Goal: Task Accomplishment & Management: Manage account settings

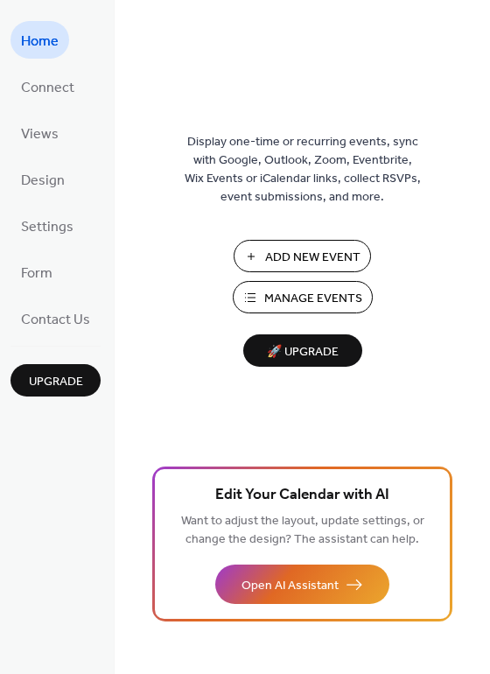
click at [250, 250] on button "Add New Event" at bounding box center [302, 256] width 137 height 32
click at [299, 305] on span "Manage Events" at bounding box center [313, 299] width 98 height 18
click at [302, 292] on span "Manage Events" at bounding box center [313, 299] width 98 height 18
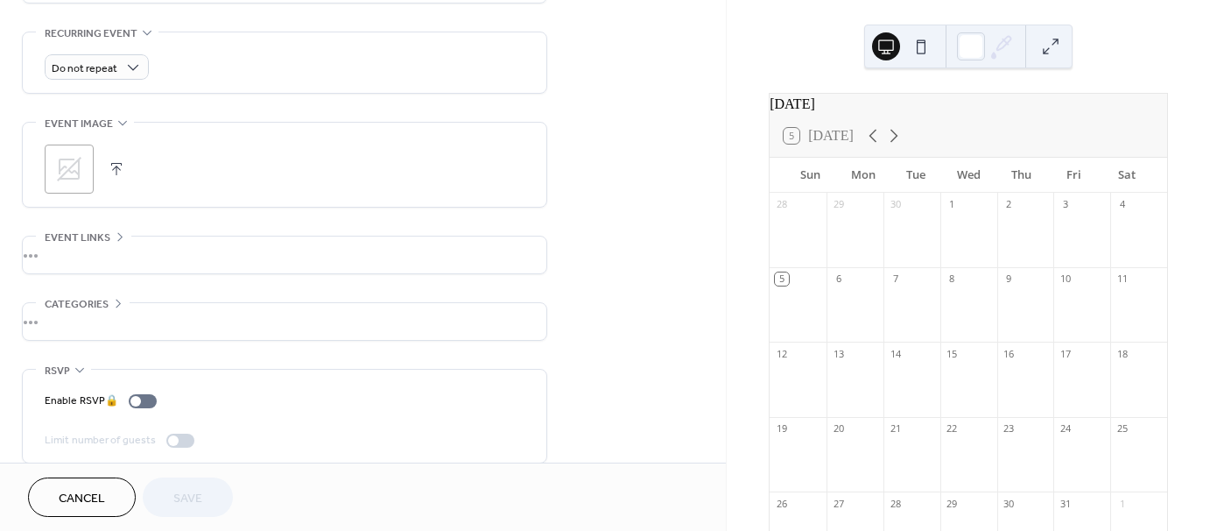
scroll to position [760, 0]
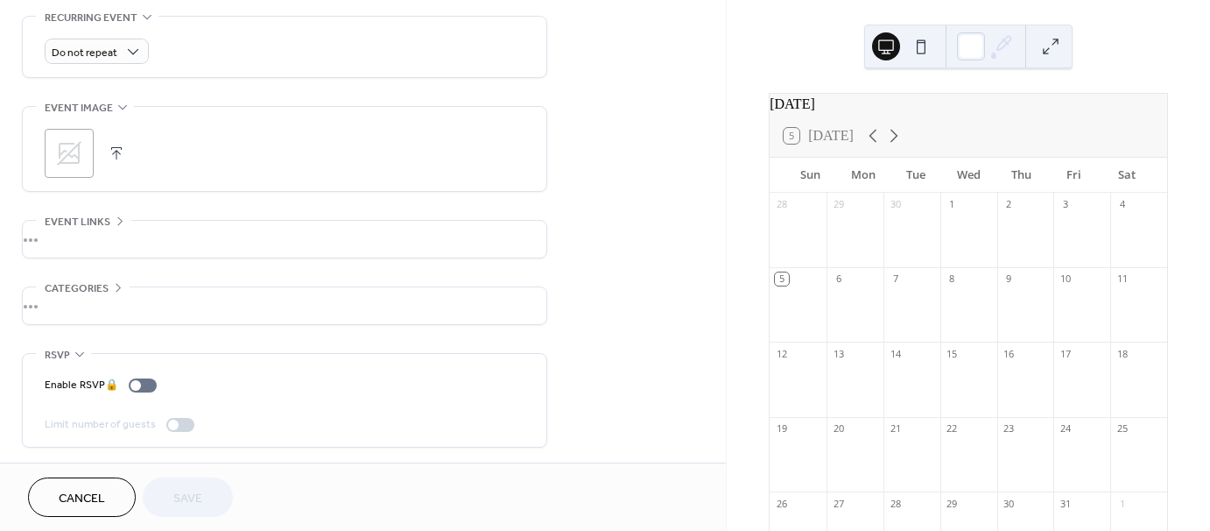
click at [120, 222] on div "•••" at bounding box center [285, 239] width 524 height 37
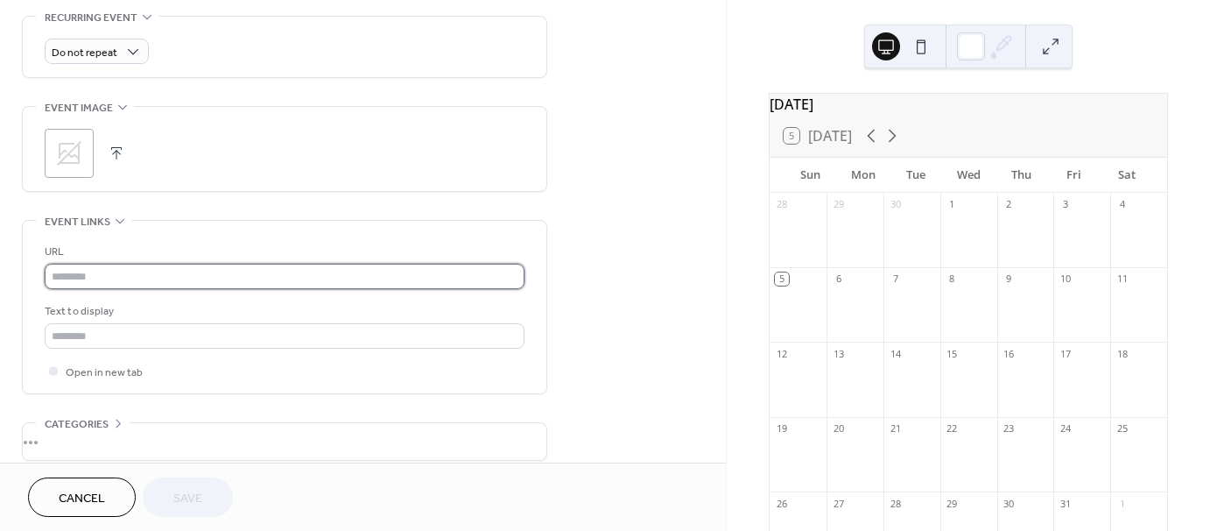
click at [123, 268] on input "text" at bounding box center [285, 276] width 480 height 25
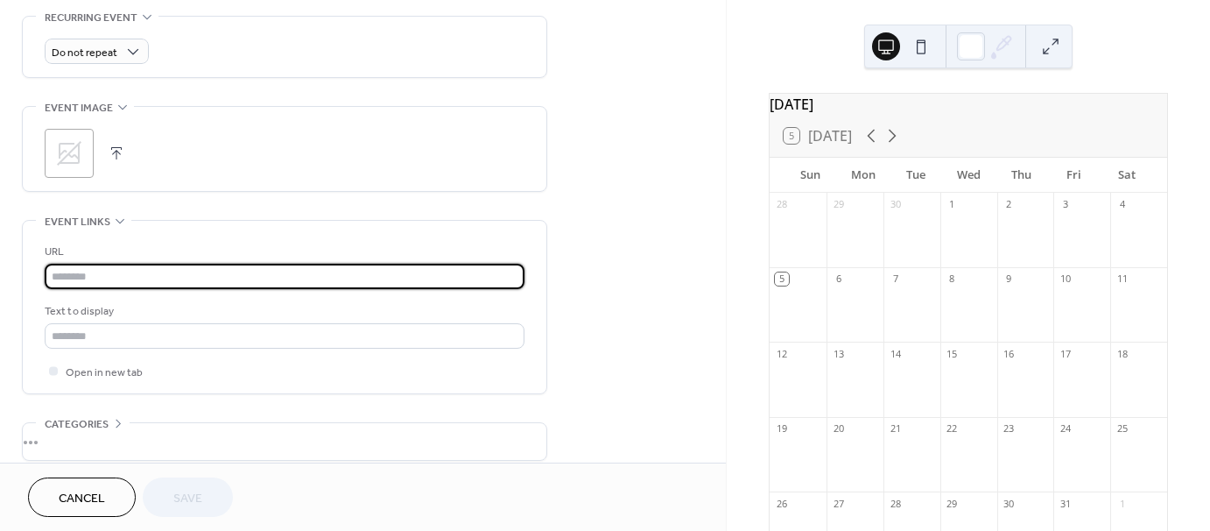
paste input "**********"
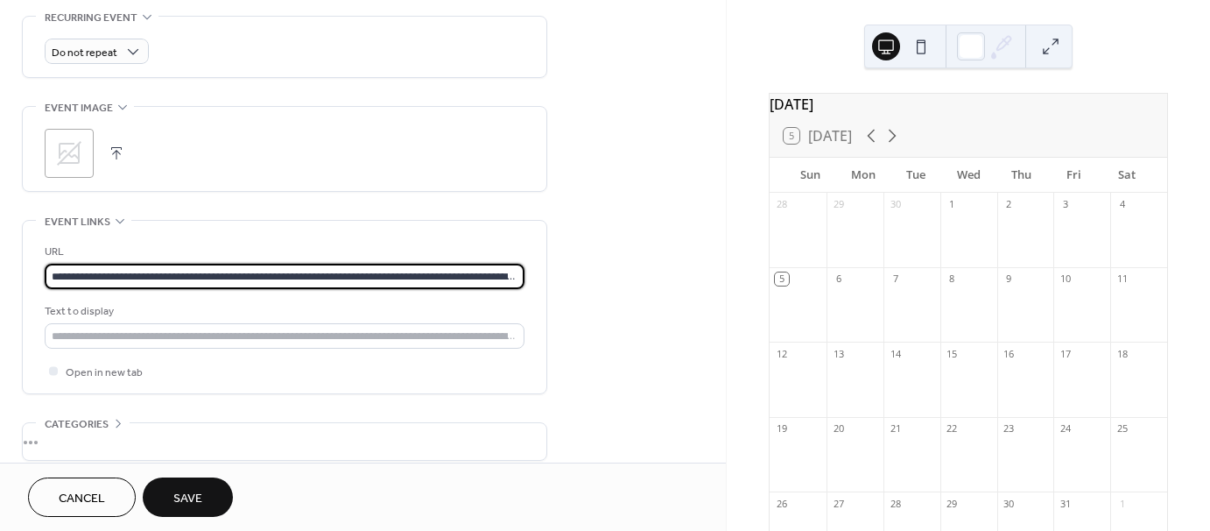
scroll to position [0, 287]
type input "**********"
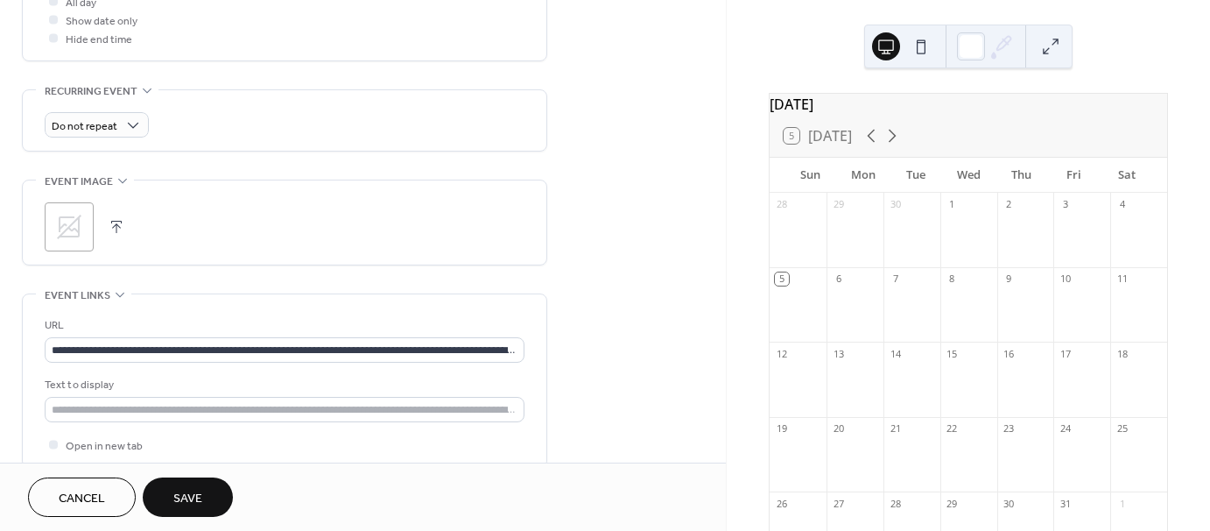
scroll to position [591, 0]
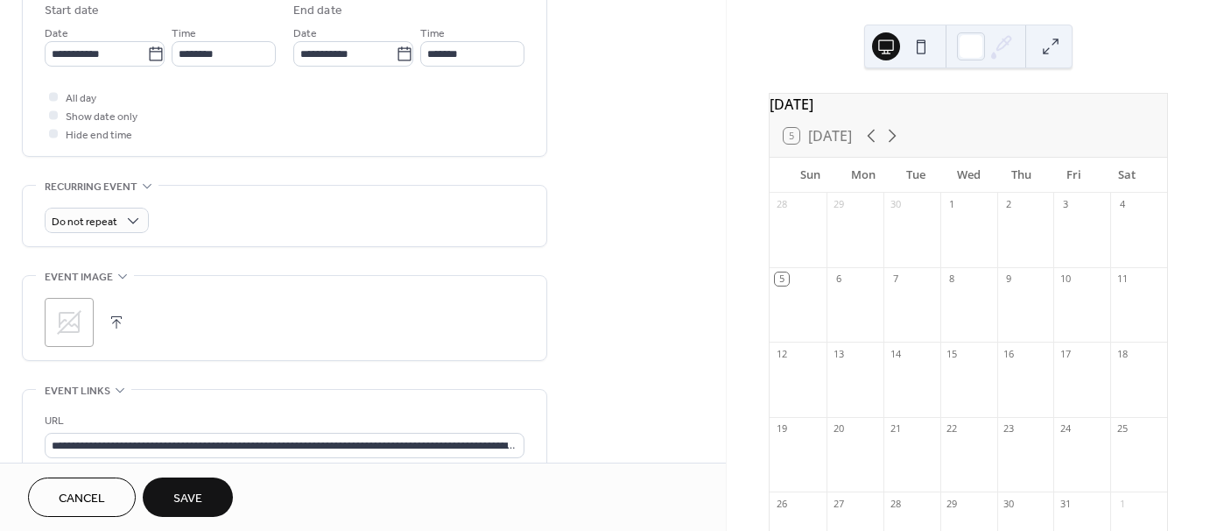
click at [116, 317] on button "button" at bounding box center [116, 322] width 25 height 25
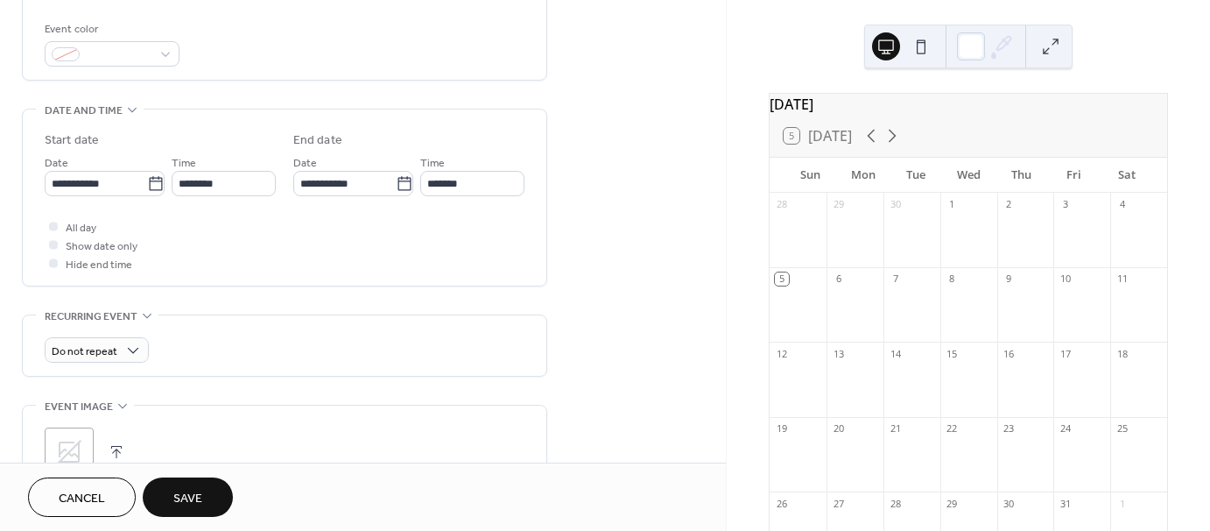
scroll to position [458, 0]
click at [149, 191] on icon at bounding box center [155, 186] width 13 height 14
click at [144, 191] on input "**********" at bounding box center [96, 186] width 102 height 25
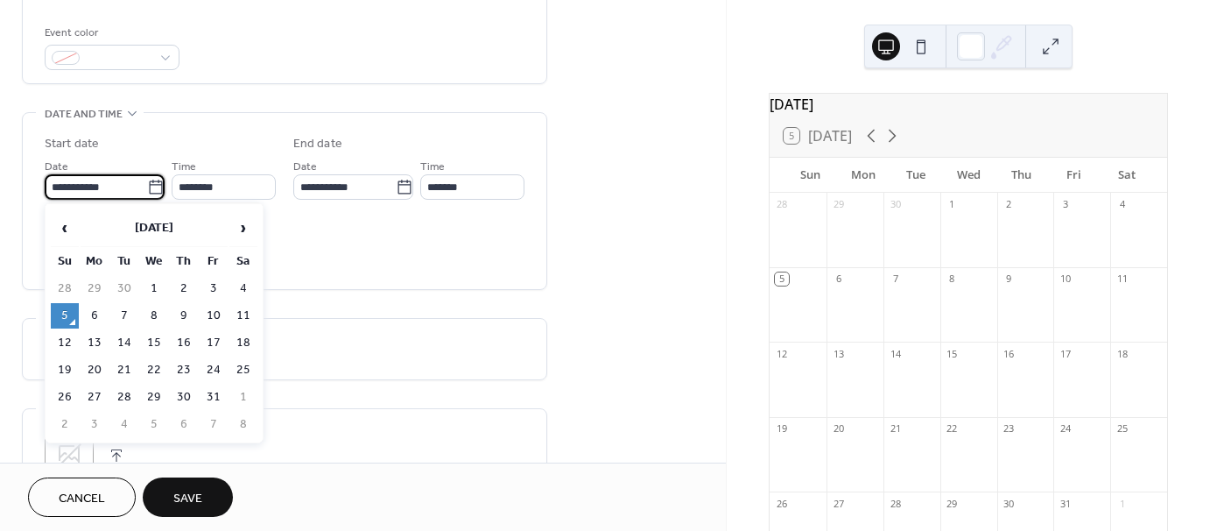
click at [246, 230] on span "›" at bounding box center [243, 227] width 26 height 35
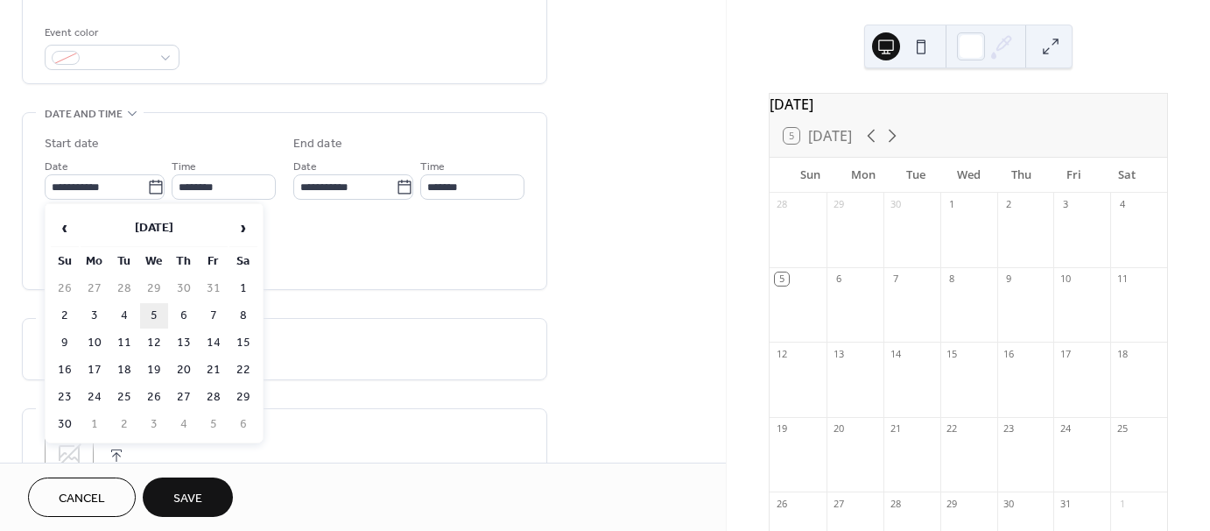
click at [157, 309] on td "5" at bounding box center [154, 315] width 28 height 25
type input "**********"
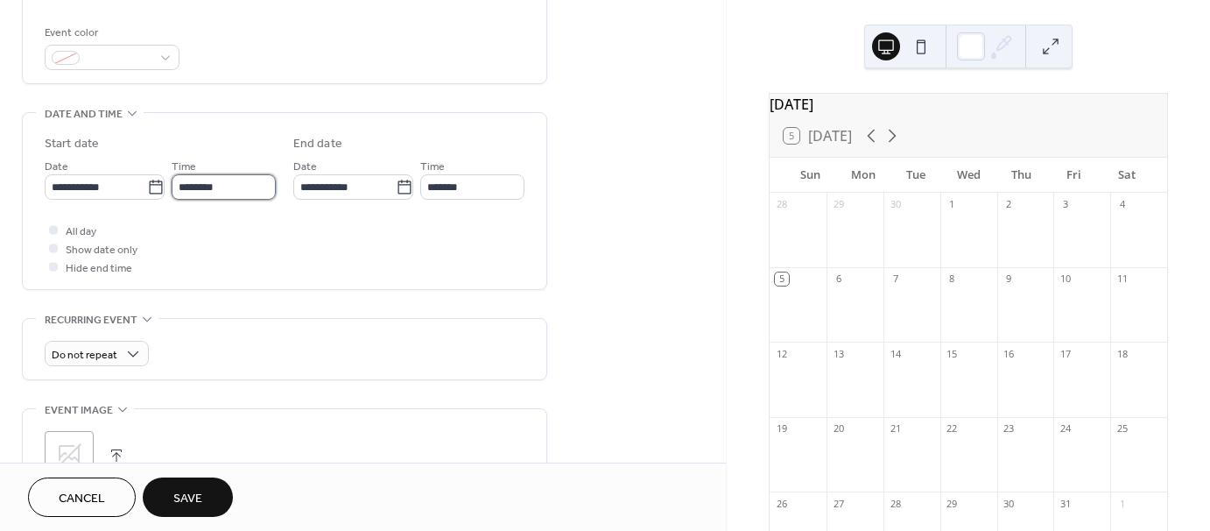
click at [184, 181] on input "********" at bounding box center [224, 186] width 104 height 25
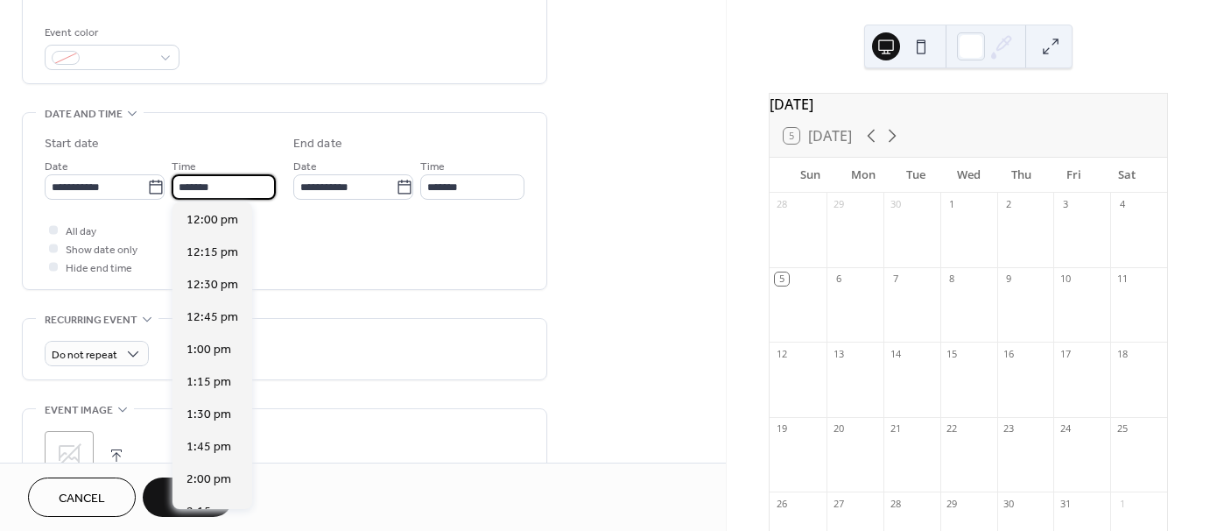
scroll to position [2462, 0]
type input "*******"
click at [432, 185] on input "*******" at bounding box center [472, 186] width 104 height 25
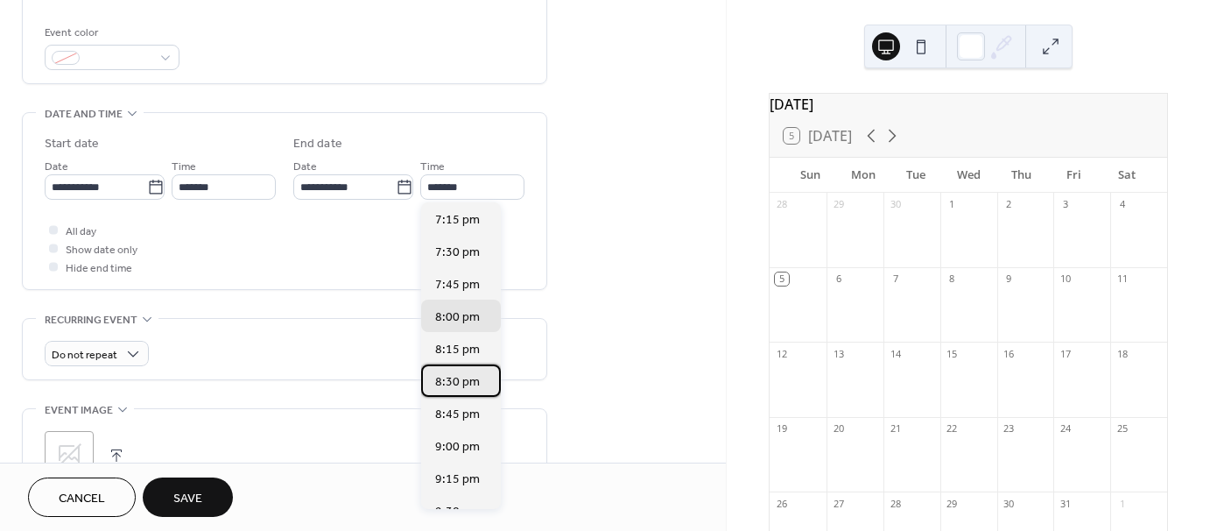
click at [458, 390] on div "8:30 pm" at bounding box center [461, 380] width 80 height 32
type input "*******"
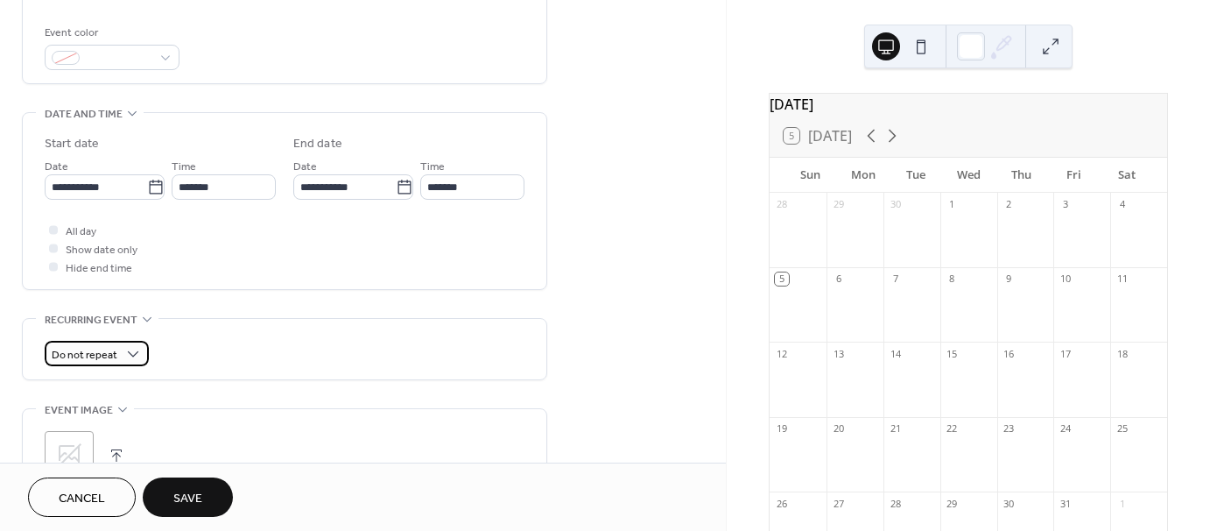
click at [121, 346] on div "Do not repeat" at bounding box center [97, 353] width 104 height 25
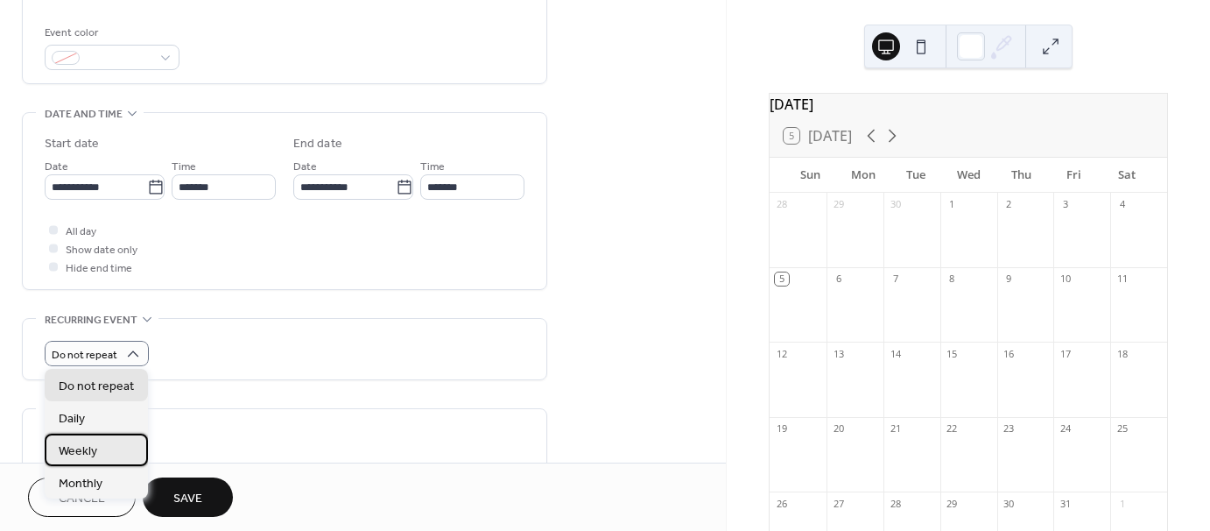
click at [105, 454] on div "Weekly" at bounding box center [96, 449] width 103 height 32
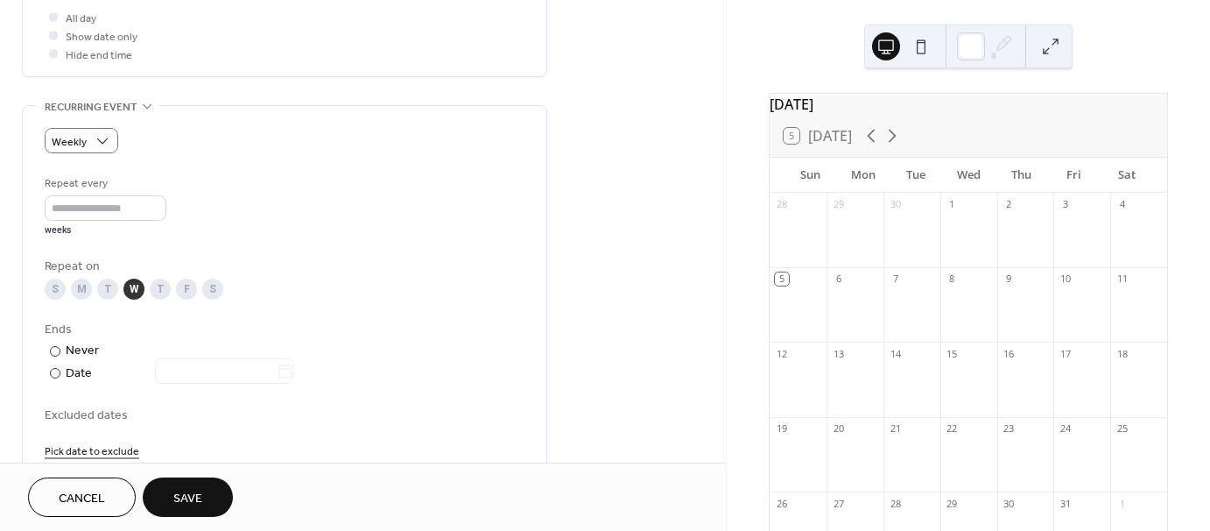
scroll to position [671, 0]
click at [82, 369] on div "Date" at bounding box center [180, 372] width 228 height 20
click at [294, 367] on icon at bounding box center [286, 371] width 18 height 18
click at [277, 367] on input "text" at bounding box center [216, 369] width 122 height 25
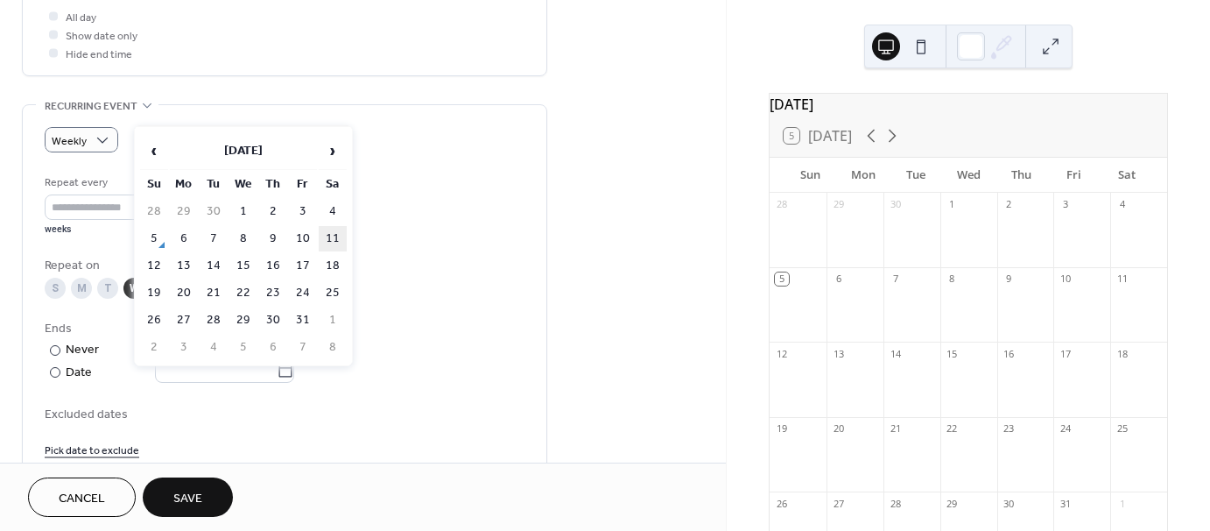
click at [334, 151] on span "›" at bounding box center [333, 150] width 26 height 35
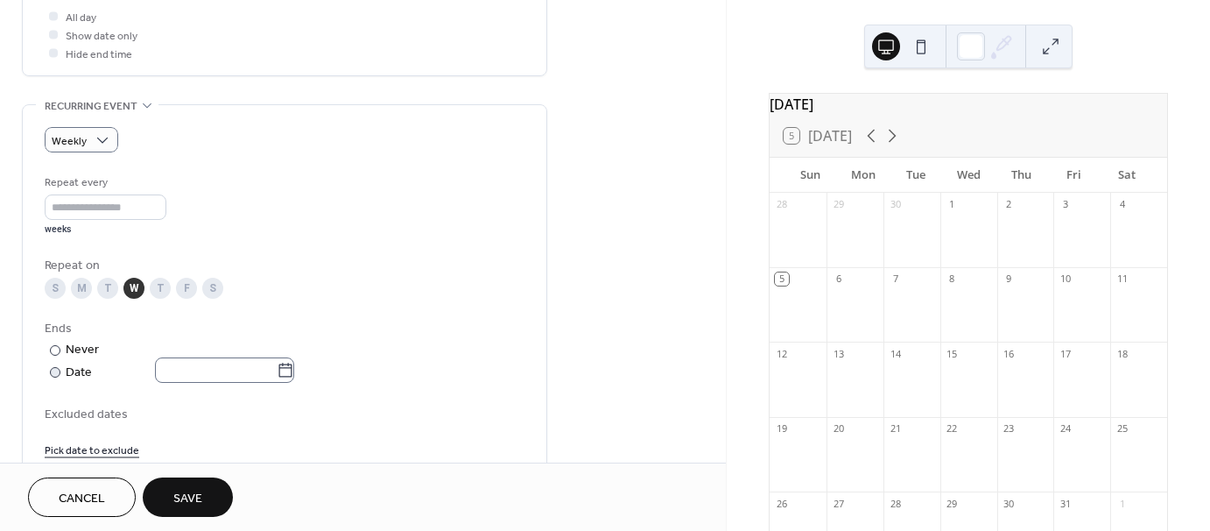
click at [292, 374] on icon at bounding box center [285, 369] width 13 height 14
click at [277, 374] on input "text" at bounding box center [216, 369] width 122 height 25
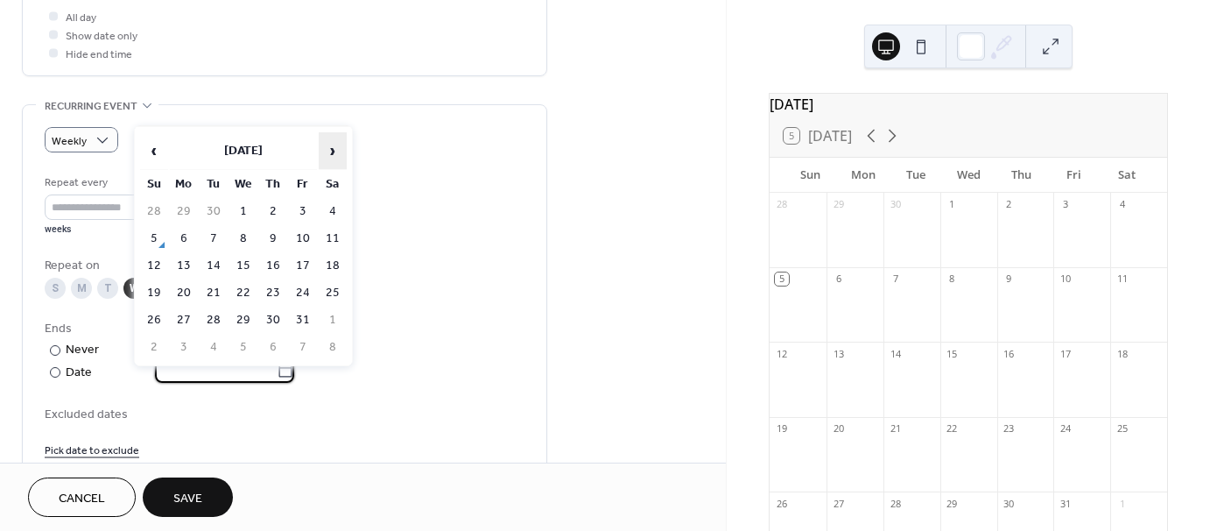
click at [331, 152] on span "›" at bounding box center [333, 150] width 26 height 35
click at [234, 290] on td "21" at bounding box center [243, 292] width 28 height 25
type input "**********"
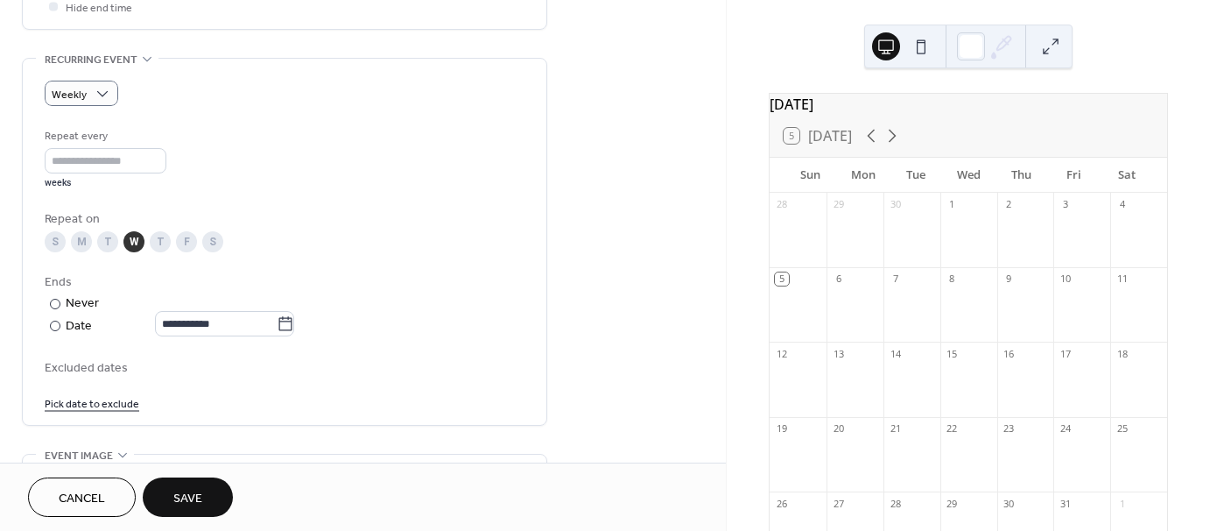
scroll to position [721, 0]
click at [98, 397] on link "Pick date to exclude" at bounding box center [92, 399] width 95 height 18
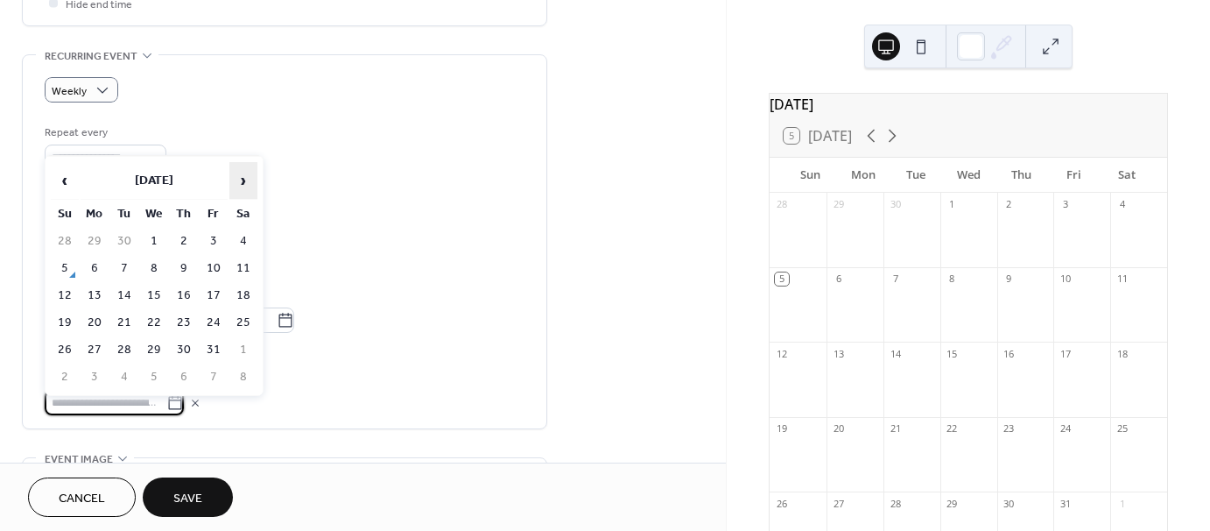
click at [248, 177] on span "›" at bounding box center [243, 180] width 26 height 35
click at [244, 177] on span "›" at bounding box center [243, 180] width 26 height 35
click at [153, 292] on td "17" at bounding box center [154, 295] width 28 height 25
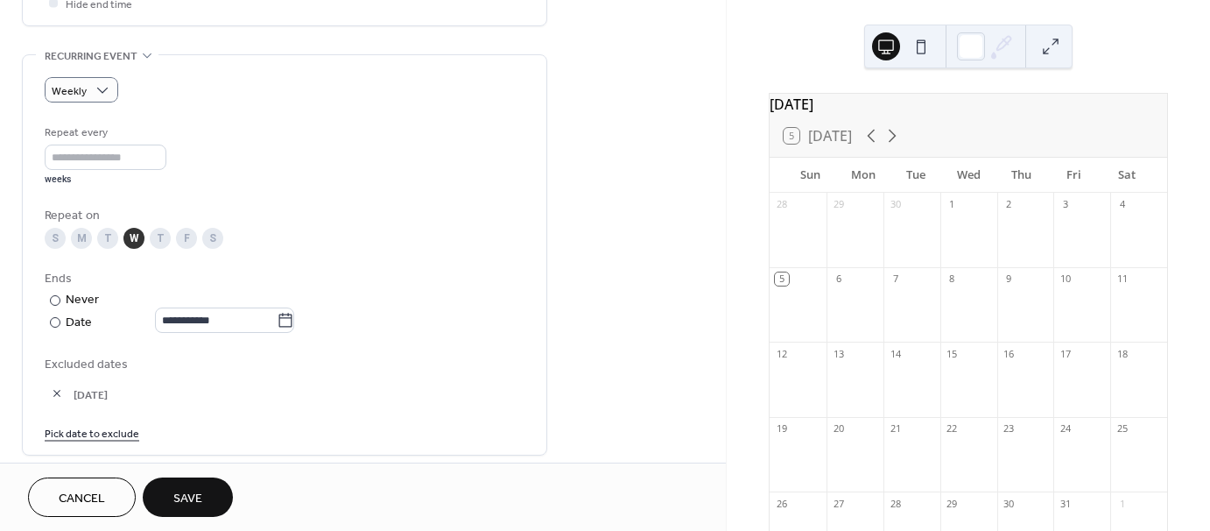
click at [108, 427] on link "Pick date to exclude" at bounding box center [92, 432] width 95 height 18
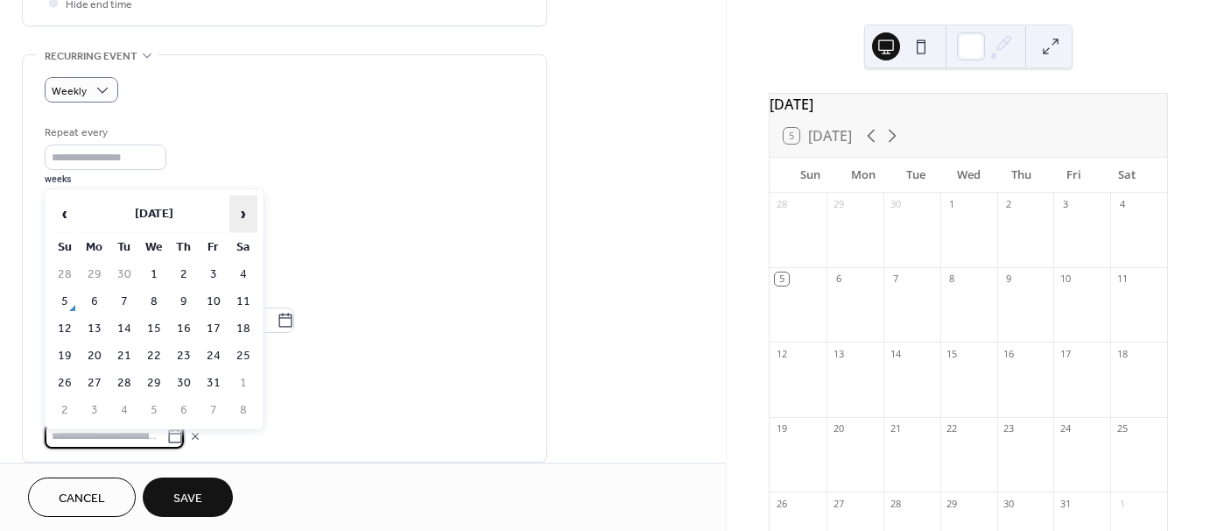
click at [250, 221] on span "›" at bounding box center [243, 213] width 26 height 35
click at [163, 353] on td "24" at bounding box center [154, 355] width 28 height 25
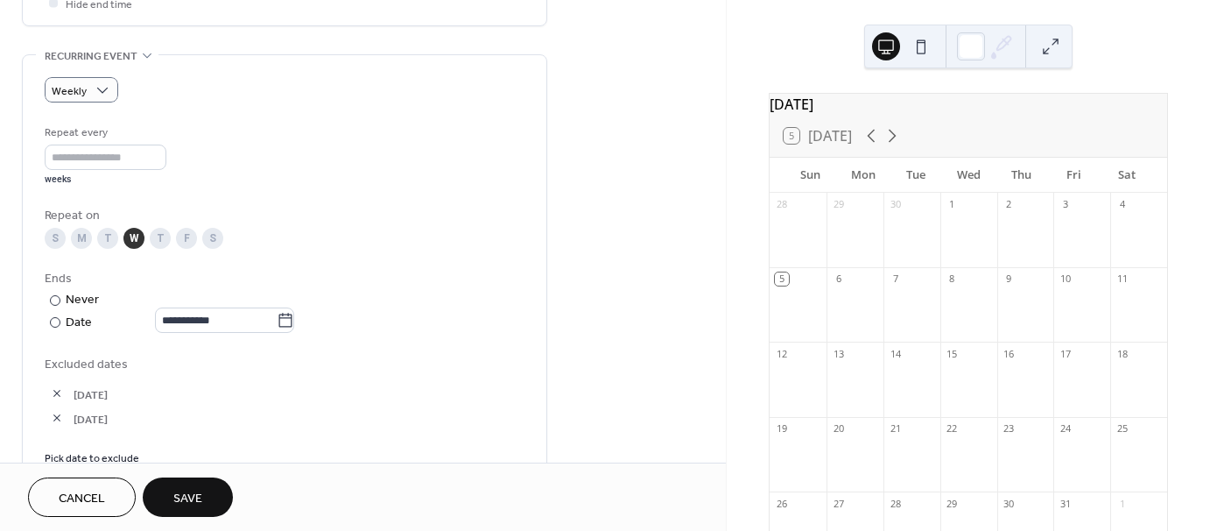
click at [102, 452] on link "Pick date to exclude" at bounding box center [92, 456] width 95 height 18
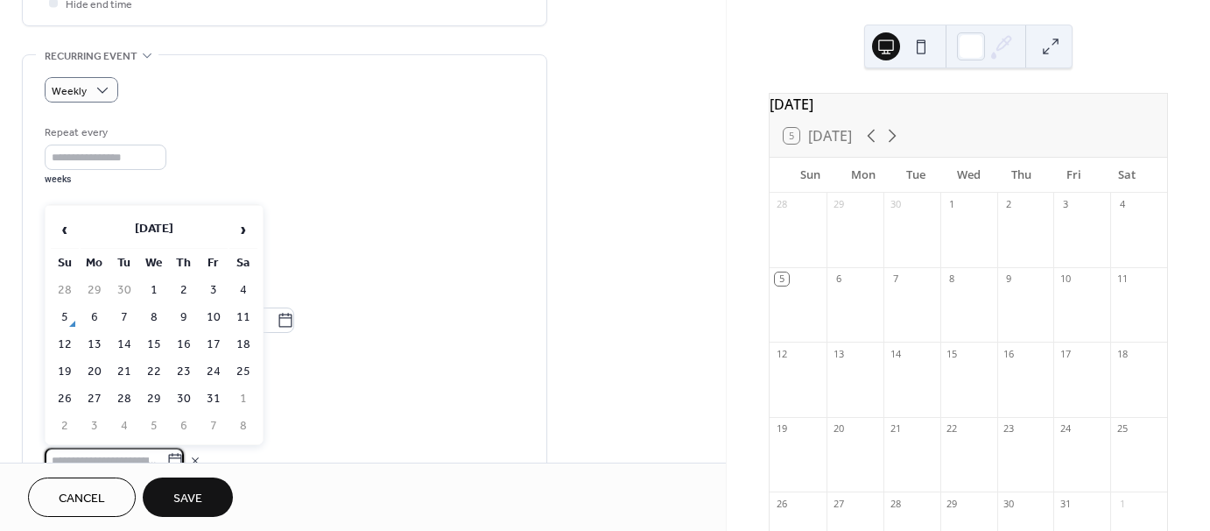
scroll to position [730, 0]
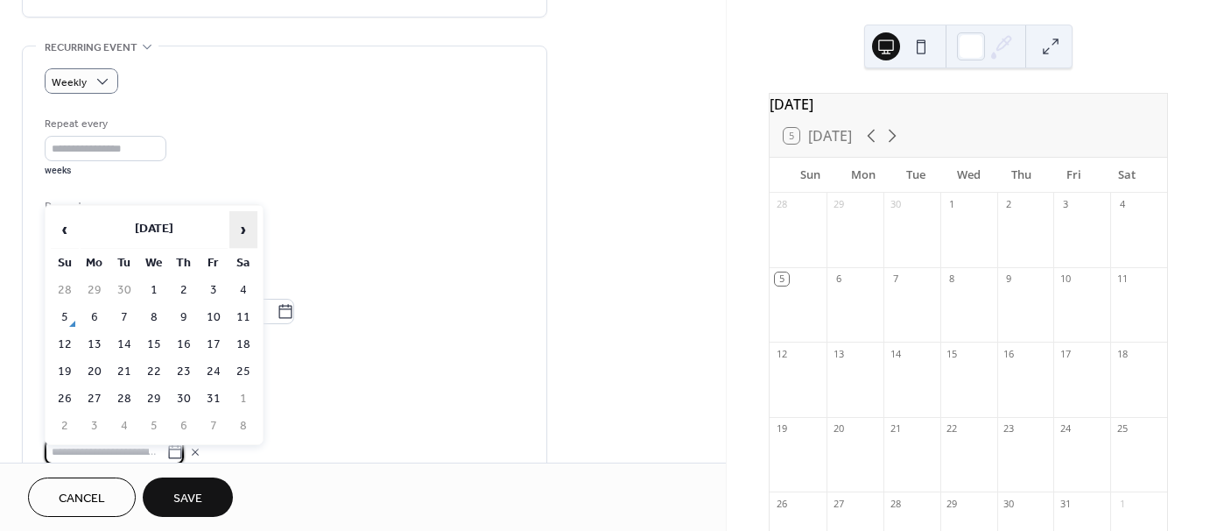
click at [246, 224] on span "›" at bounding box center [243, 229] width 26 height 35
click at [154, 386] on td "31" at bounding box center [154, 398] width 28 height 25
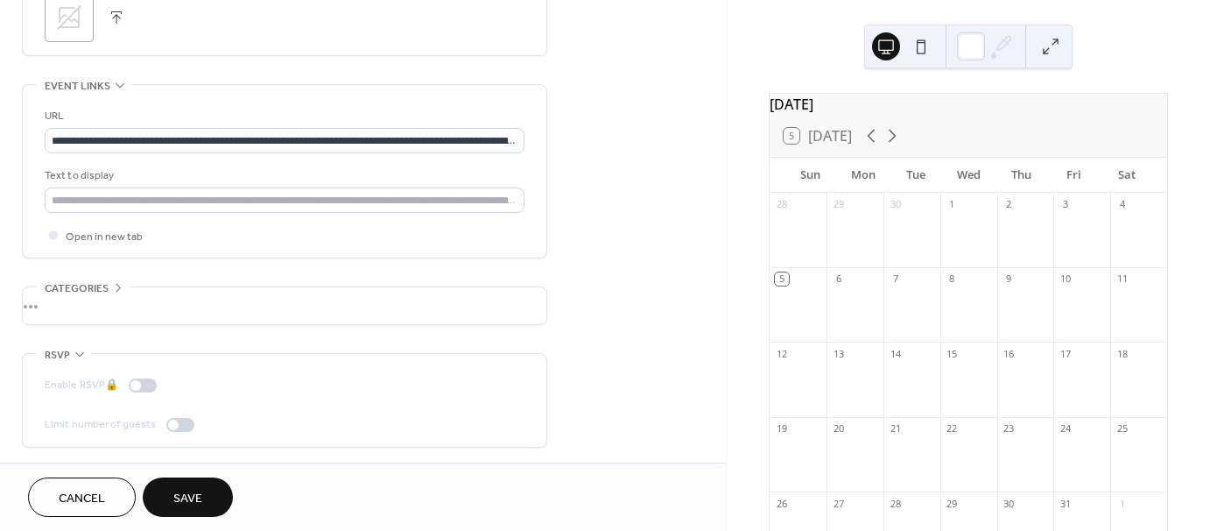
scroll to position [1284, 0]
click at [200, 489] on span "Save" at bounding box center [187, 498] width 29 height 18
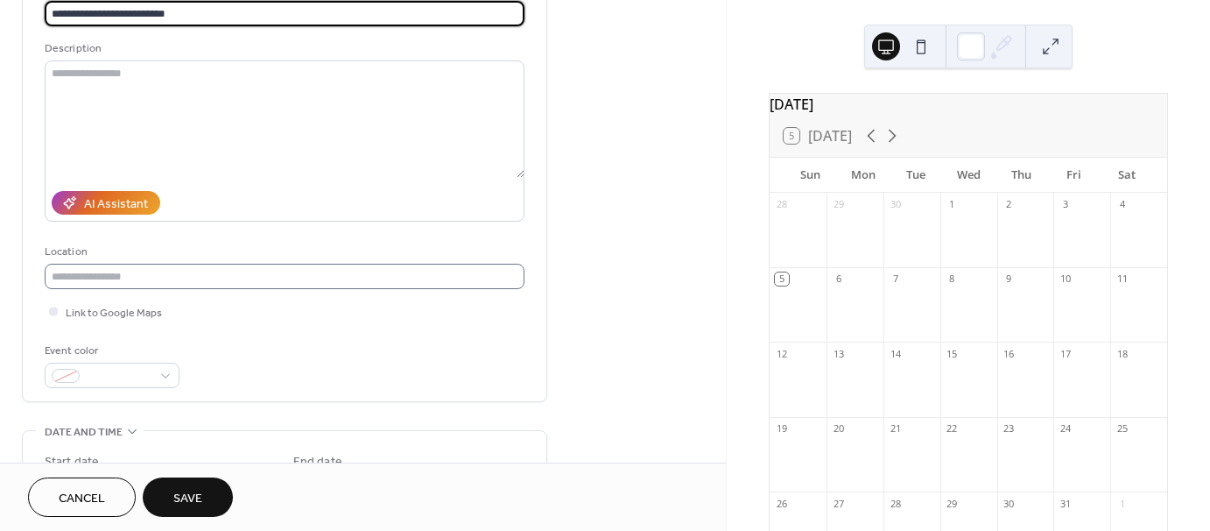
type input "**********"
click at [369, 271] on input "text" at bounding box center [285, 276] width 480 height 25
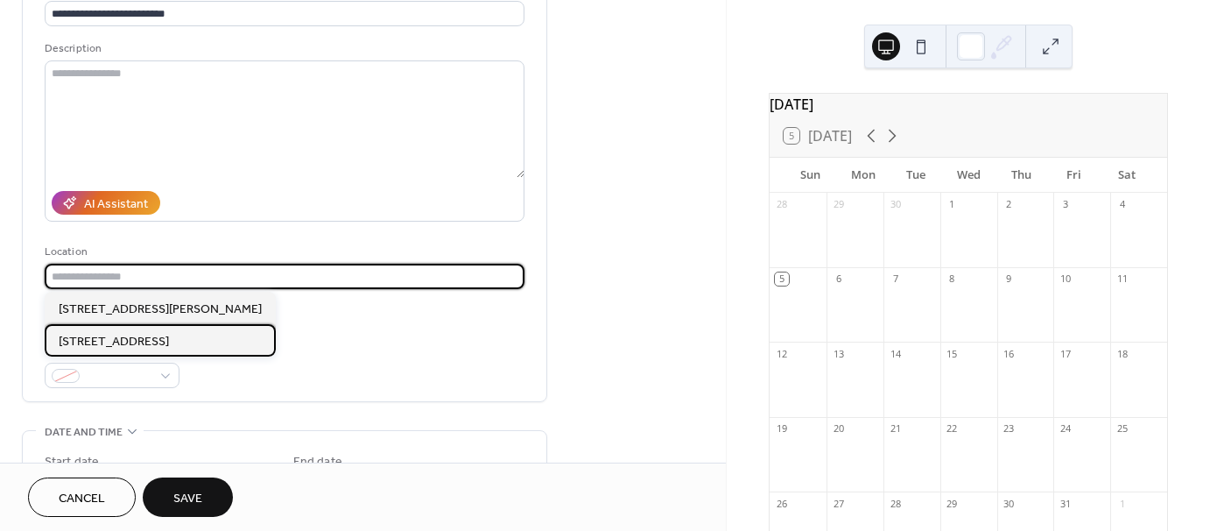
drag, startPoint x: 246, startPoint y: 341, endPoint x: 278, endPoint y: 355, distance: 34.5
click at [169, 341] on span "7119 henryville otisco rd, henryville IN" at bounding box center [114, 341] width 110 height 18
type input "**********"
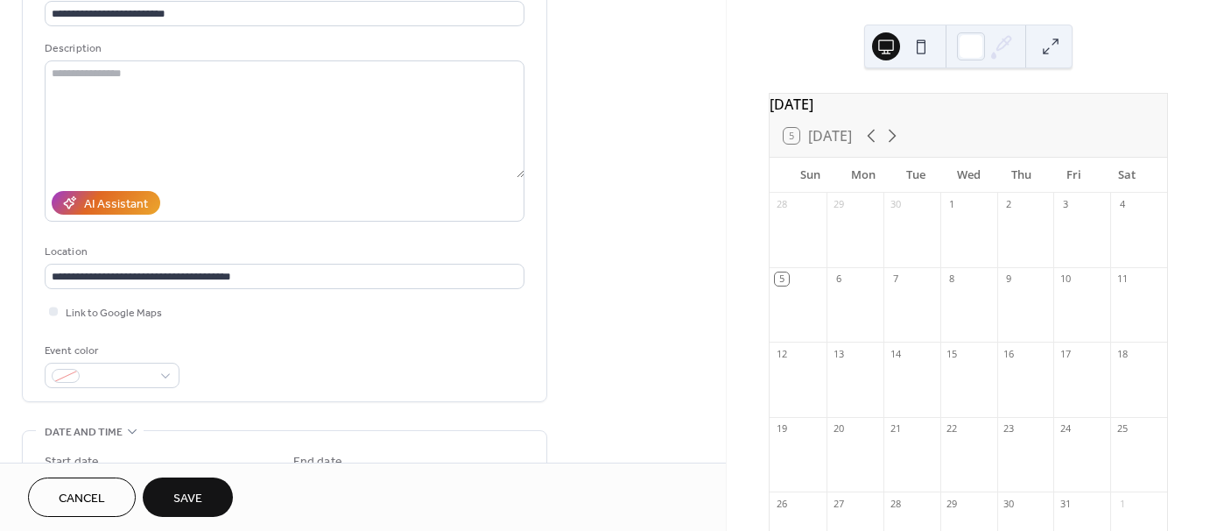
click at [77, 311] on span "Link to Google Maps" at bounding box center [114, 313] width 96 height 18
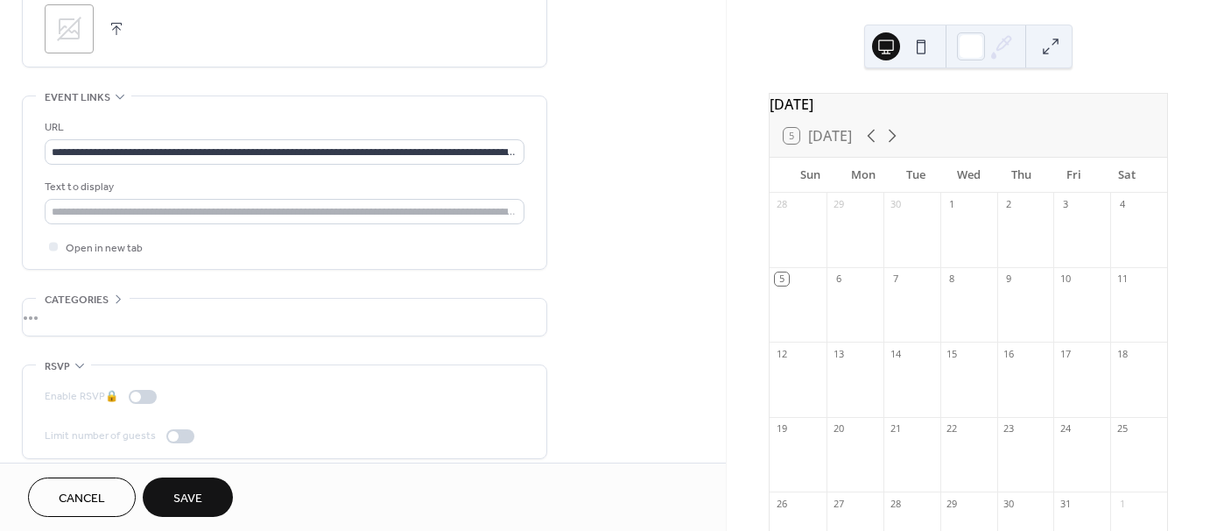
scroll to position [1284, 0]
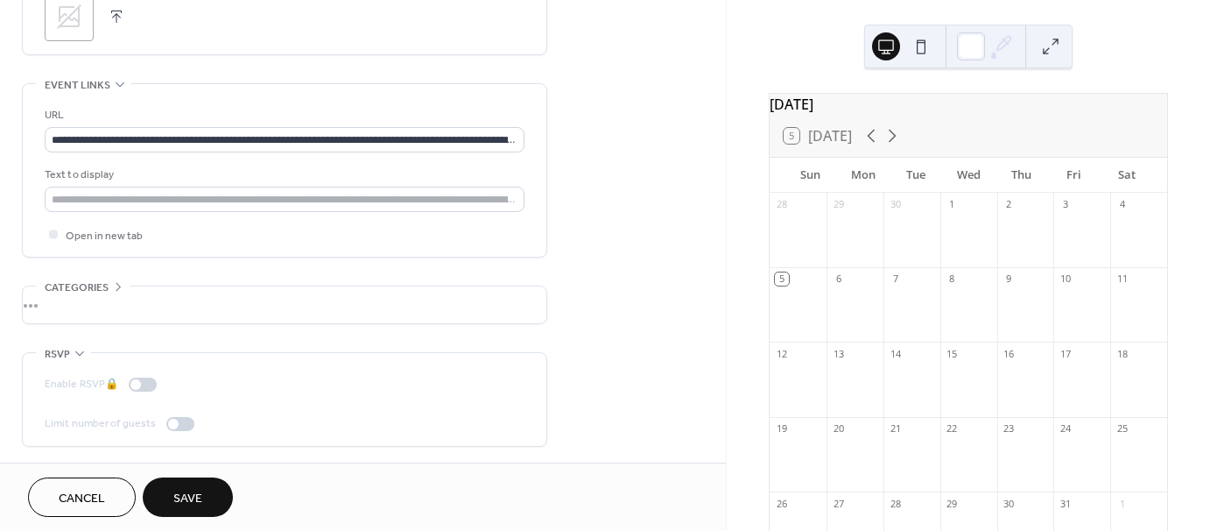
click at [204, 496] on button "Save" at bounding box center [188, 496] width 90 height 39
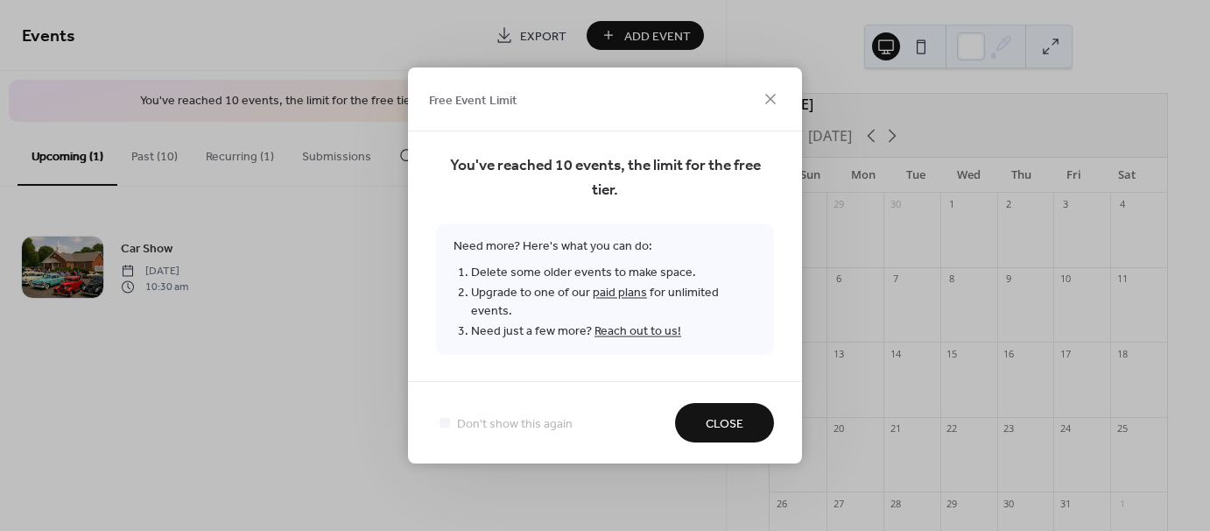
click at [699, 411] on button "Close" at bounding box center [724, 422] width 99 height 39
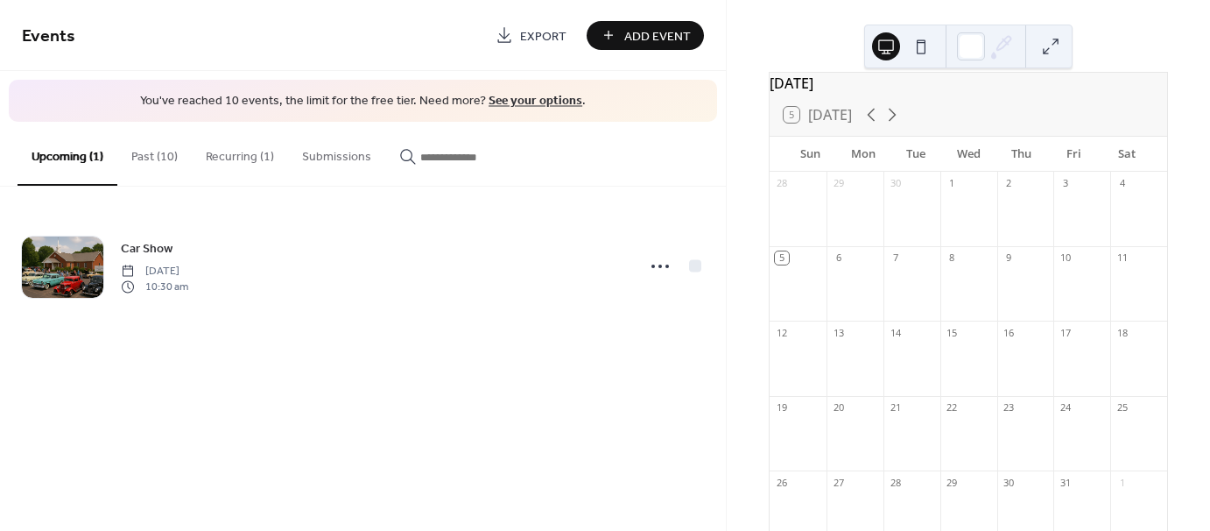
scroll to position [27, 0]
click at [891, 119] on icon at bounding box center [892, 108] width 21 height 21
click at [964, 264] on div "5" at bounding box center [968, 252] width 57 height 24
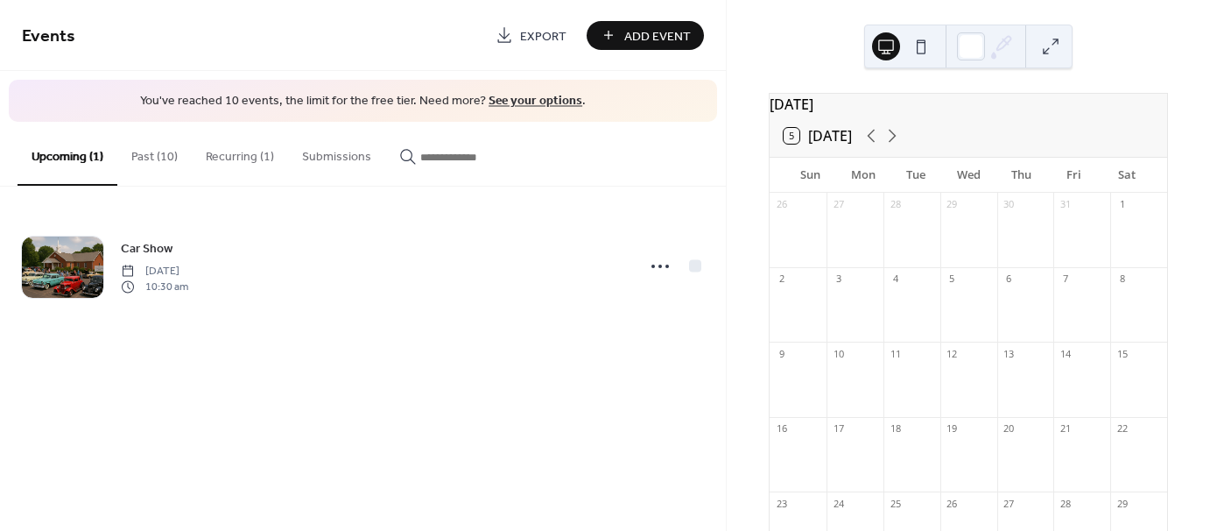
click at [148, 161] on button "Past (10)" at bounding box center [154, 153] width 74 height 62
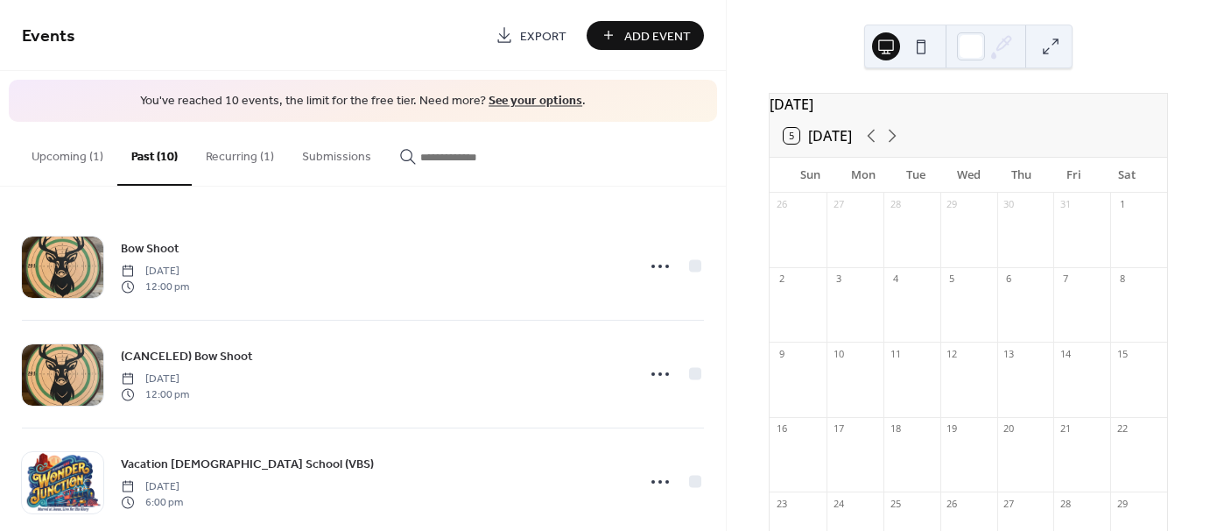
click at [73, 174] on button "Upcoming (1)" at bounding box center [68, 153] width 100 height 62
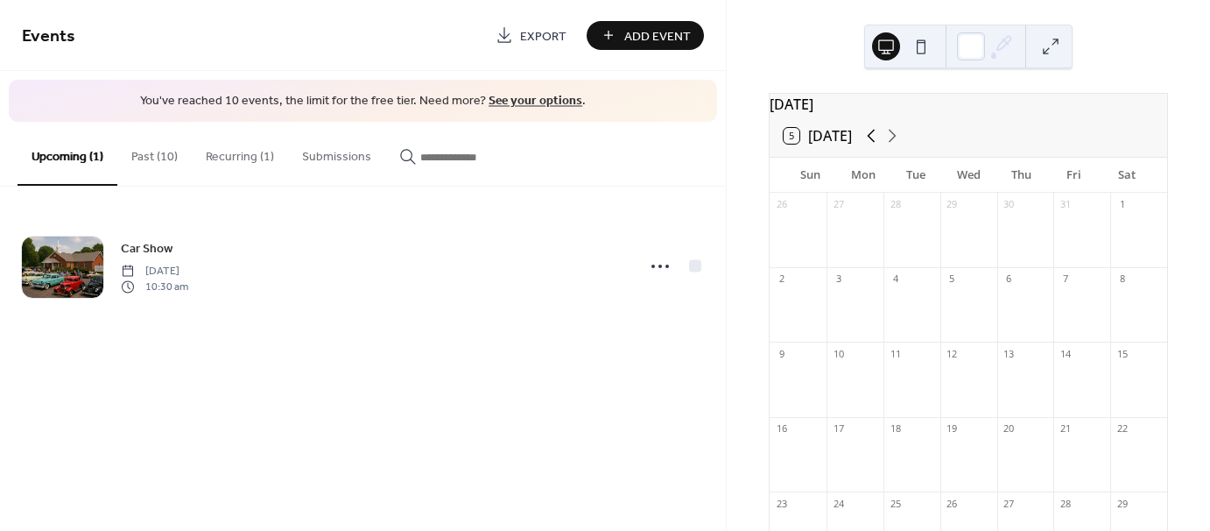
click at [877, 138] on icon at bounding box center [871, 135] width 21 height 21
click at [155, 165] on button "Past (10)" at bounding box center [154, 153] width 74 height 62
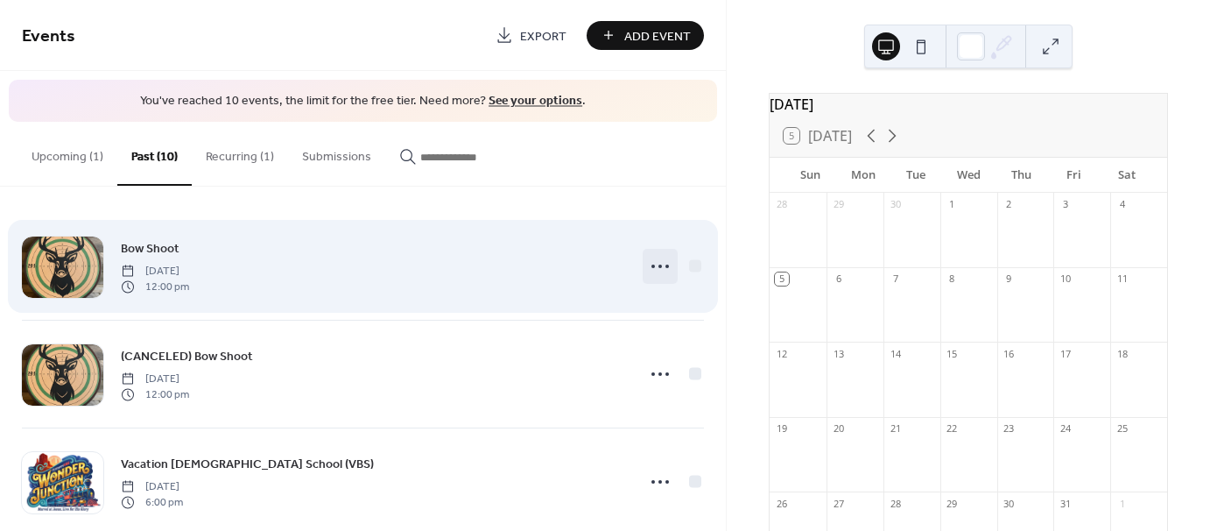
click at [659, 276] on icon at bounding box center [660, 266] width 28 height 28
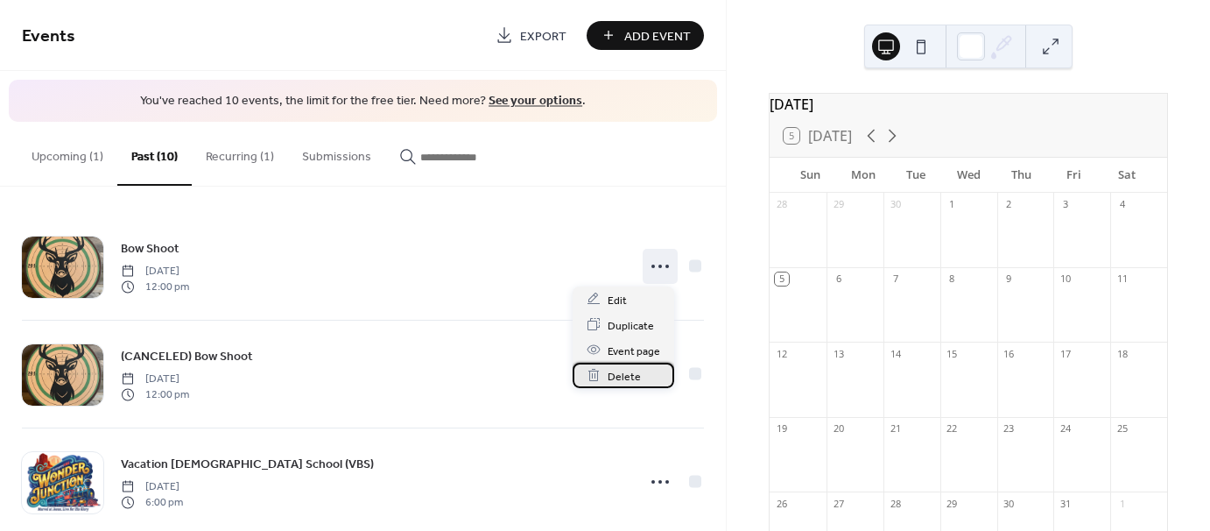
click at [608, 380] on span "Delete" at bounding box center [624, 376] width 33 height 18
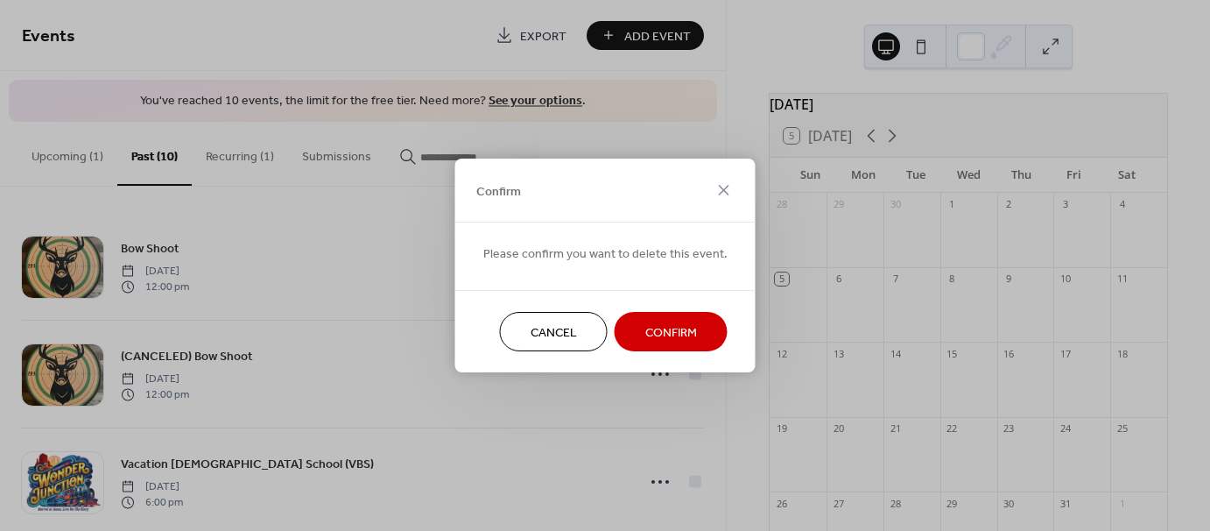
click at [649, 324] on span "Confirm" at bounding box center [671, 333] width 52 height 18
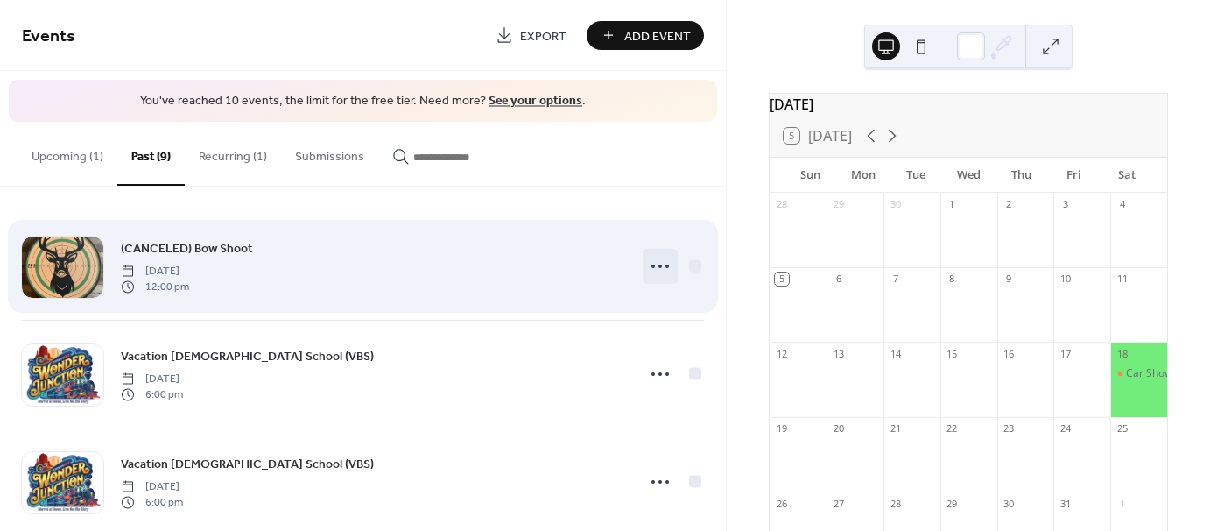
click at [652, 267] on icon at bounding box center [660, 266] width 28 height 28
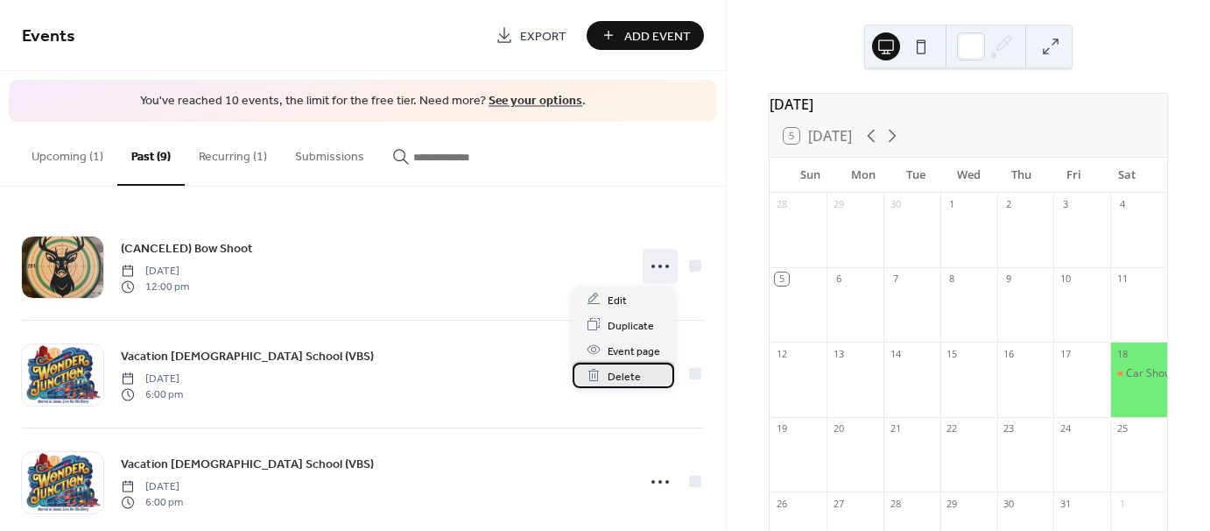
click at [616, 376] on span "Delete" at bounding box center [624, 376] width 33 height 18
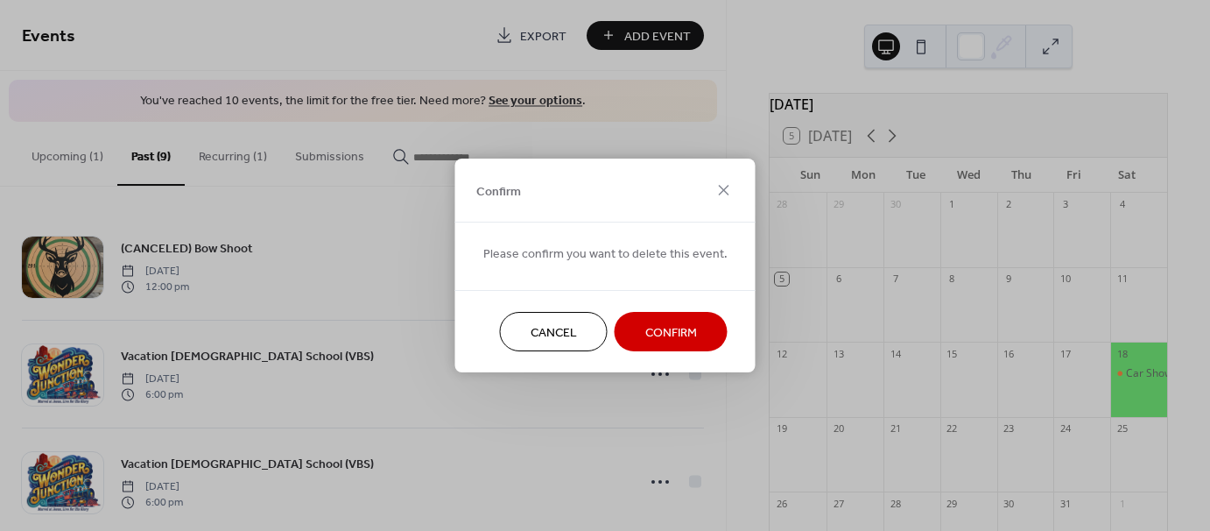
click at [653, 325] on span "Confirm" at bounding box center [671, 333] width 52 height 18
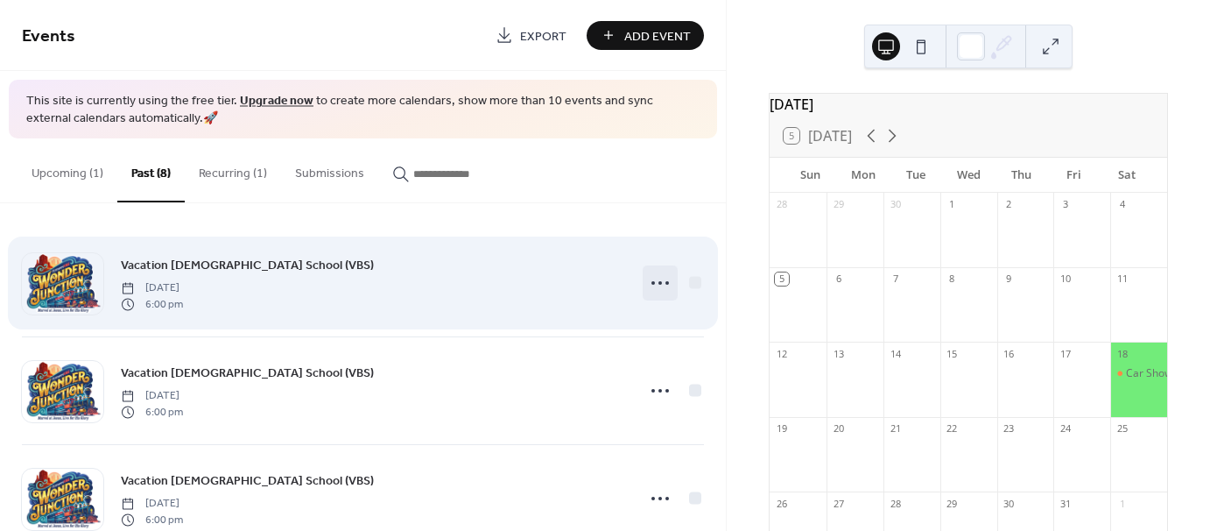
click at [654, 287] on icon at bounding box center [660, 283] width 28 height 28
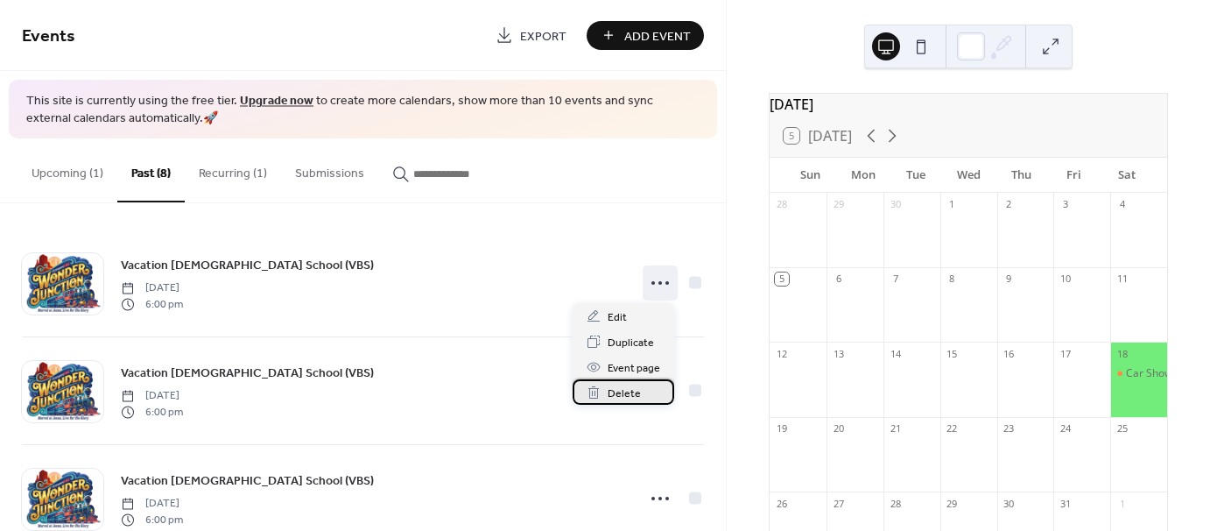
click at [621, 394] on span "Delete" at bounding box center [624, 393] width 33 height 18
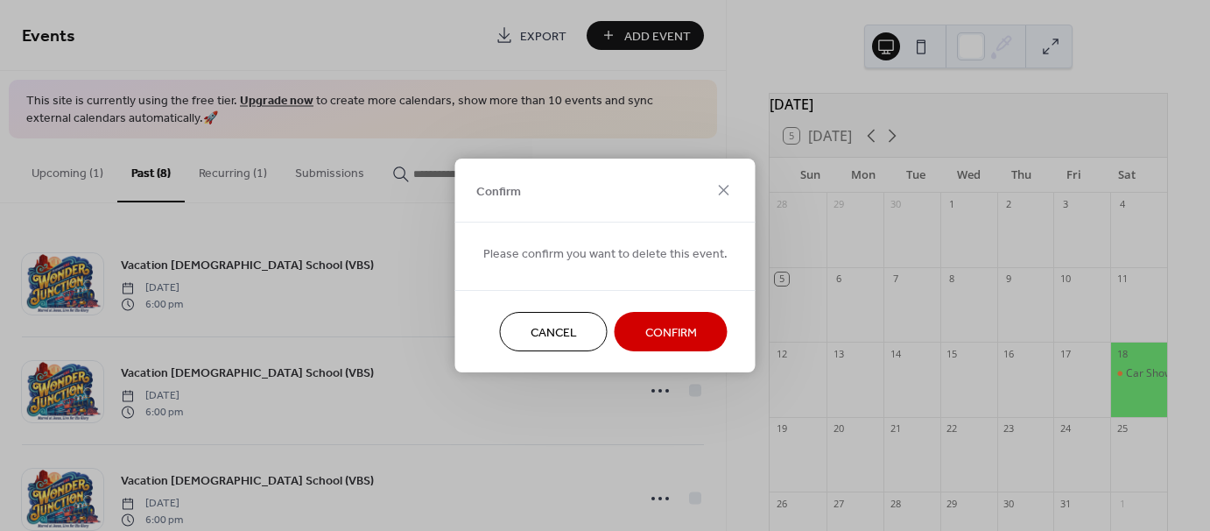
click at [649, 334] on span "Confirm" at bounding box center [671, 333] width 52 height 18
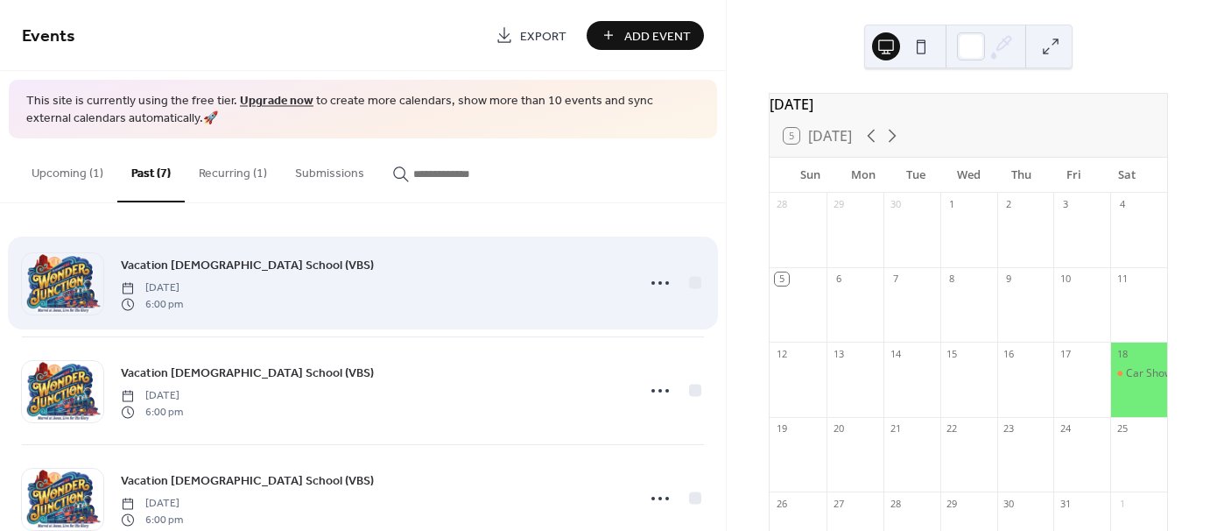
click at [654, 285] on icon at bounding box center [660, 283] width 28 height 28
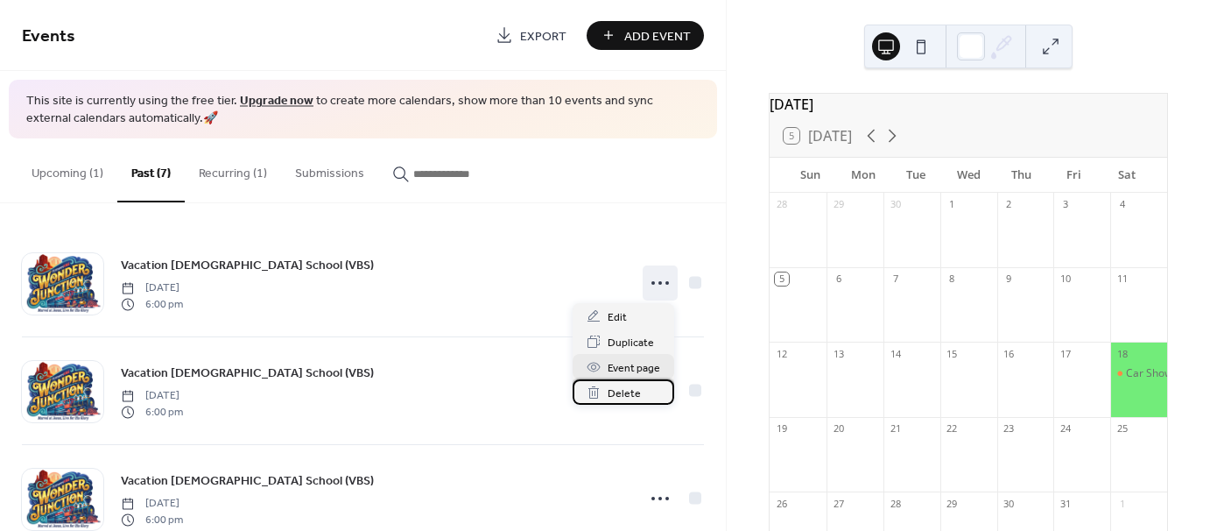
click at [628, 393] on span "Delete" at bounding box center [624, 393] width 33 height 18
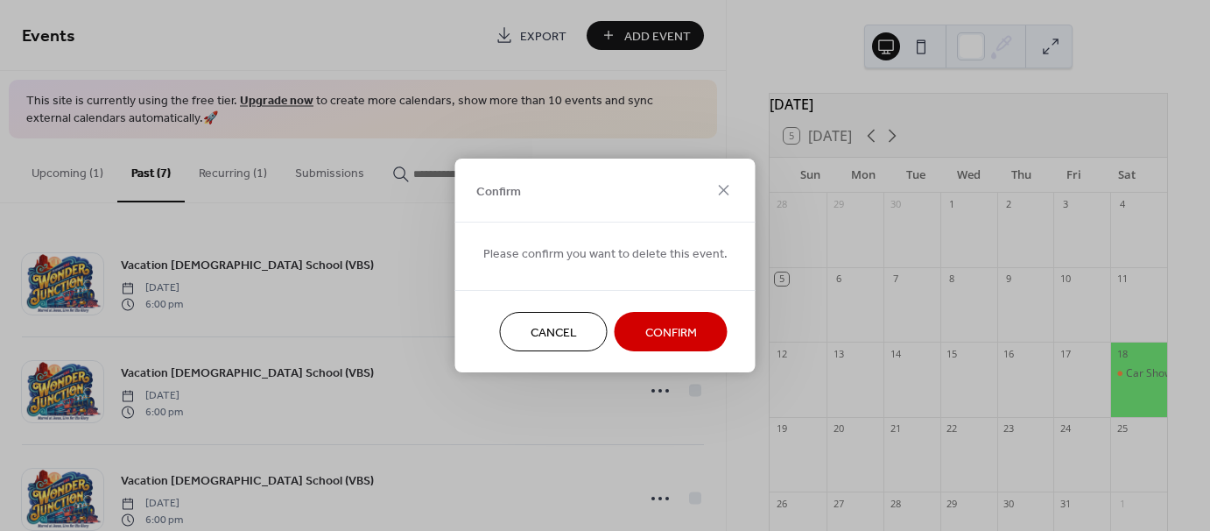
click at [658, 324] on span "Confirm" at bounding box center [671, 333] width 52 height 18
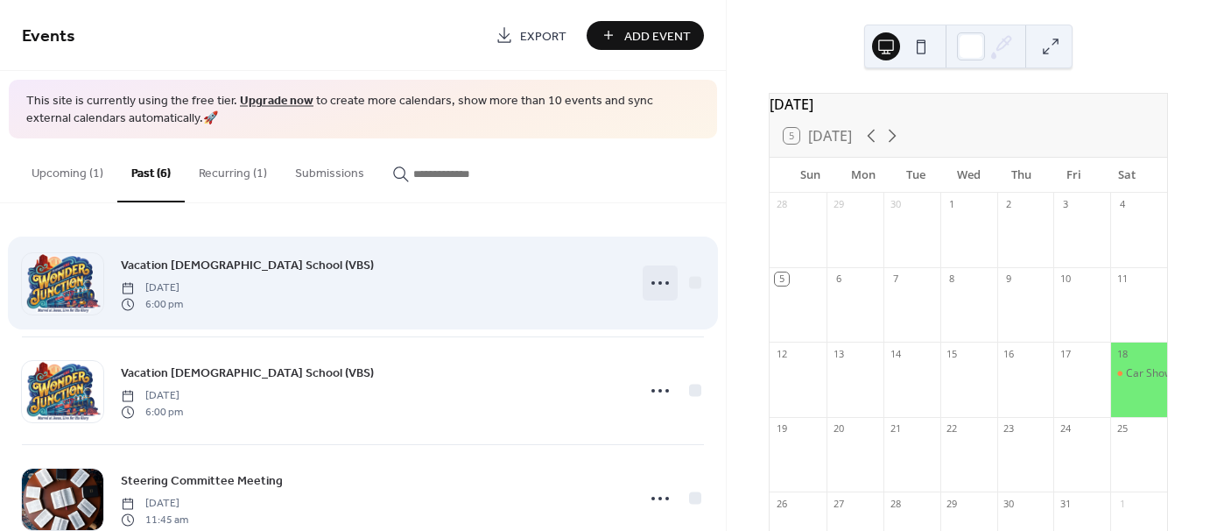
click at [652, 292] on icon at bounding box center [660, 283] width 28 height 28
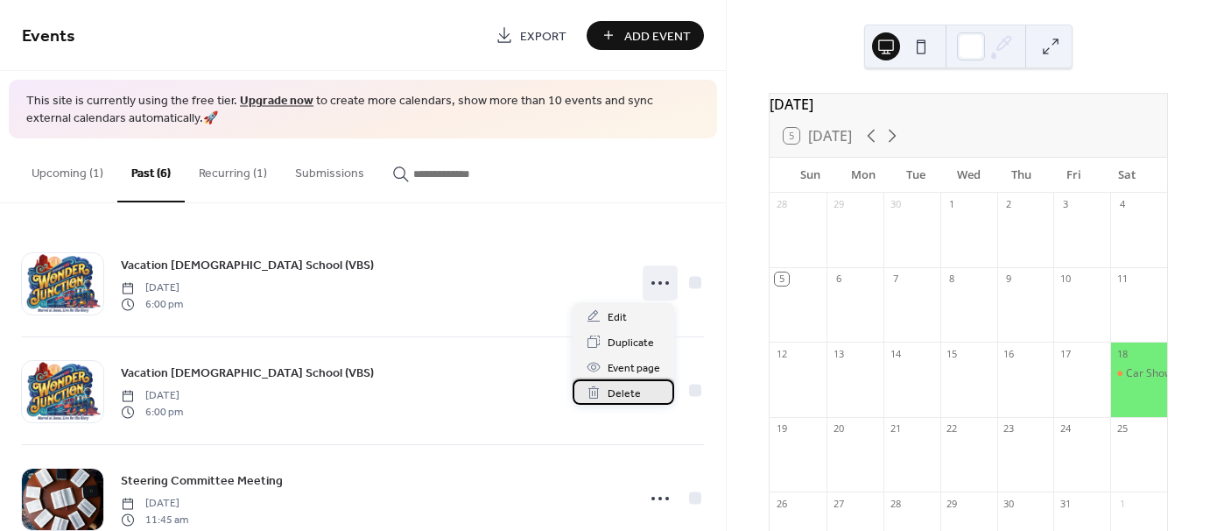
click at [622, 393] on span "Delete" at bounding box center [624, 393] width 33 height 18
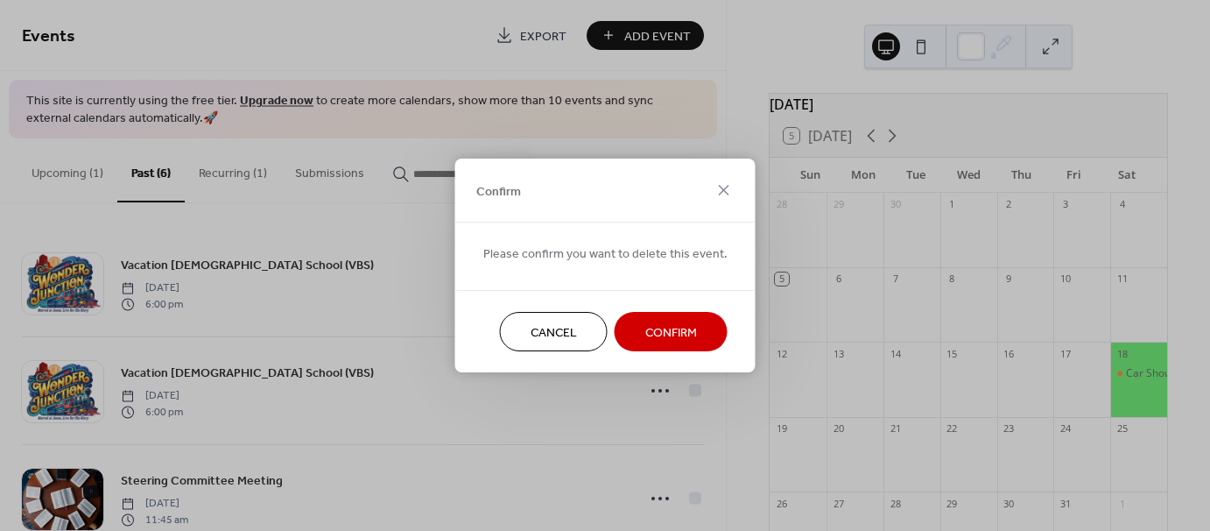
click at [654, 331] on span "Confirm" at bounding box center [671, 333] width 52 height 18
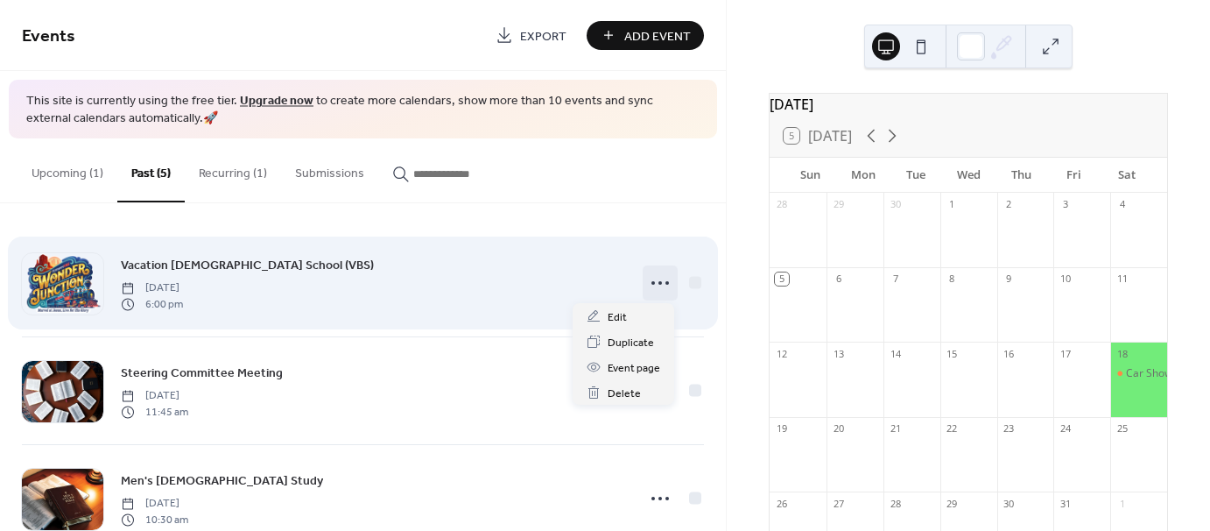
click at [654, 276] on icon at bounding box center [660, 283] width 28 height 28
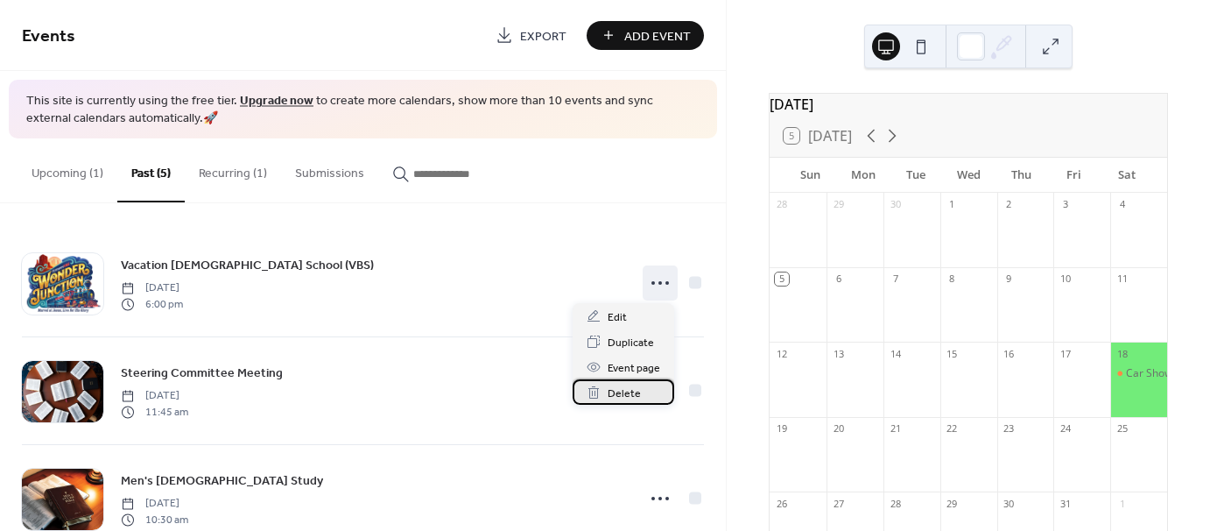
click at [632, 387] on span "Delete" at bounding box center [624, 393] width 33 height 18
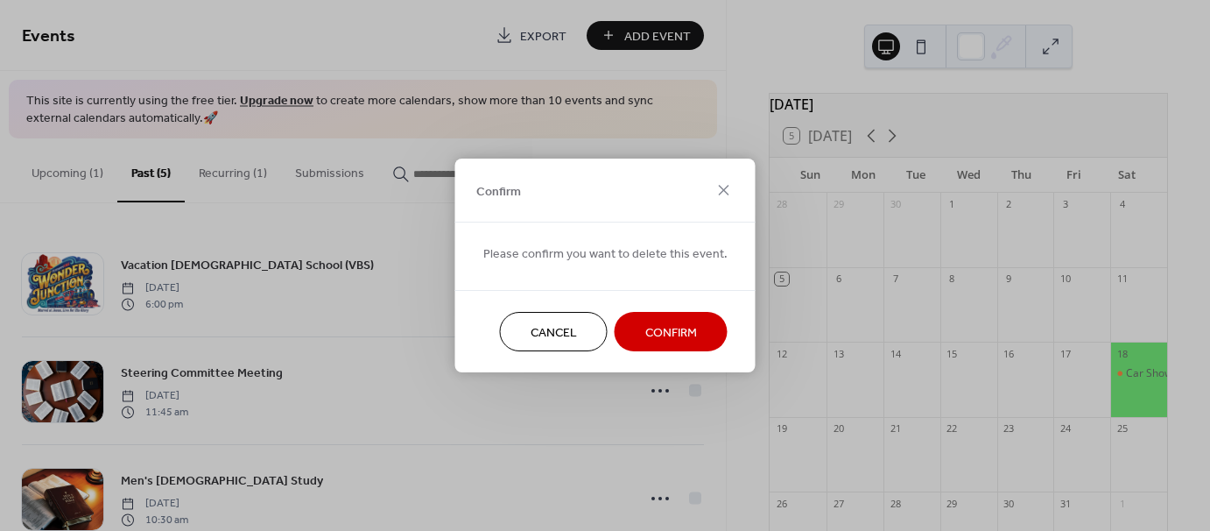
click at [647, 319] on button "Confirm" at bounding box center [671, 331] width 113 height 39
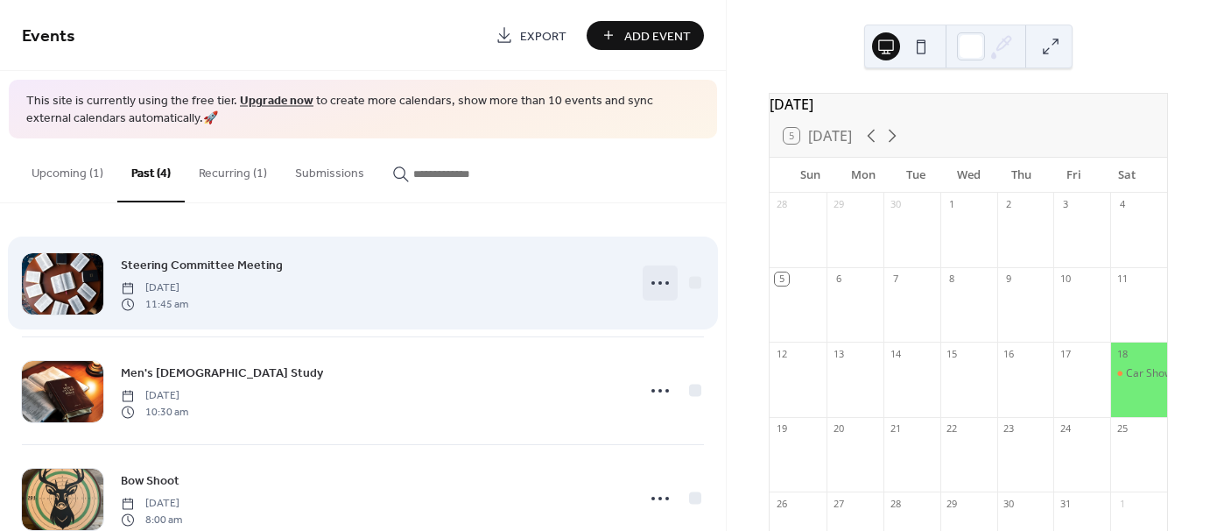
click at [658, 285] on icon at bounding box center [660, 283] width 28 height 28
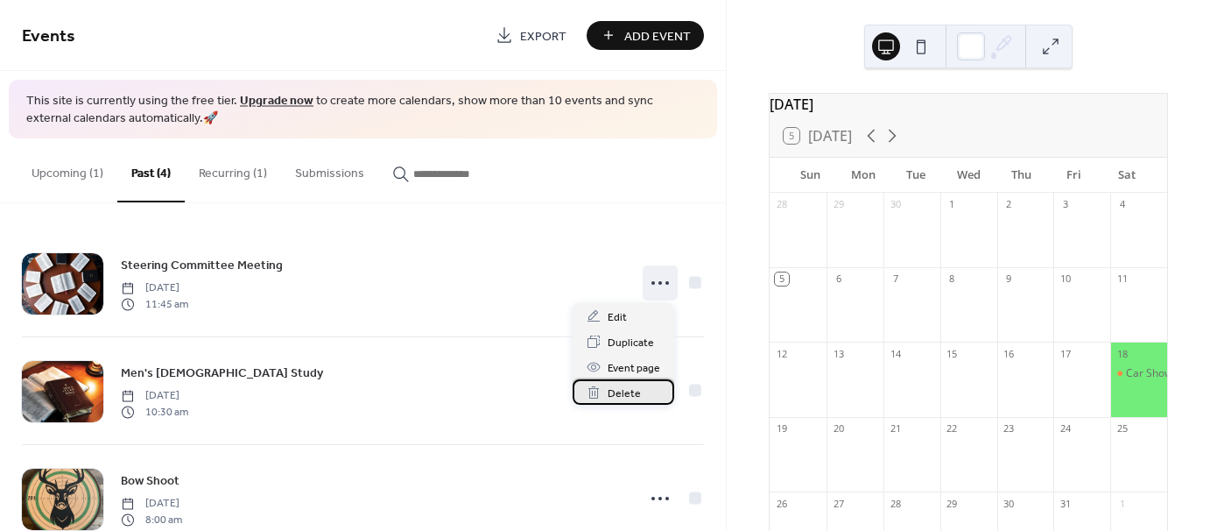
click at [624, 387] on span "Delete" at bounding box center [624, 393] width 33 height 18
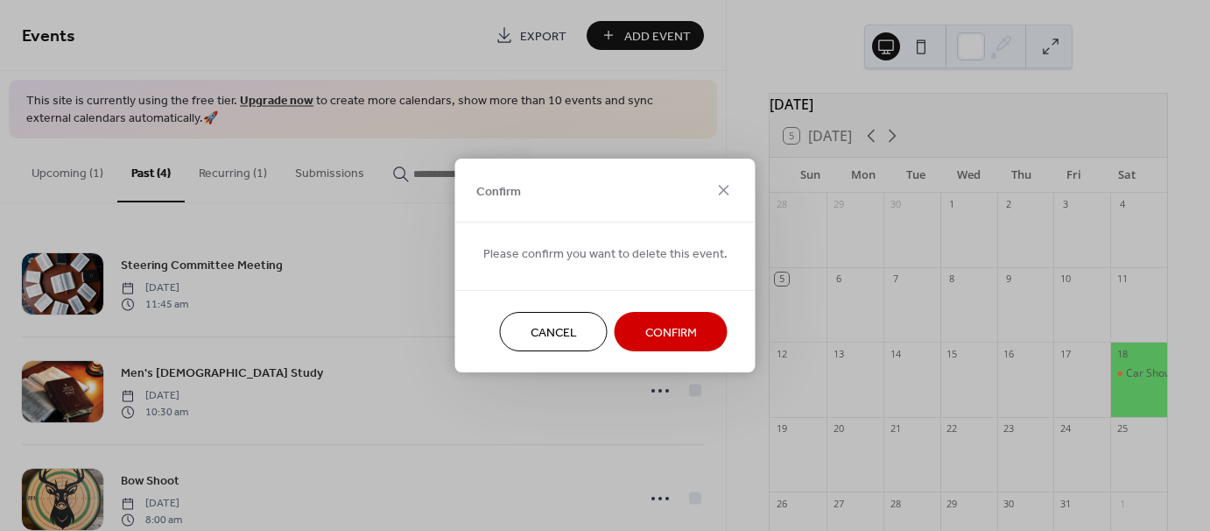
click at [653, 337] on span "Confirm" at bounding box center [671, 333] width 52 height 18
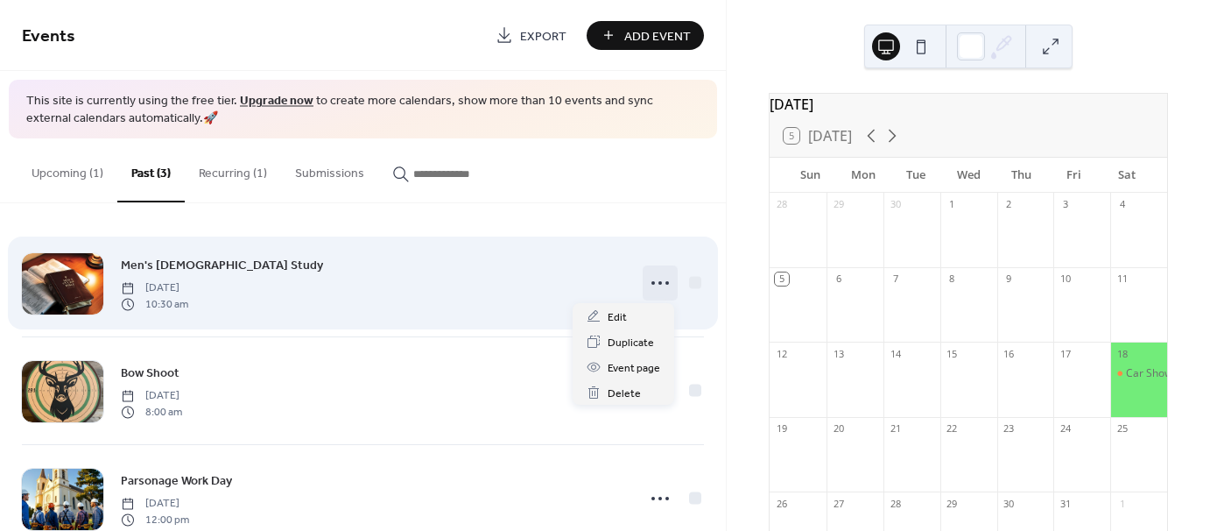
click at [652, 289] on icon at bounding box center [660, 283] width 28 height 28
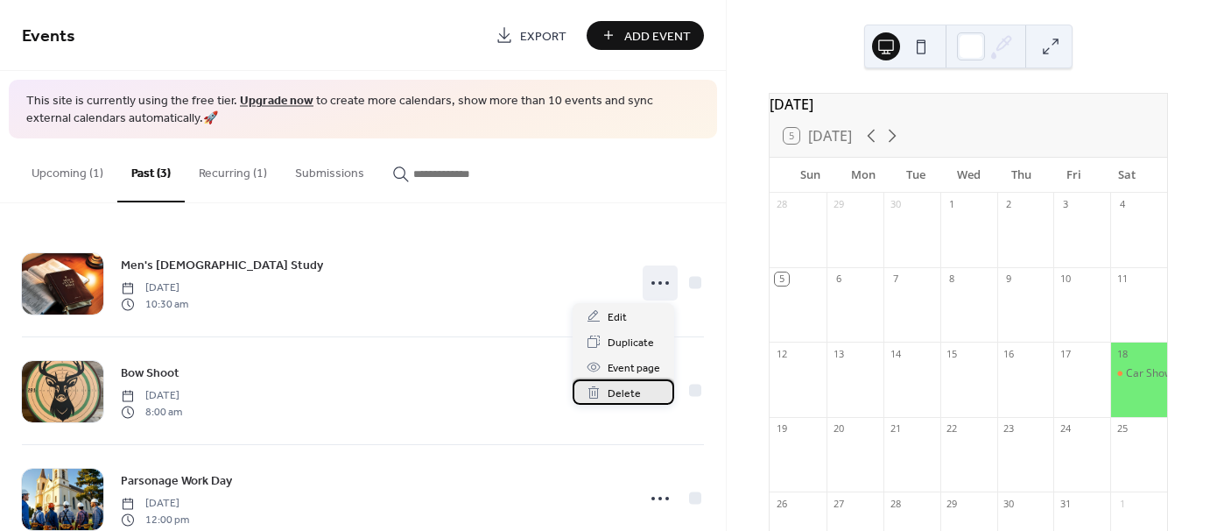
click at [615, 393] on span "Delete" at bounding box center [624, 393] width 33 height 18
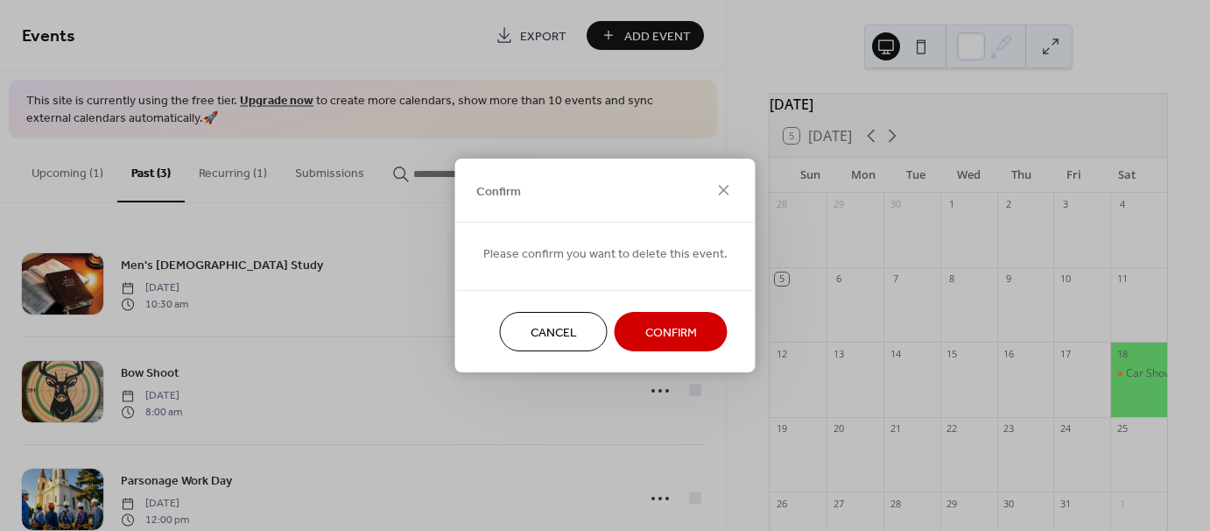
click at [659, 334] on span "Confirm" at bounding box center [671, 333] width 52 height 18
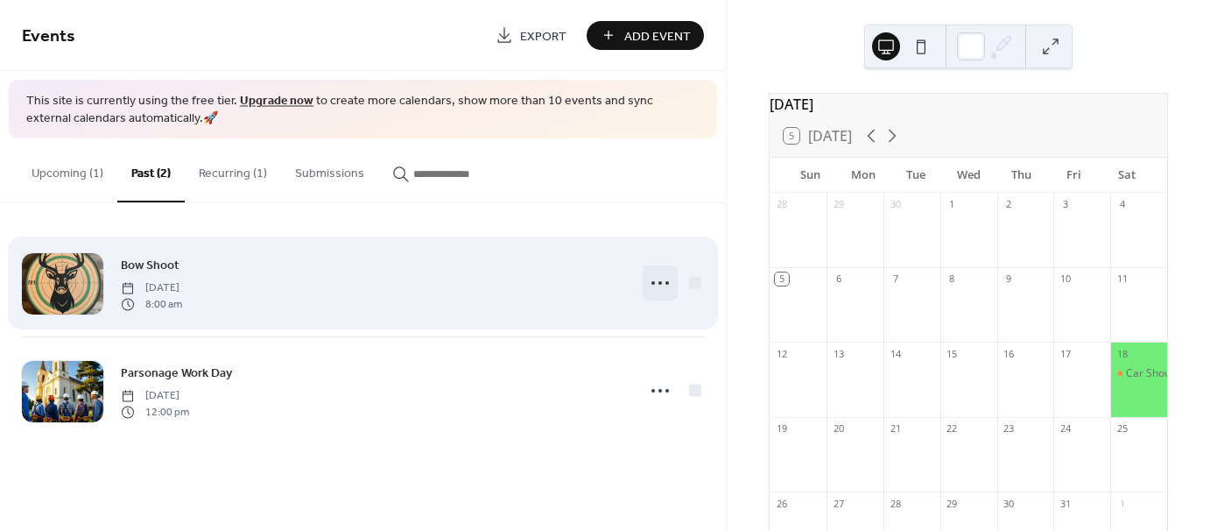
click at [654, 273] on icon at bounding box center [660, 283] width 28 height 28
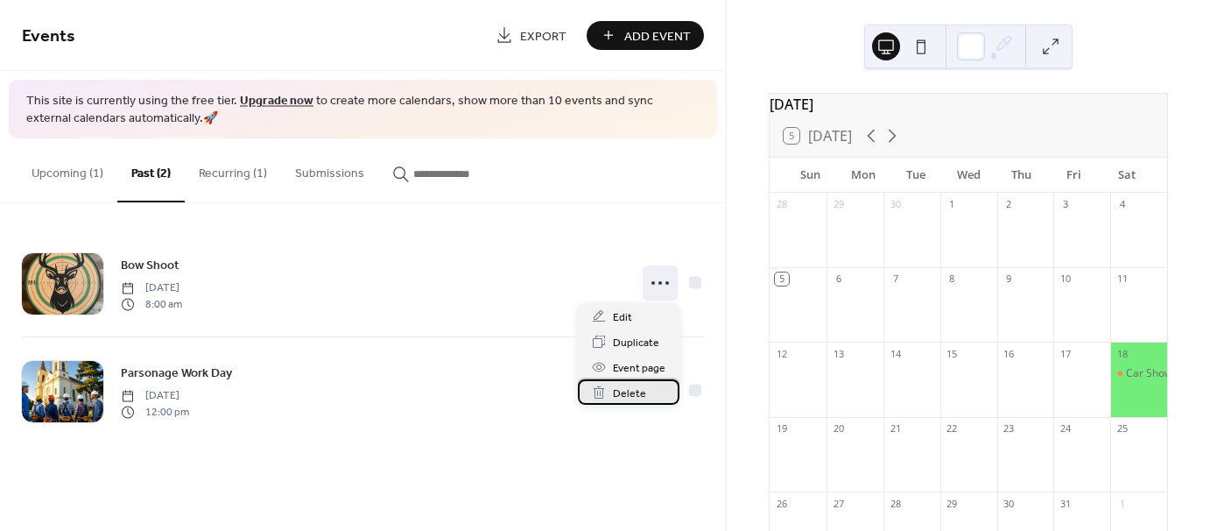
click at [629, 386] on span "Delete" at bounding box center [629, 393] width 33 height 18
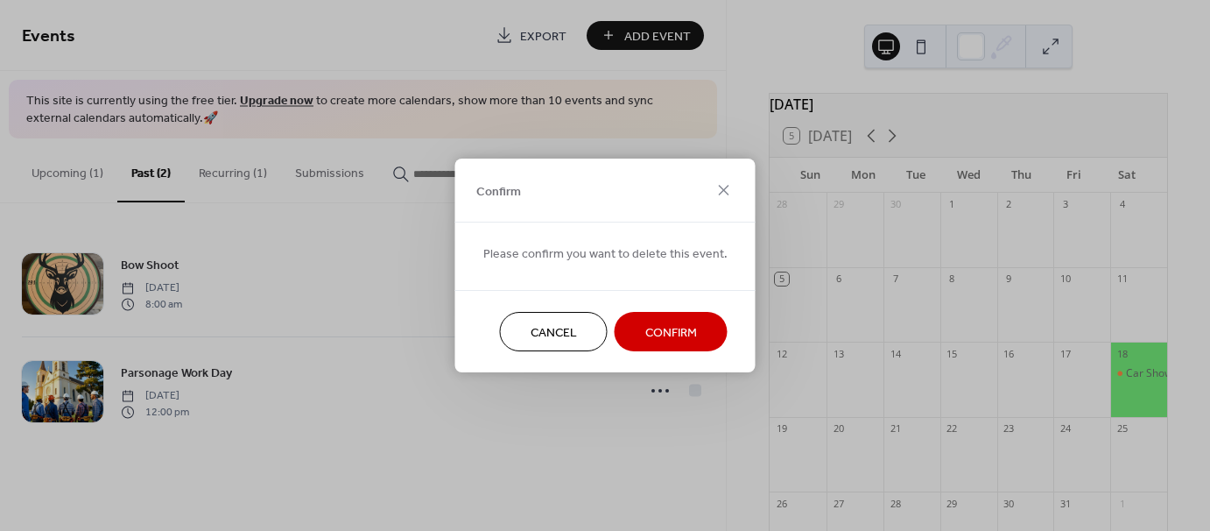
click at [645, 340] on span "Confirm" at bounding box center [671, 333] width 52 height 18
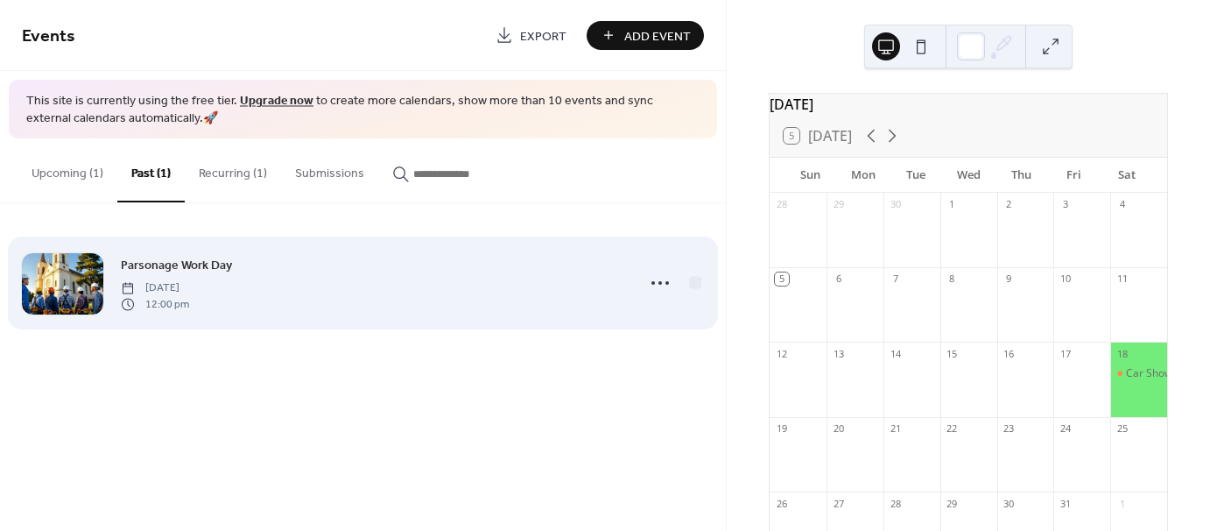
click at [662, 281] on icon at bounding box center [660, 283] width 28 height 28
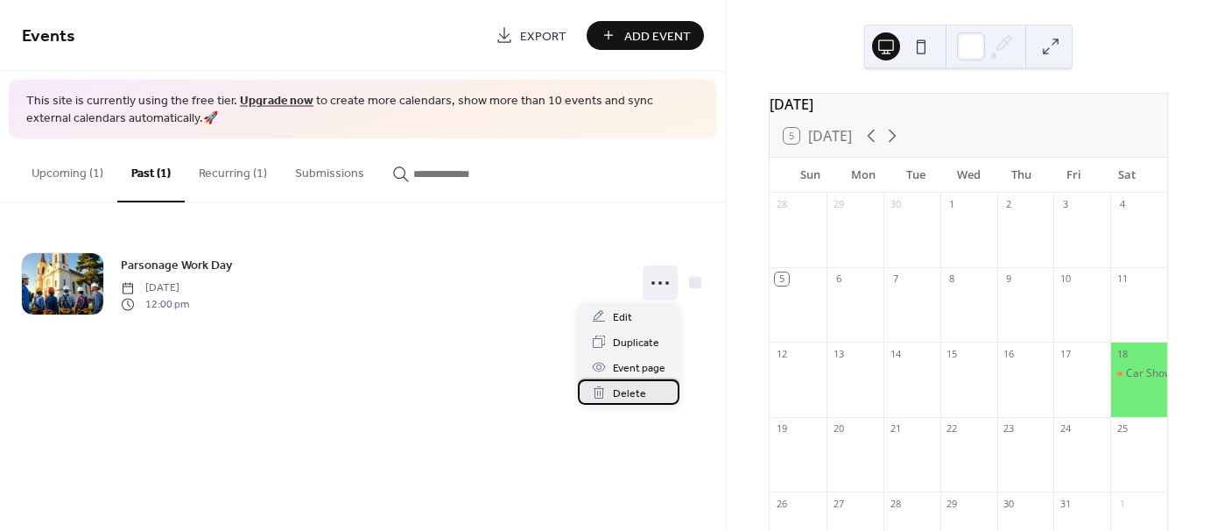
click at [638, 393] on span "Delete" at bounding box center [629, 393] width 33 height 18
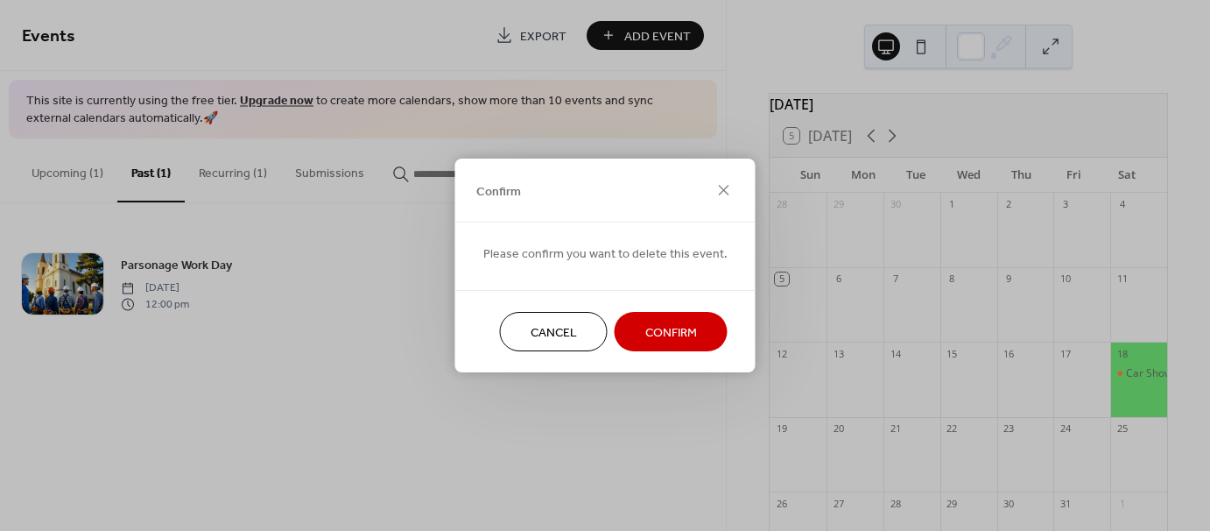
click at [645, 326] on span "Confirm" at bounding box center [671, 333] width 52 height 18
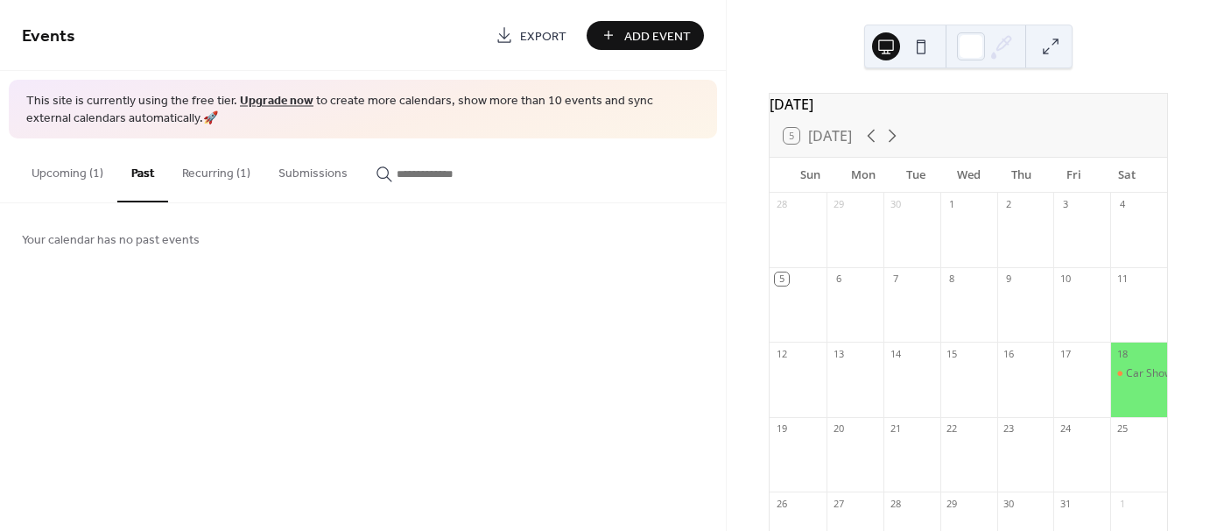
click at [636, 46] on span "Add Event" at bounding box center [657, 36] width 67 height 18
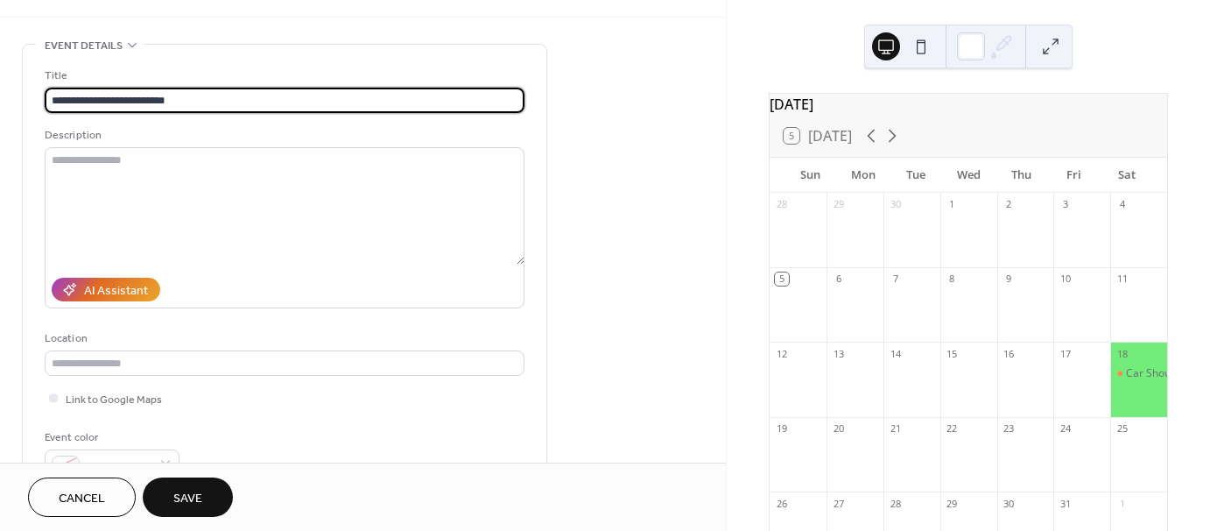
scroll to position [77, 0]
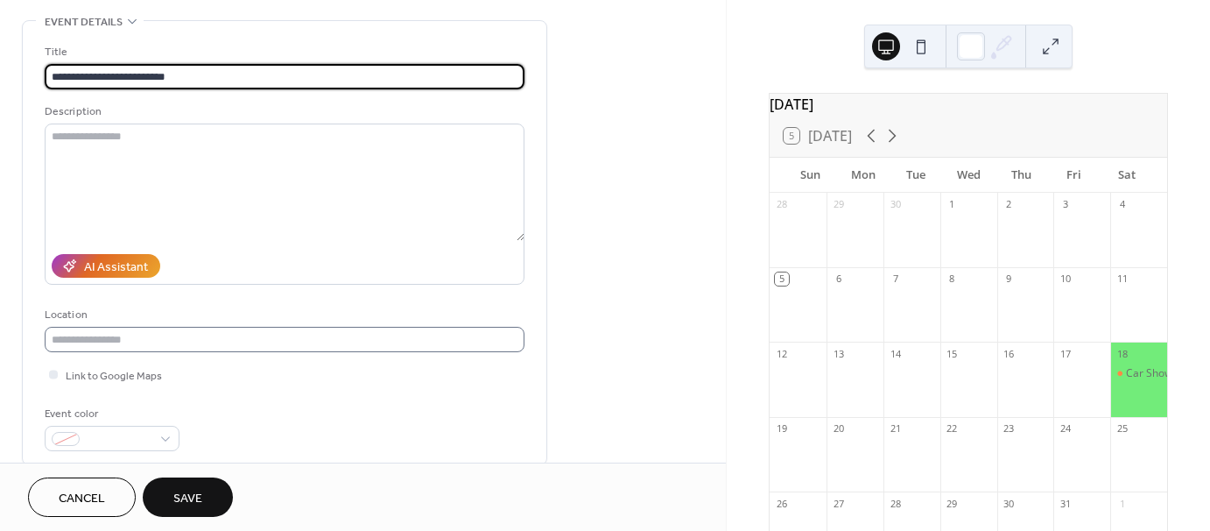
type input "**********"
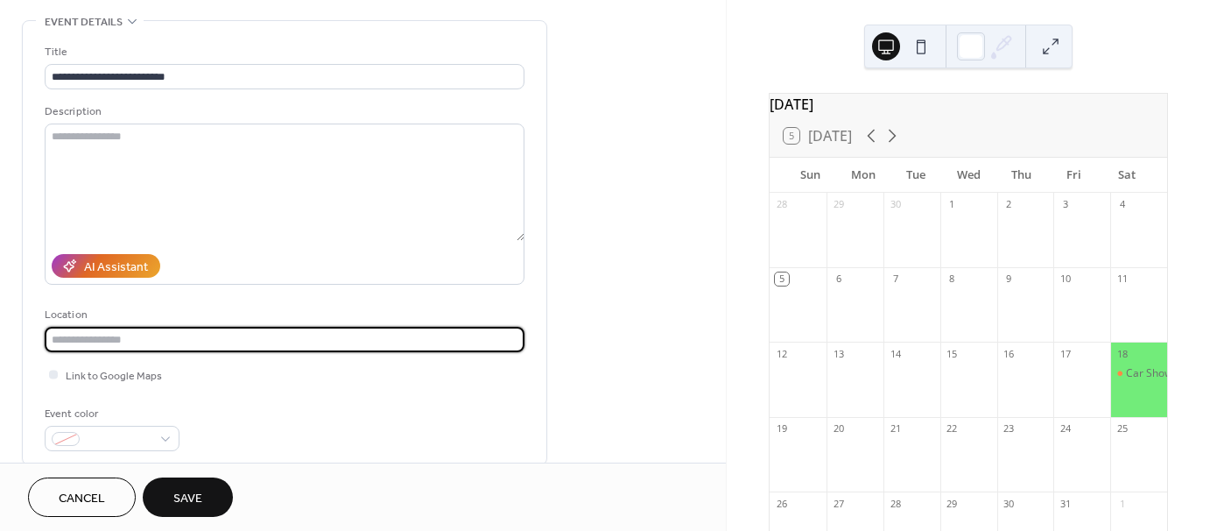
click at [426, 343] on input "text" at bounding box center [285, 339] width 480 height 25
click at [169, 369] on span "7119 henryville otisco rd, henryville IN" at bounding box center [114, 372] width 110 height 18
type input "**********"
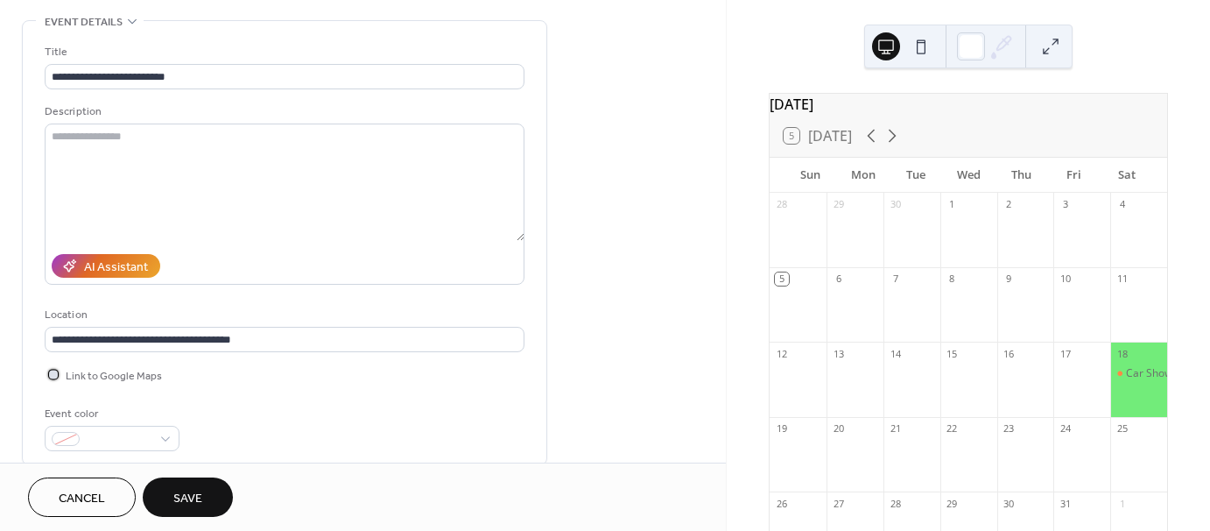
click at [53, 372] on div at bounding box center [53, 373] width 9 height 9
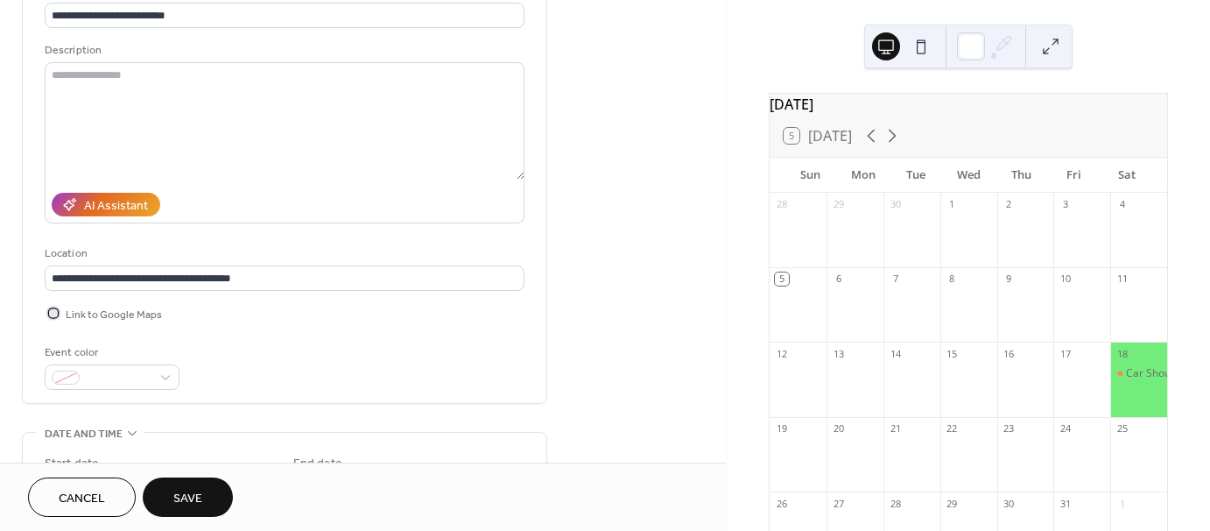
scroll to position [174, 0]
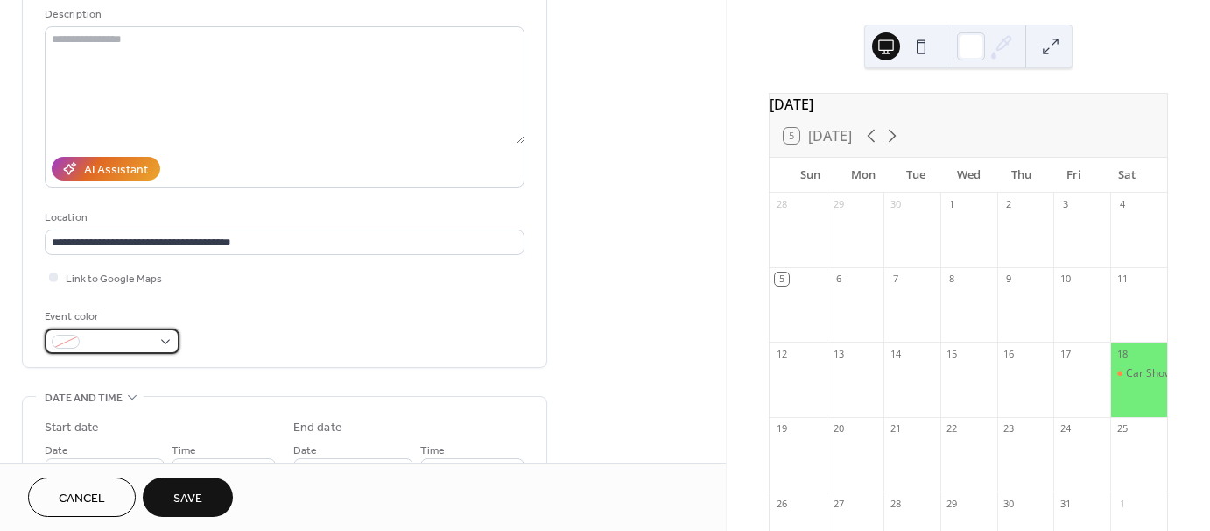
click at [167, 339] on div at bounding box center [112, 340] width 135 height 25
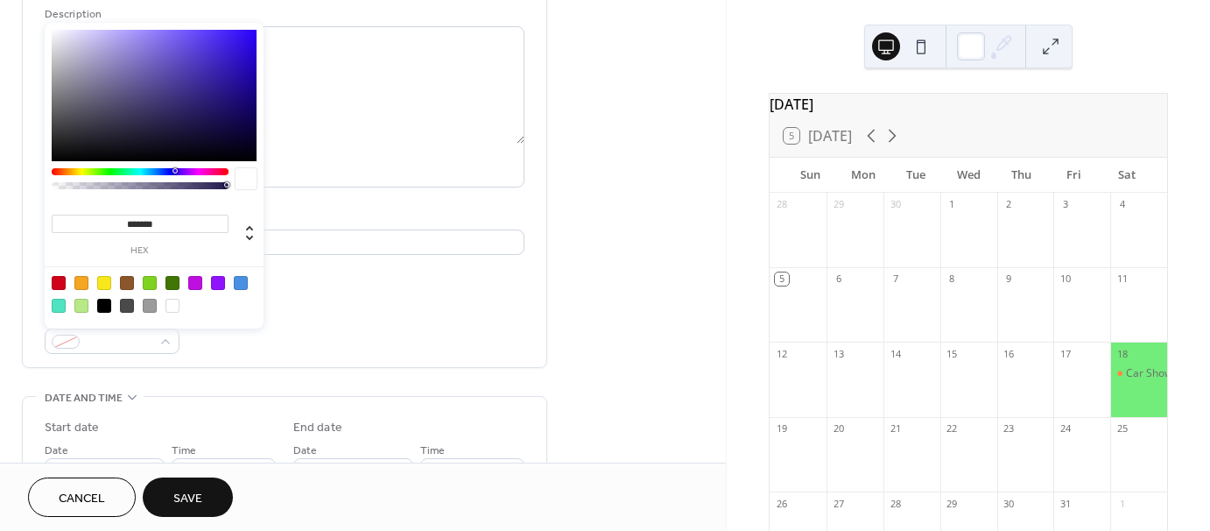
click at [151, 282] on div at bounding box center [150, 283] width 14 height 14
type input "*******"
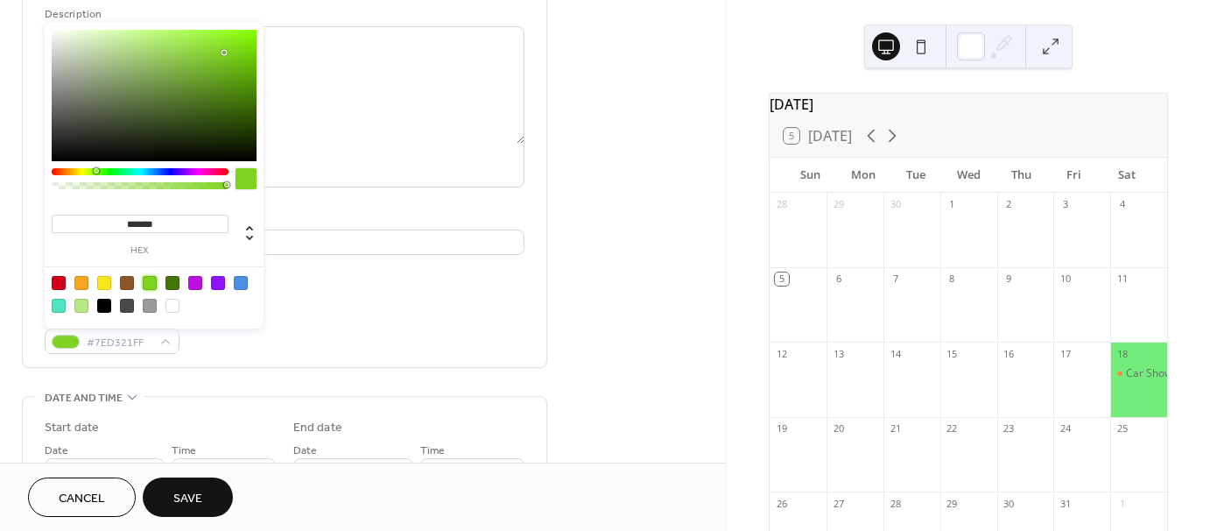
click at [405, 315] on div "Event color #7ED321FF" at bounding box center [285, 330] width 480 height 46
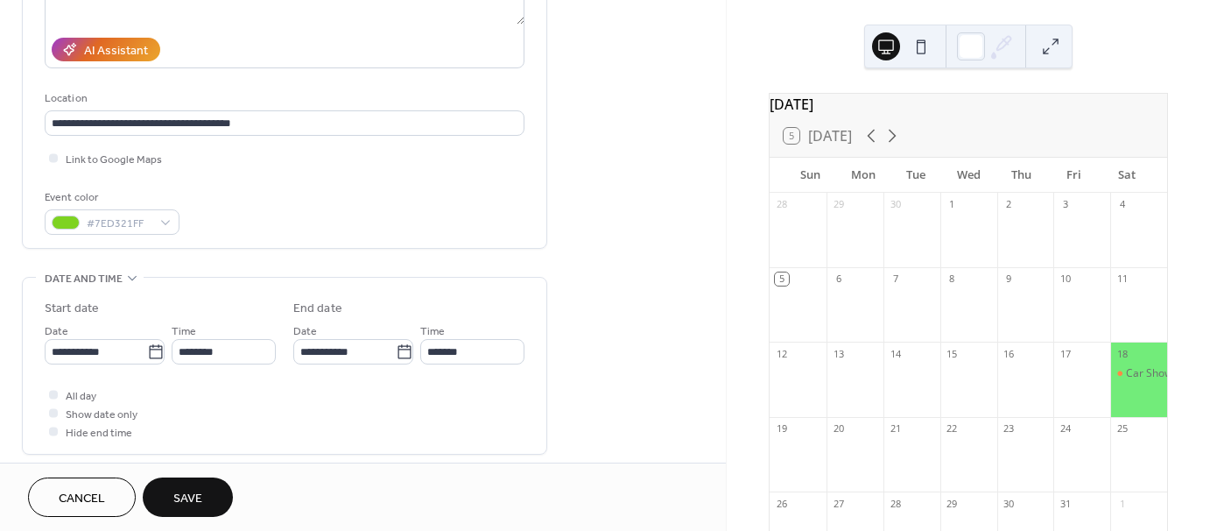
scroll to position [294, 0]
click at [148, 342] on icon at bounding box center [156, 351] width 18 height 18
click at [147, 341] on input "**********" at bounding box center [96, 350] width 102 height 25
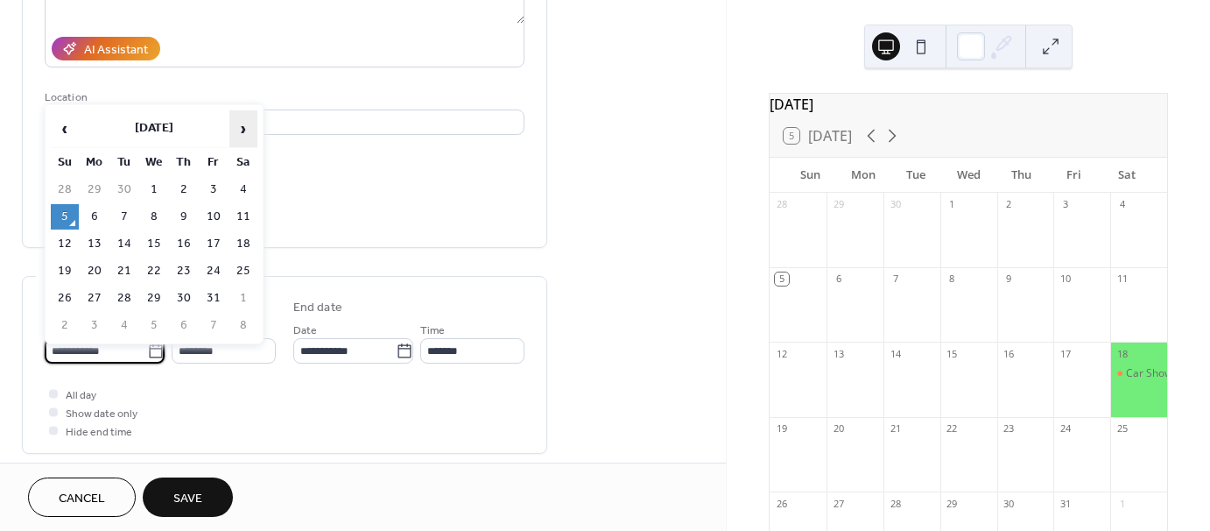
click at [243, 131] on span "›" at bounding box center [243, 128] width 26 height 35
click at [146, 217] on td "5" at bounding box center [154, 216] width 28 height 25
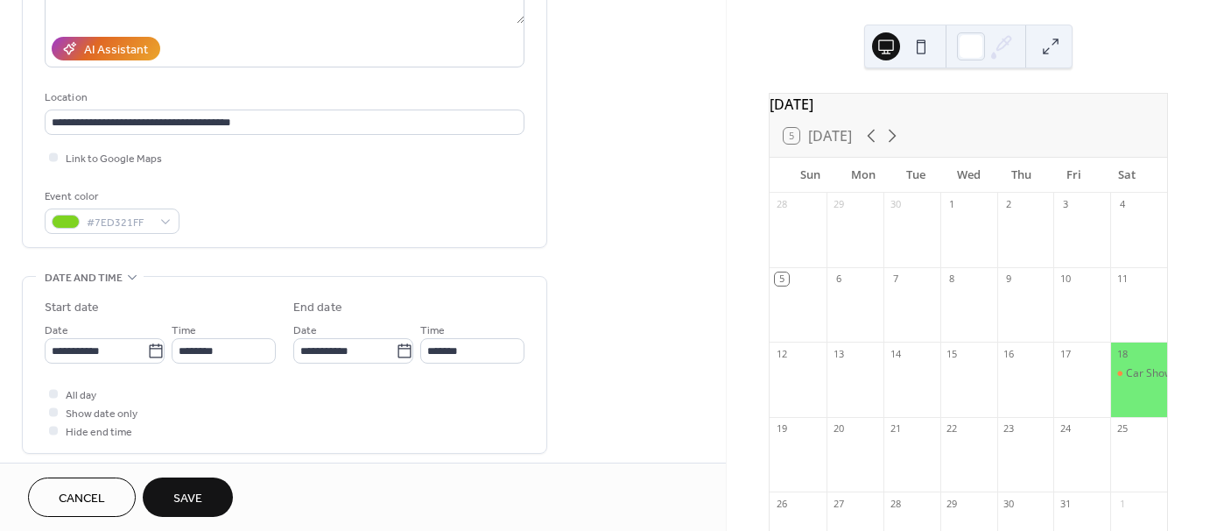
type input "**********"
click at [186, 342] on input "********" at bounding box center [224, 350] width 104 height 25
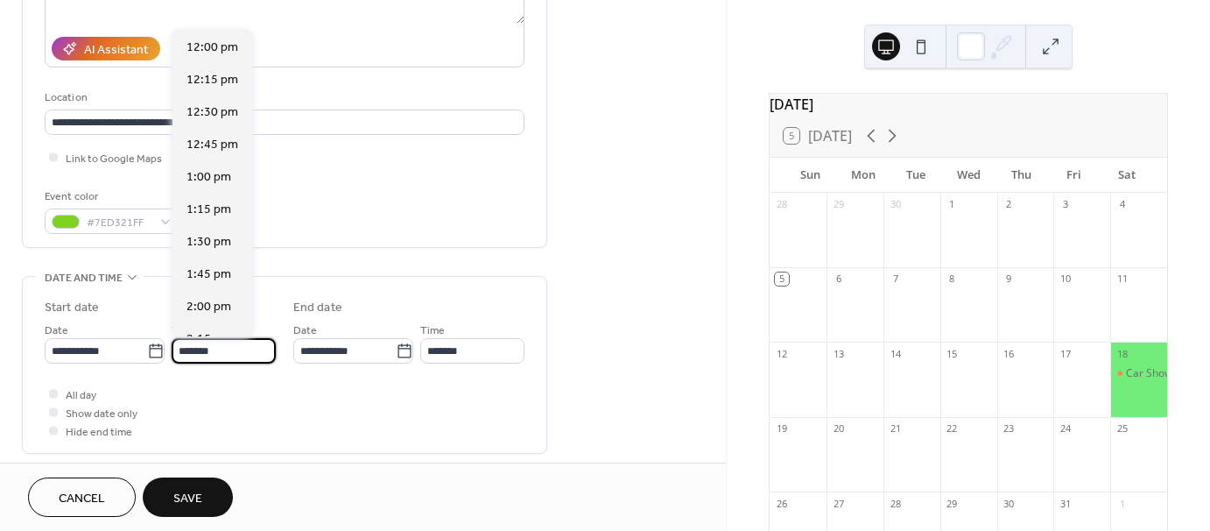
scroll to position [2462, 0]
type input "*******"
click at [432, 347] on input "*******" at bounding box center [472, 350] width 104 height 25
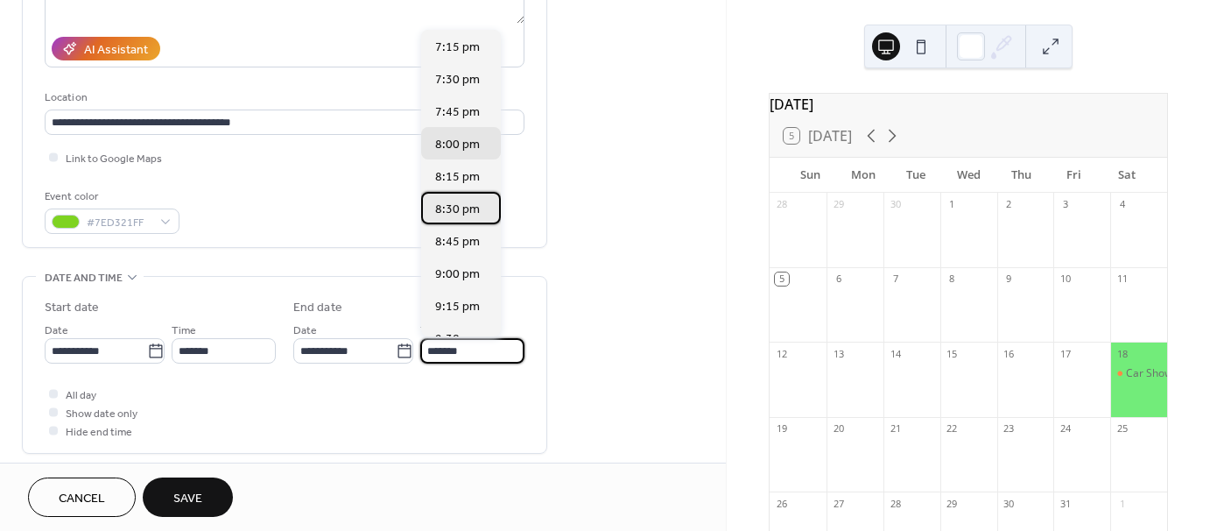
click at [441, 219] on div "8:30 pm" at bounding box center [461, 208] width 80 height 32
type input "*******"
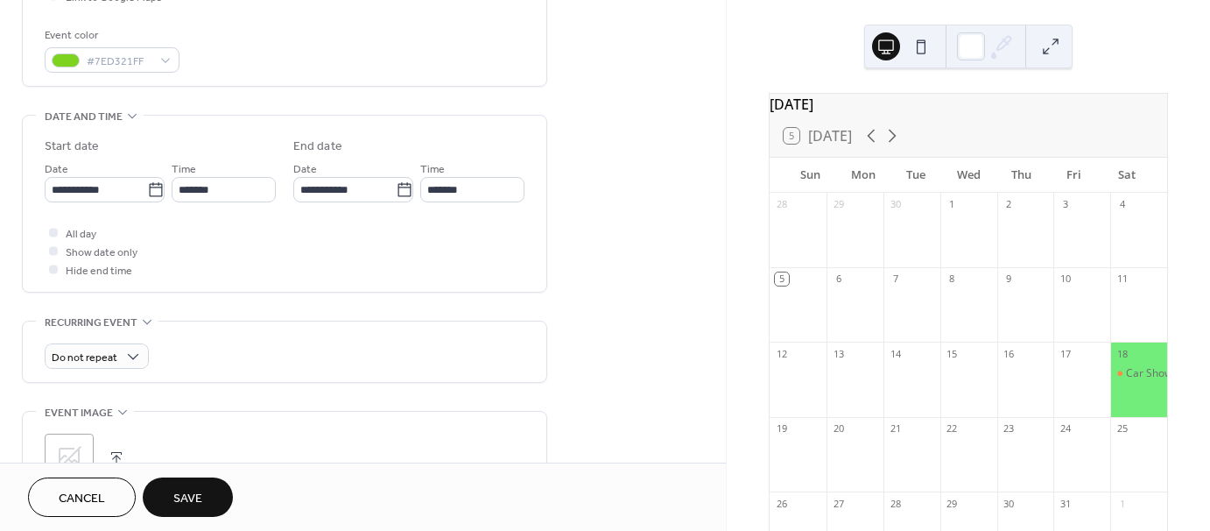
scroll to position [459, 0]
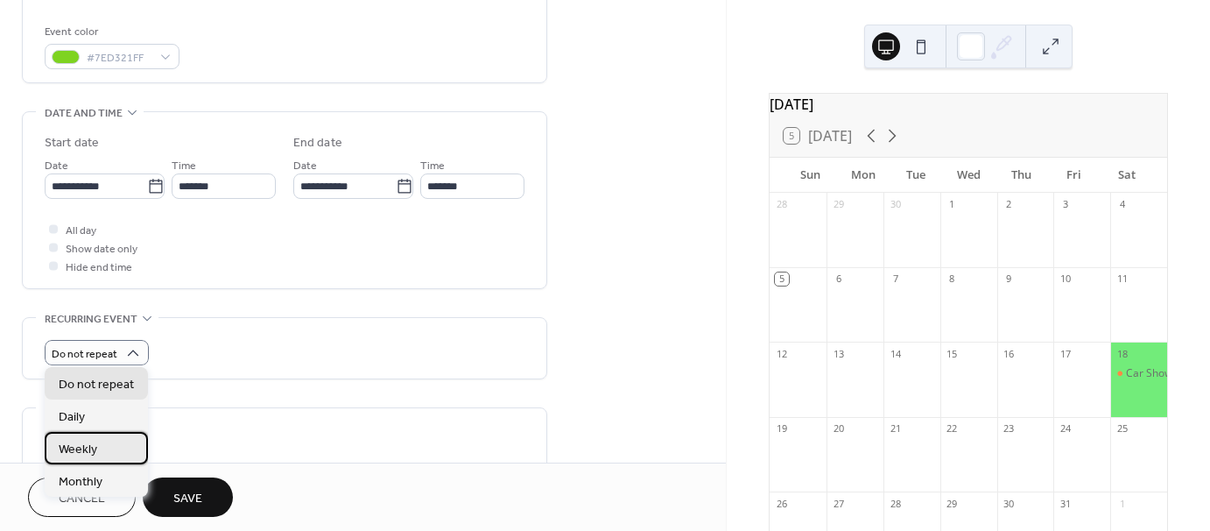
click at [96, 444] on div "Weekly" at bounding box center [96, 448] width 103 height 32
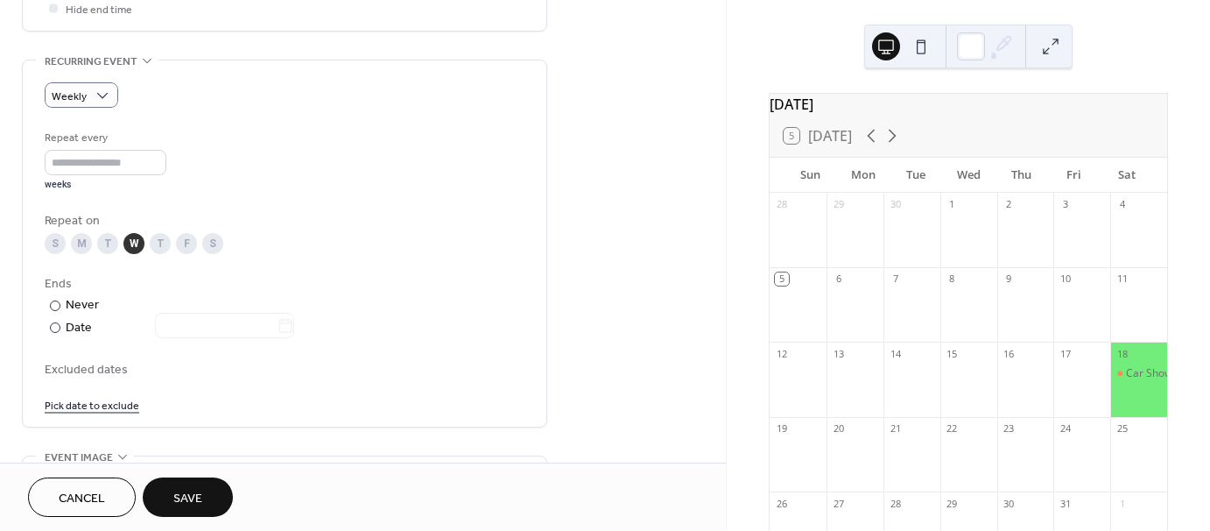
scroll to position [718, 0]
click at [54, 327] on div at bounding box center [55, 325] width 11 height 11
click at [294, 320] on icon at bounding box center [286, 324] width 18 height 18
click at [277, 320] on input "text" at bounding box center [216, 323] width 122 height 25
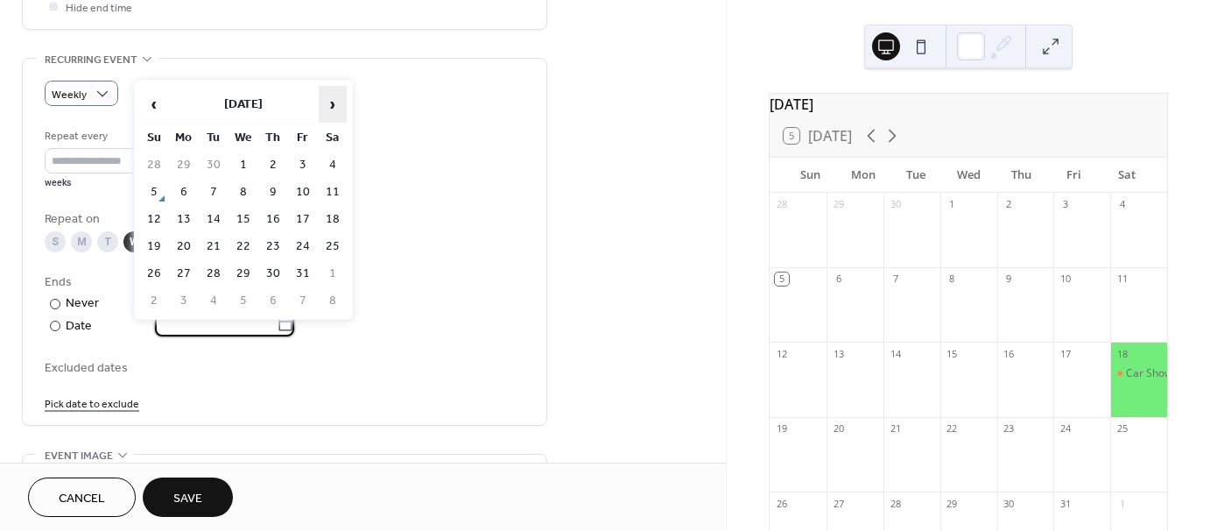
click at [334, 104] on span "›" at bounding box center [333, 104] width 26 height 35
click at [334, 105] on span "›" at bounding box center [333, 104] width 26 height 35
click at [247, 243] on td "21" at bounding box center [243, 246] width 28 height 25
type input "**********"
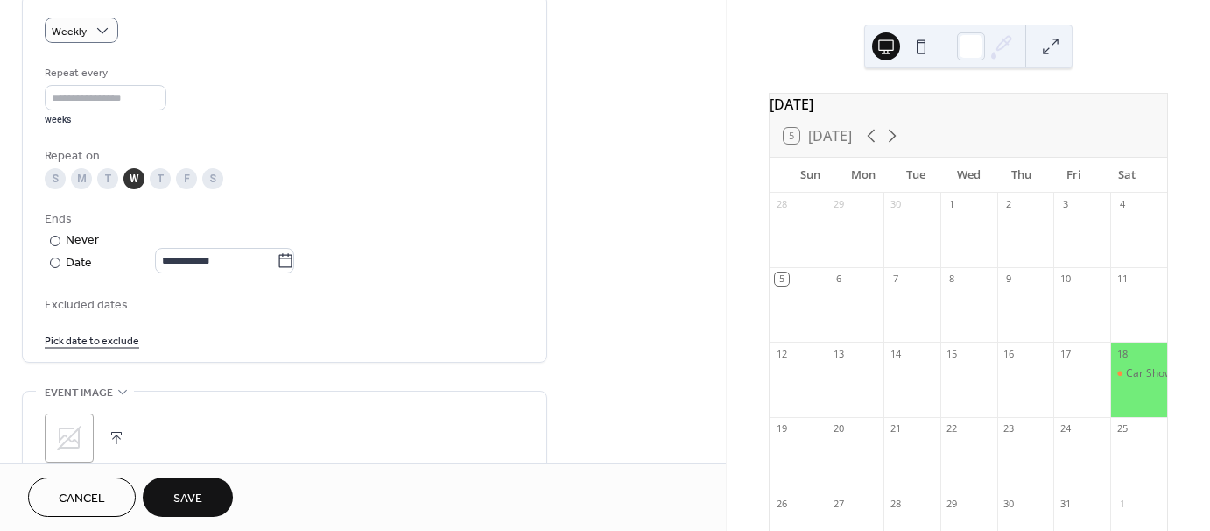
scroll to position [798, 0]
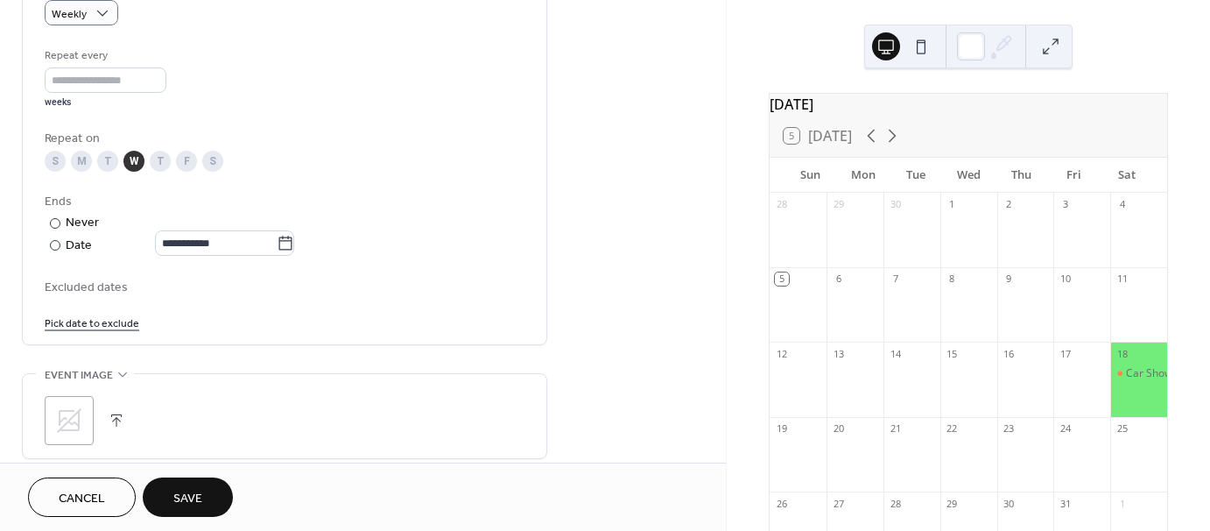
click at [100, 325] on link "Pick date to exclude" at bounding box center [92, 322] width 95 height 18
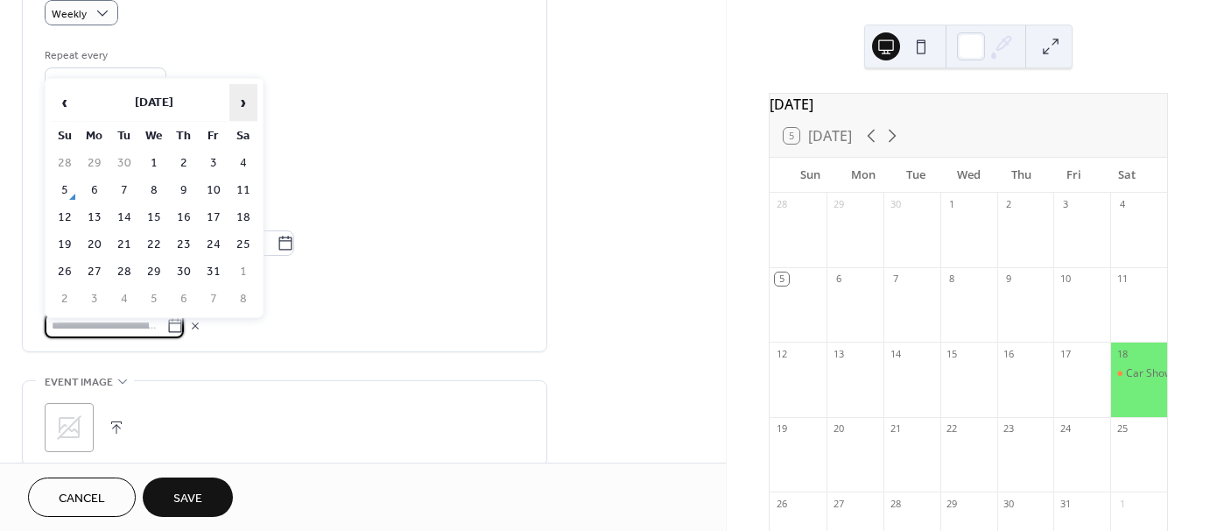
click at [247, 102] on span "›" at bounding box center [243, 102] width 26 height 35
click at [156, 207] on td "17" at bounding box center [154, 217] width 28 height 25
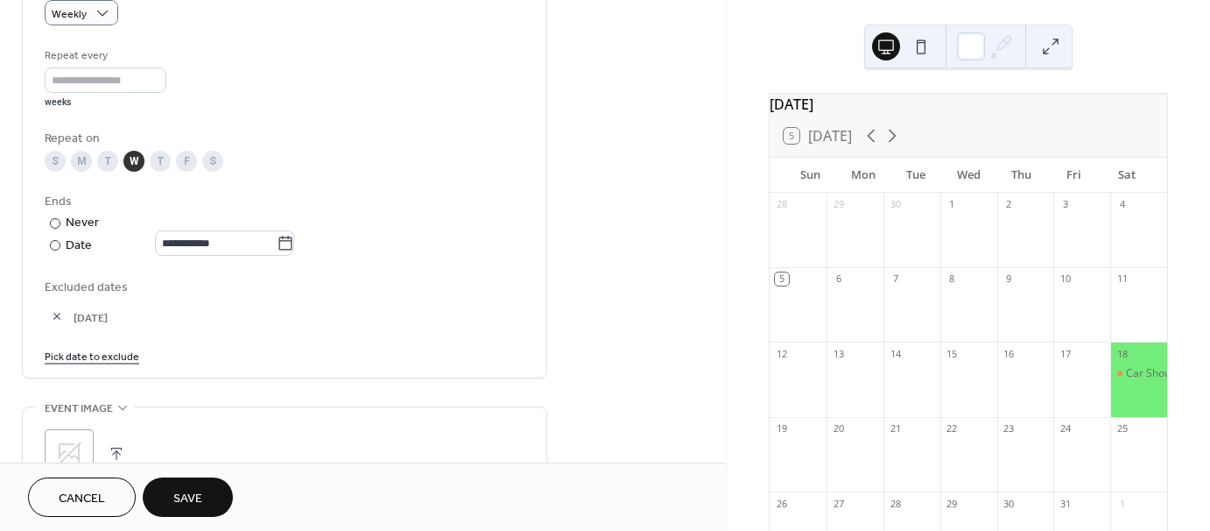
click at [121, 351] on link "Pick date to exclude" at bounding box center [92, 355] width 95 height 18
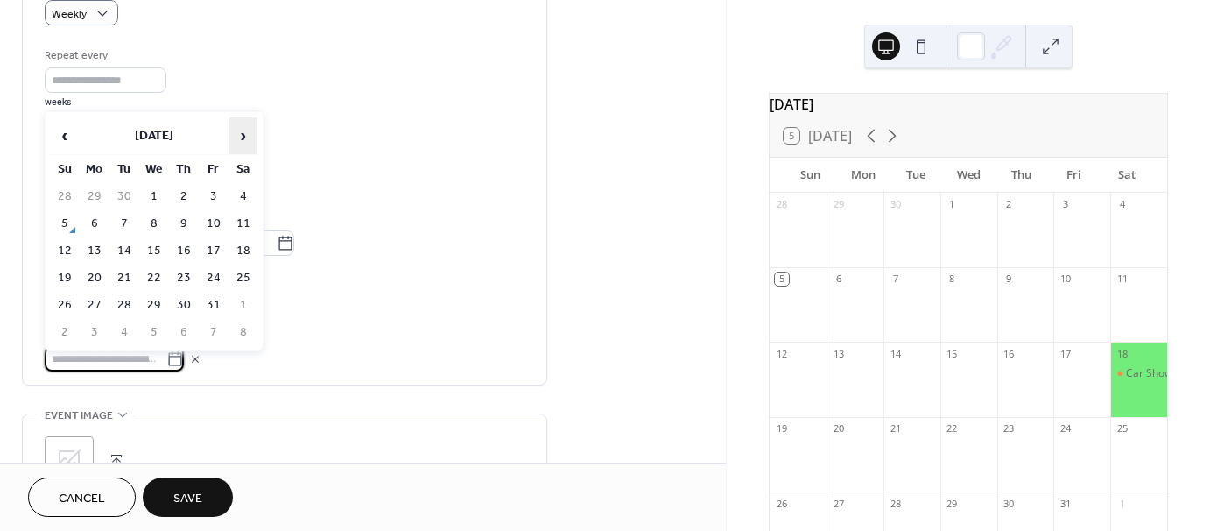
click at [244, 138] on span "›" at bounding box center [243, 135] width 26 height 35
click at [156, 278] on td "24" at bounding box center [154, 277] width 28 height 25
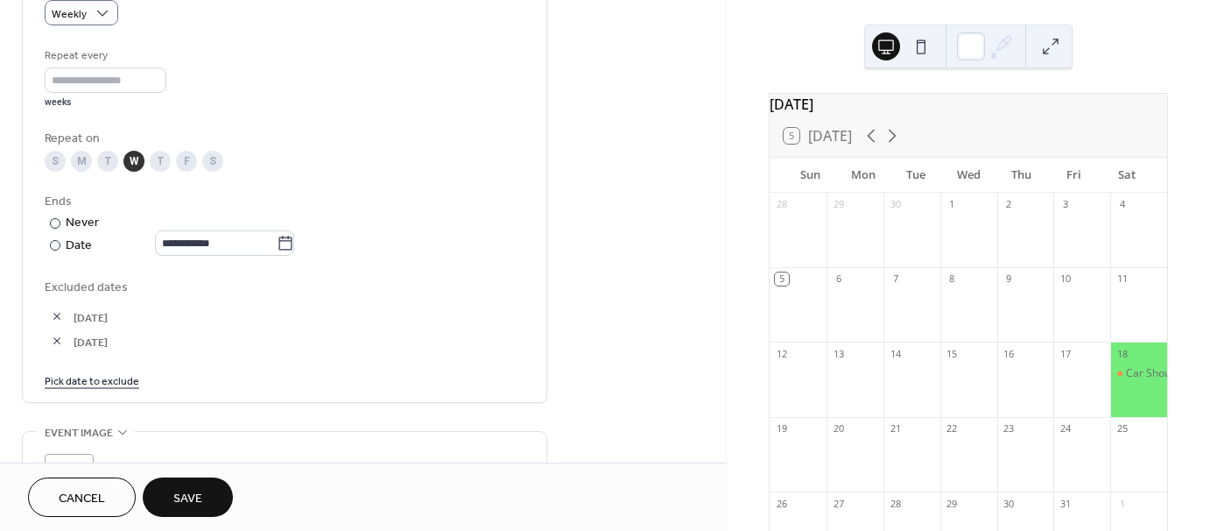
click at [115, 382] on link "Pick date to exclude" at bounding box center [92, 379] width 95 height 18
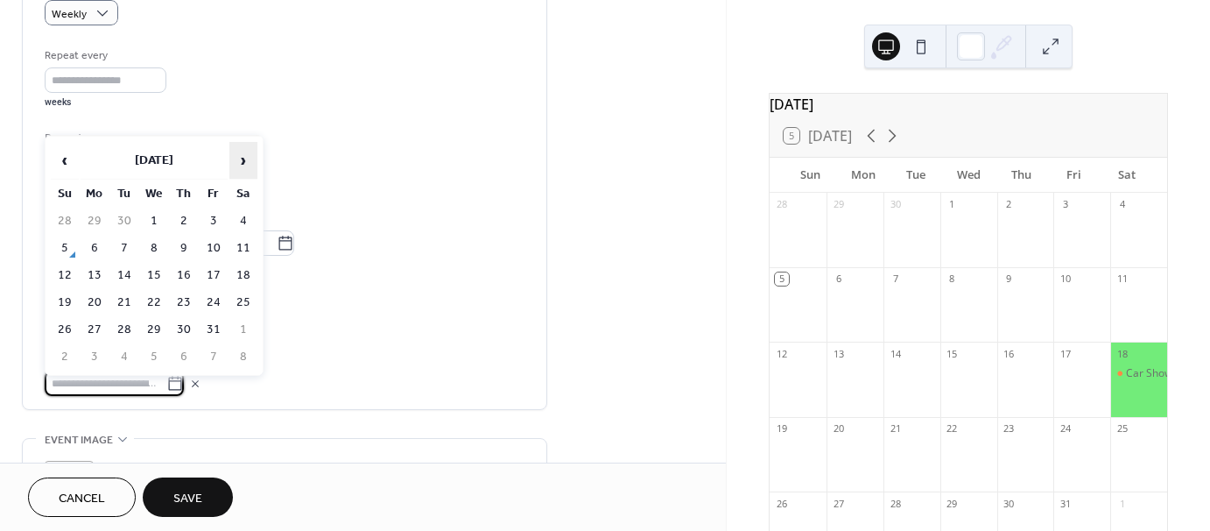
click at [241, 166] on span "›" at bounding box center [243, 160] width 26 height 35
click at [148, 320] on td "31" at bounding box center [154, 329] width 28 height 25
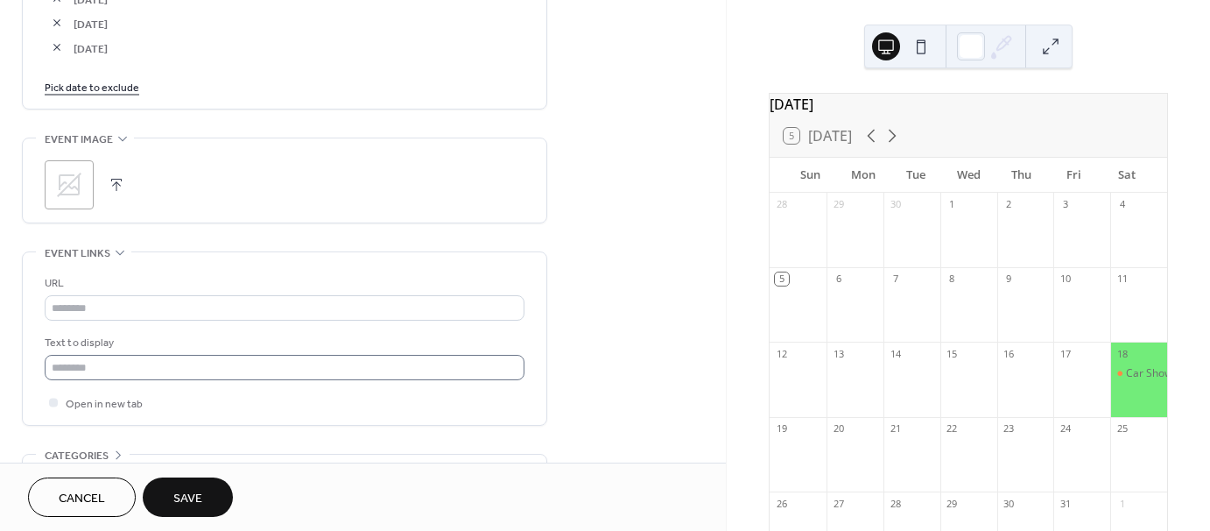
scroll to position [1128, 0]
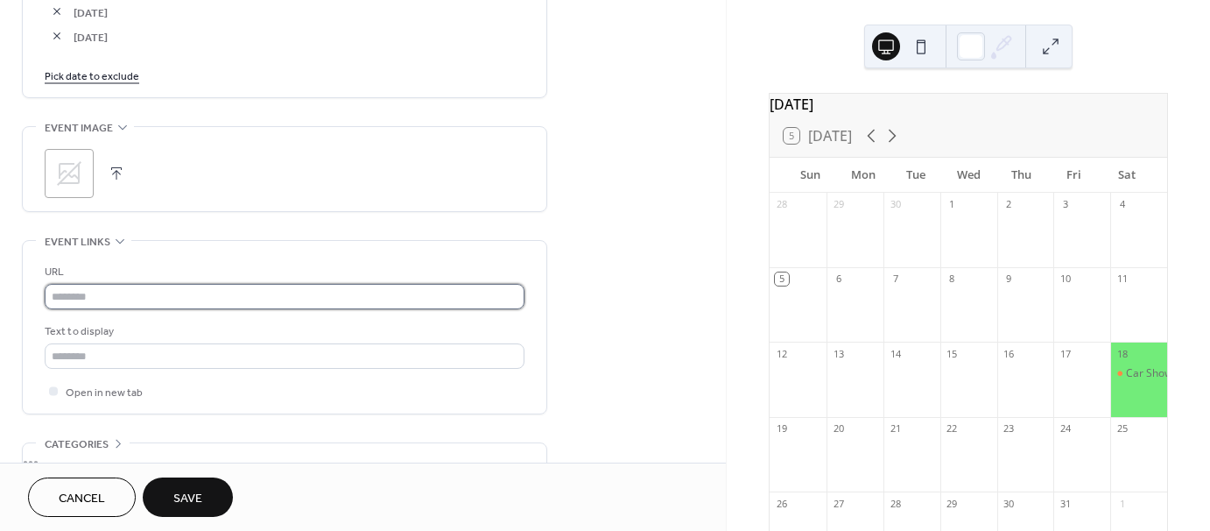
click at [151, 292] on input "text" at bounding box center [285, 296] width 480 height 25
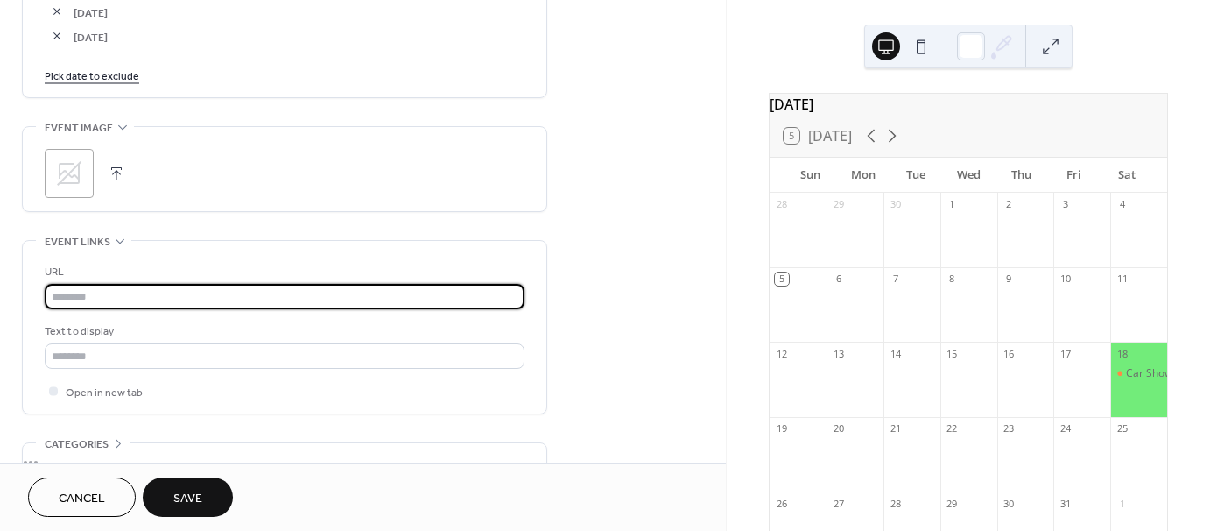
paste input "**********"
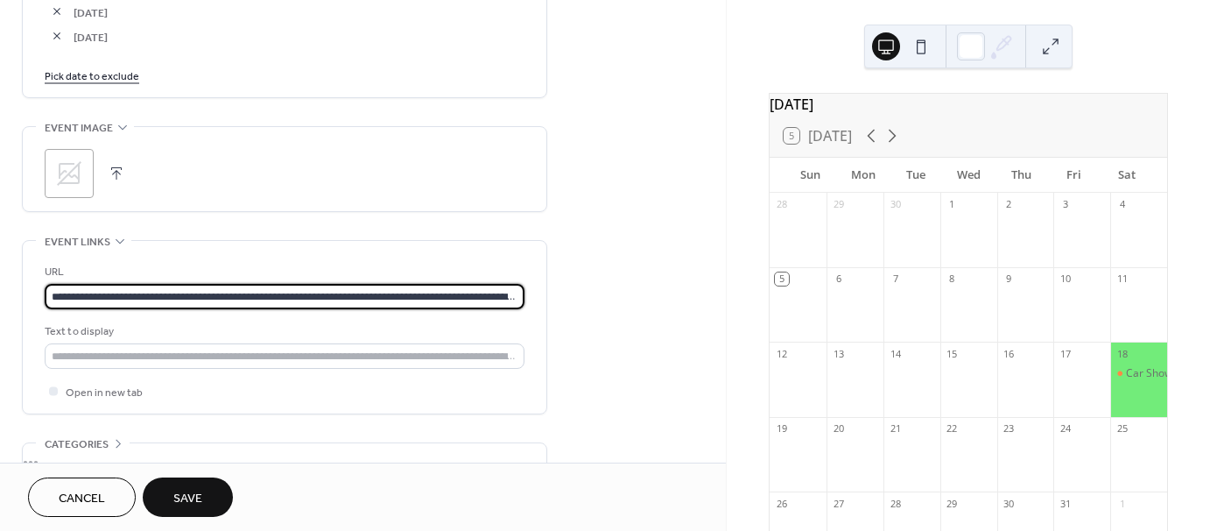
scroll to position [0, 287]
type input "**********"
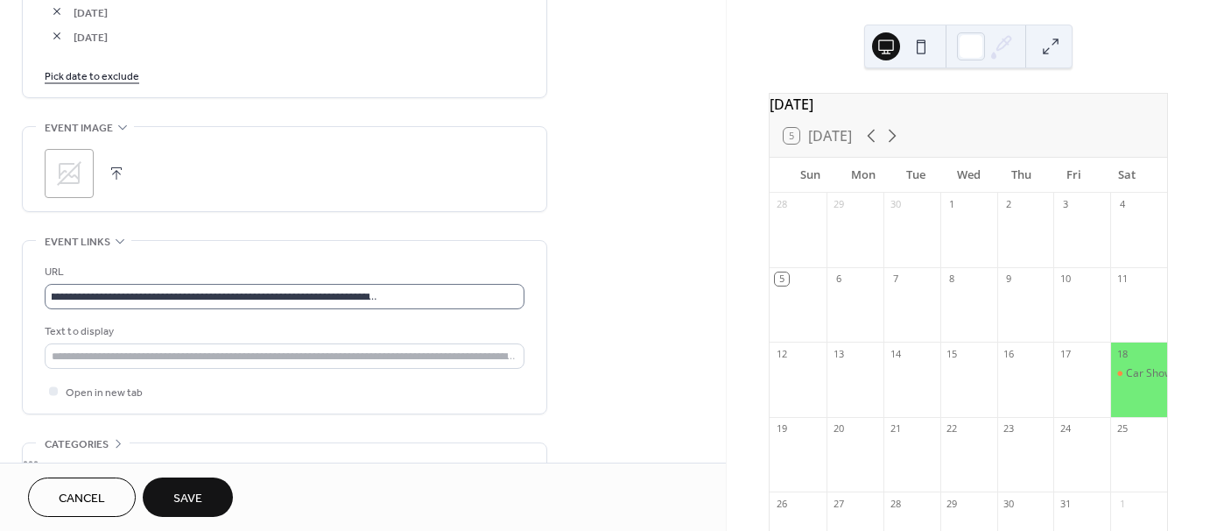
scroll to position [0, 0]
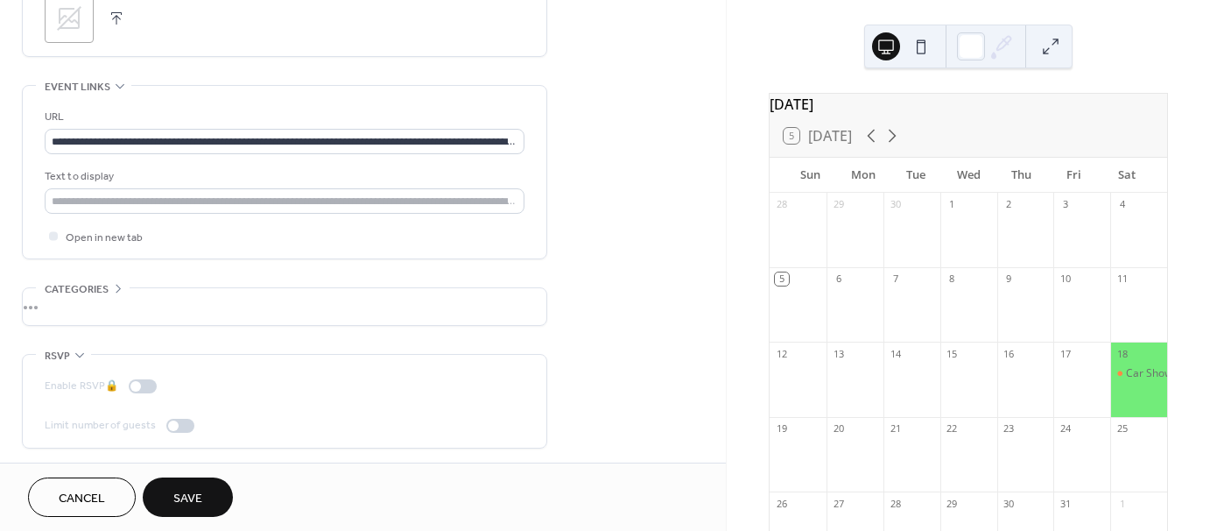
scroll to position [1284, 0]
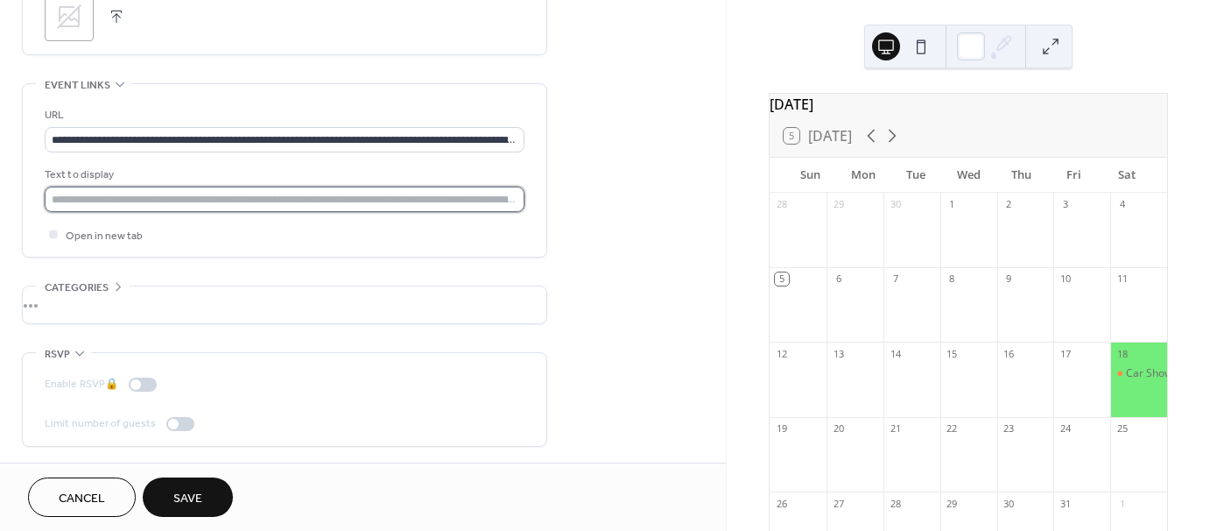
click at [414, 192] on input "text" at bounding box center [285, 198] width 480 height 25
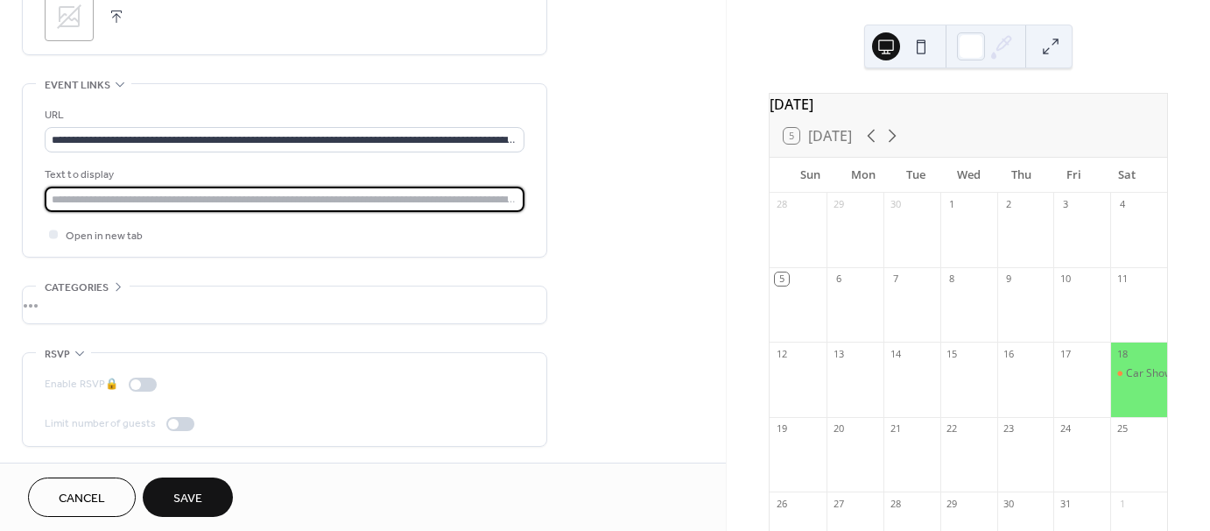
type input "**********"
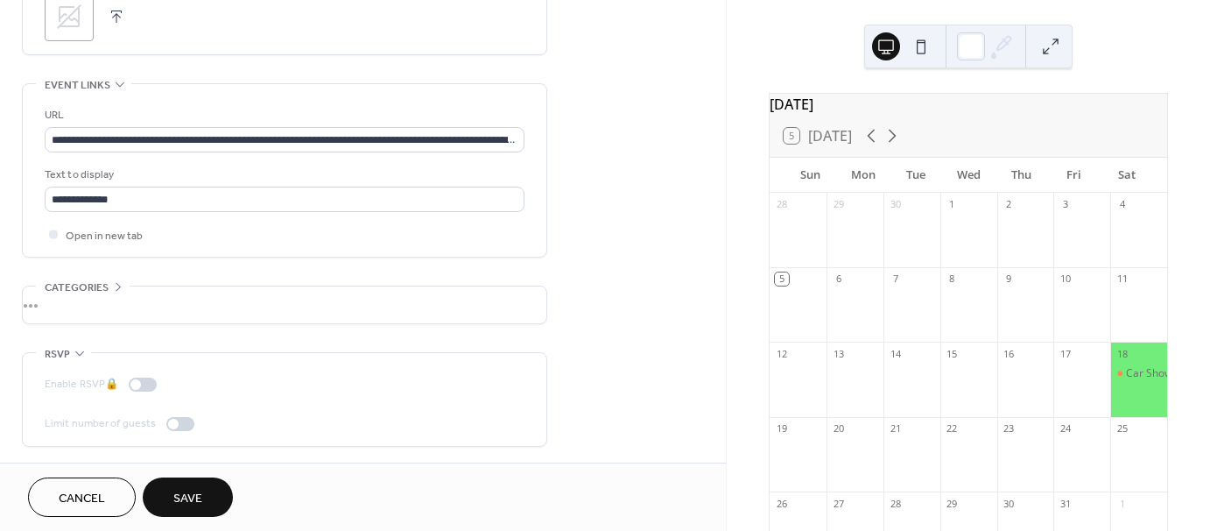
click at [185, 492] on span "Save" at bounding box center [187, 498] width 29 height 18
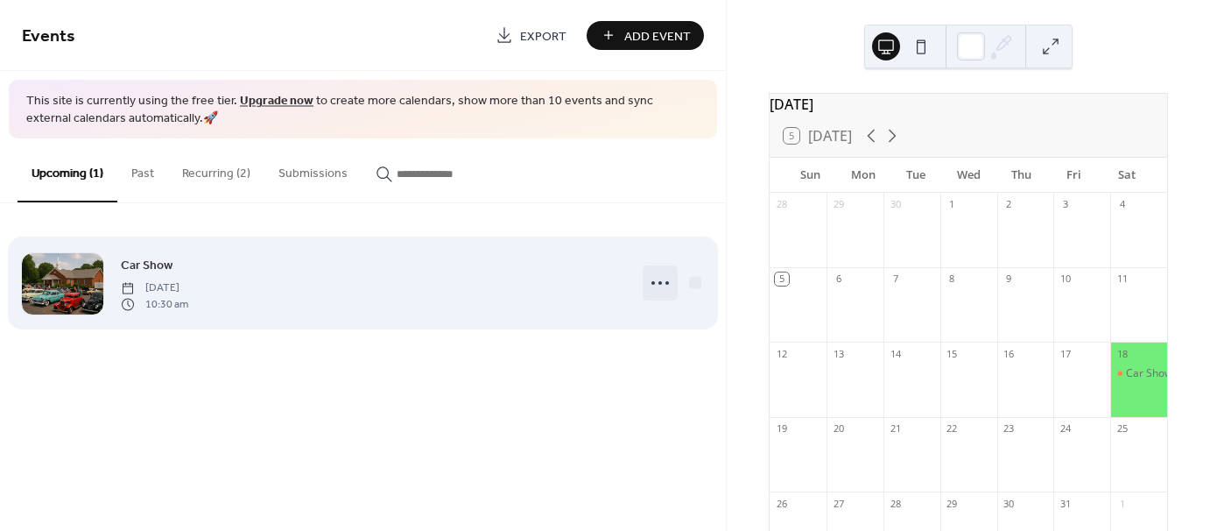
click at [673, 284] on icon at bounding box center [660, 283] width 28 height 28
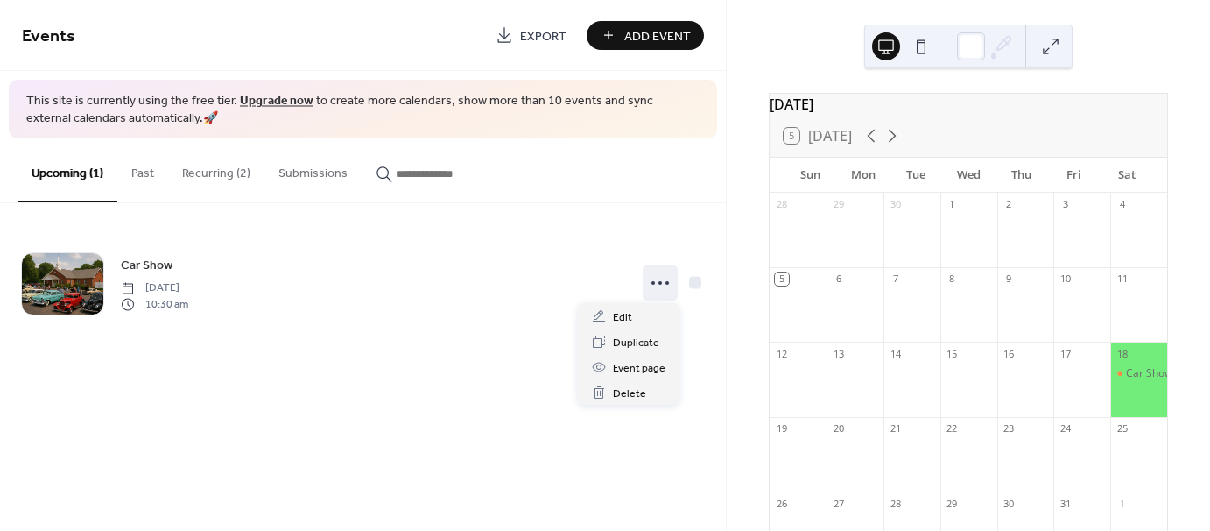
click at [683, 214] on div "Car Show Saturday, October 18, 2025 10:30 am" at bounding box center [363, 282] width 726 height 159
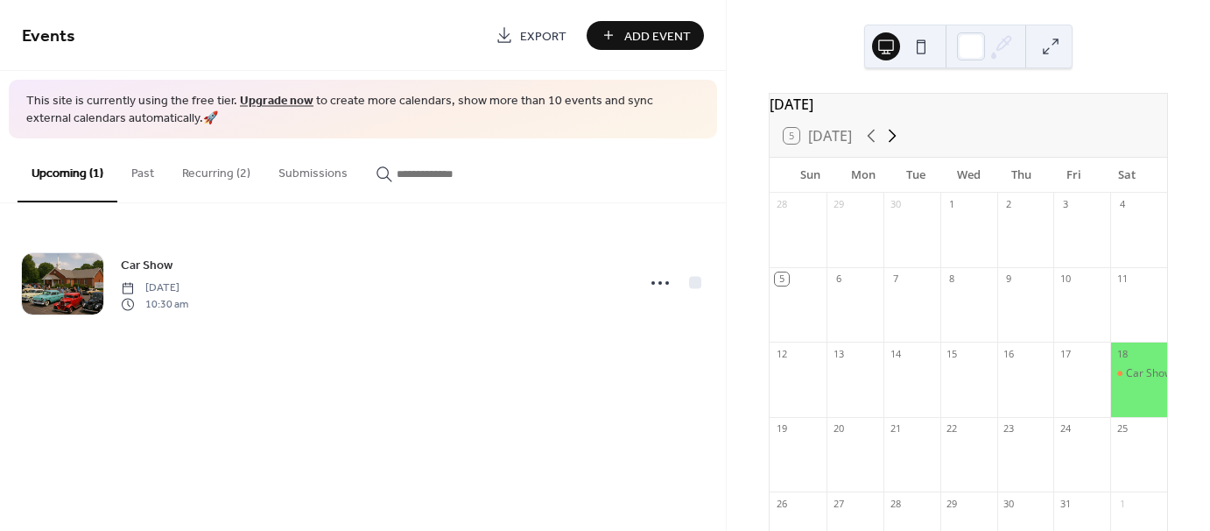
click at [896, 144] on icon at bounding box center [892, 135] width 21 height 21
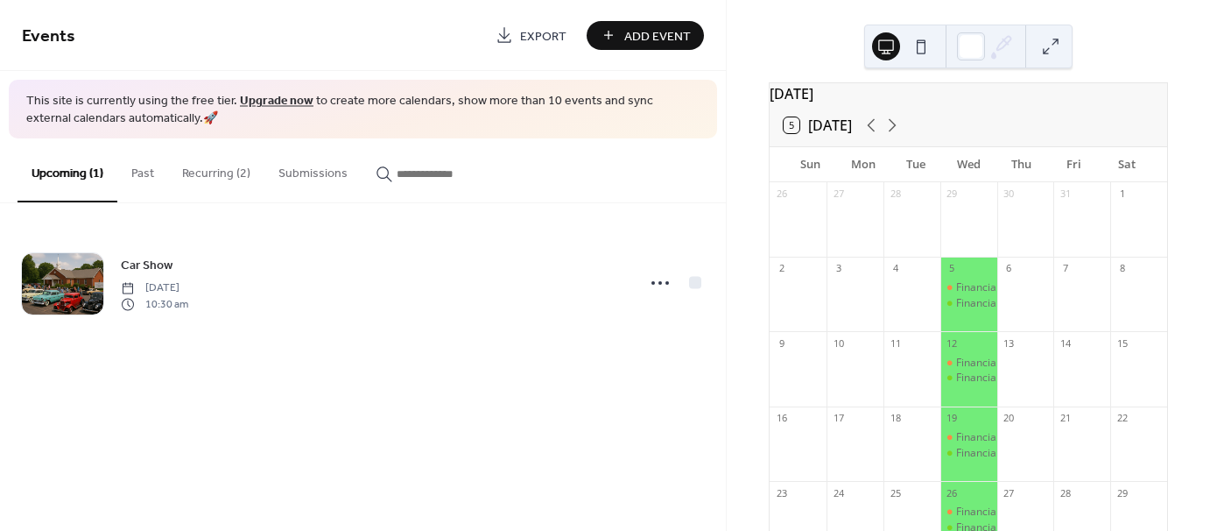
scroll to position [11, 0]
click at [897, 136] on icon at bounding box center [892, 125] width 21 height 21
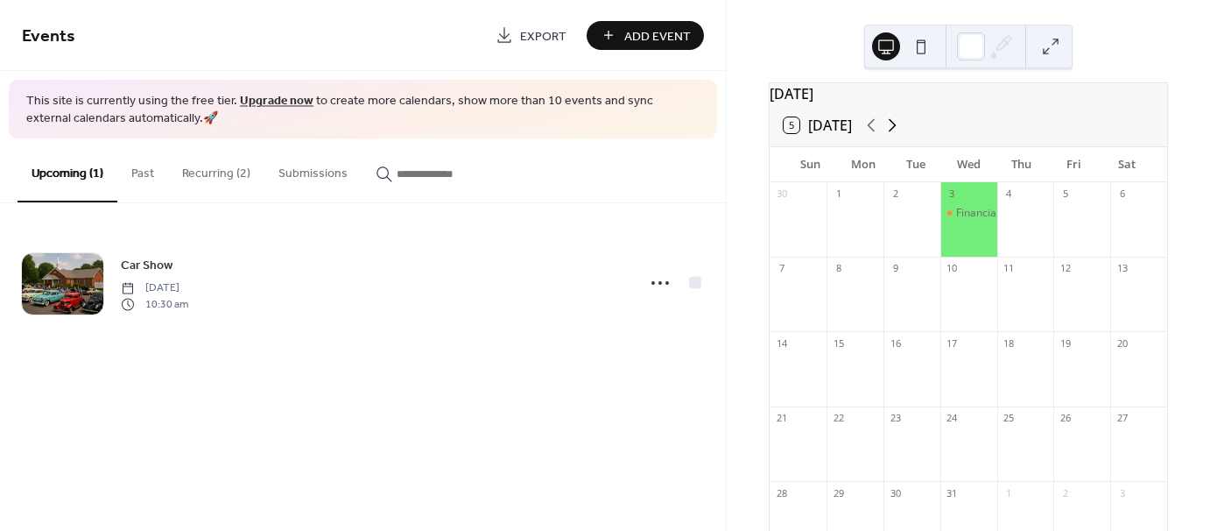
click at [897, 136] on icon at bounding box center [892, 125] width 21 height 21
click at [873, 136] on icon at bounding box center [871, 125] width 21 height 21
click at [965, 221] on div "Financial [GEOGRAPHIC_DATA]" at bounding box center [1031, 213] width 151 height 15
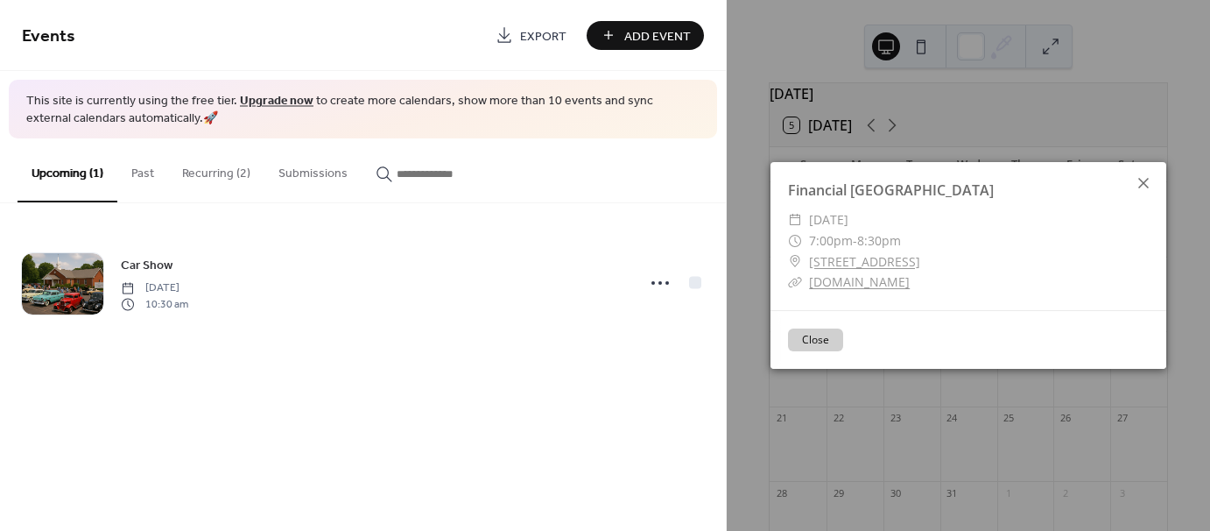
click at [1139, 179] on icon at bounding box center [1143, 183] width 11 height 11
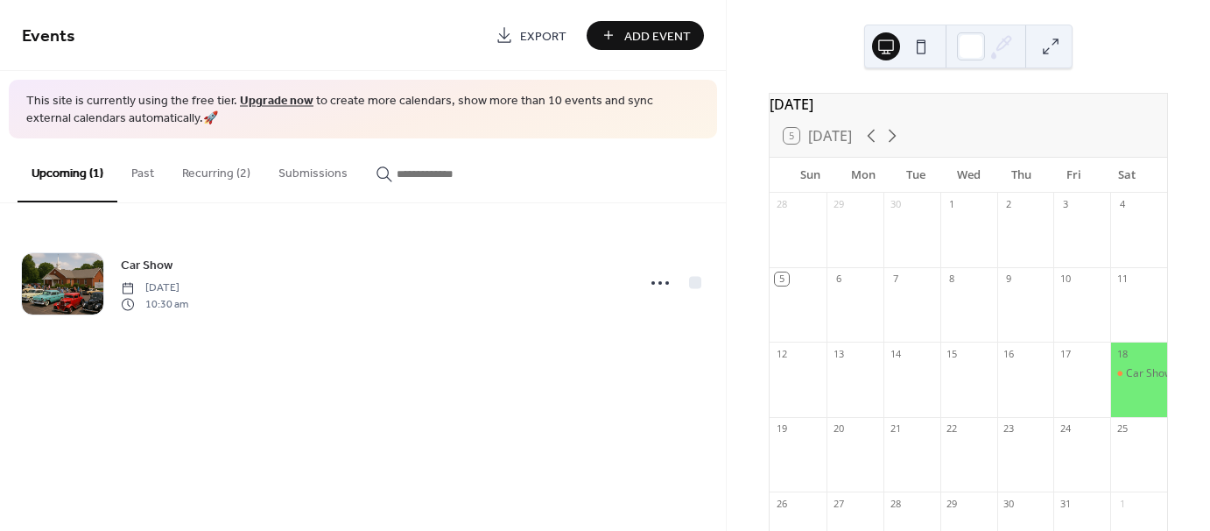
click at [221, 177] on button "Recurring (2)" at bounding box center [216, 169] width 96 height 62
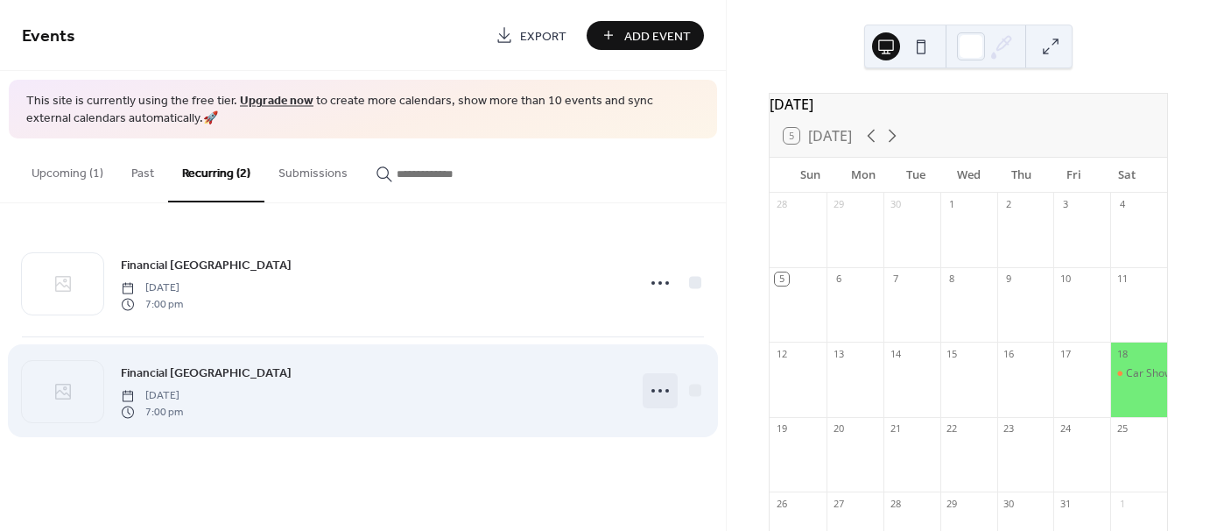
click at [660, 394] on icon at bounding box center [660, 390] width 28 height 28
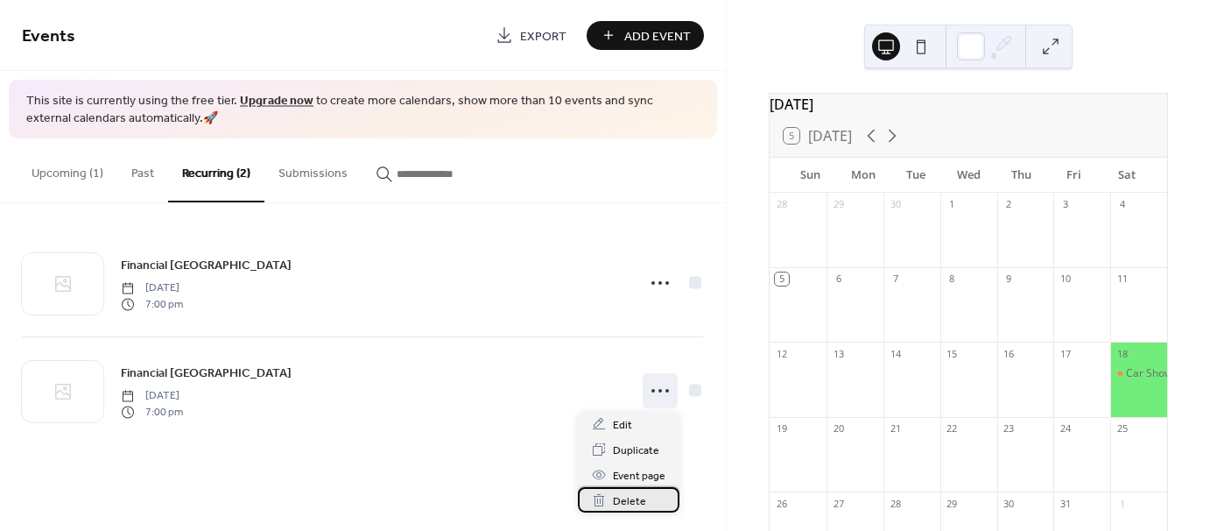
click at [634, 496] on span "Delete" at bounding box center [629, 501] width 33 height 18
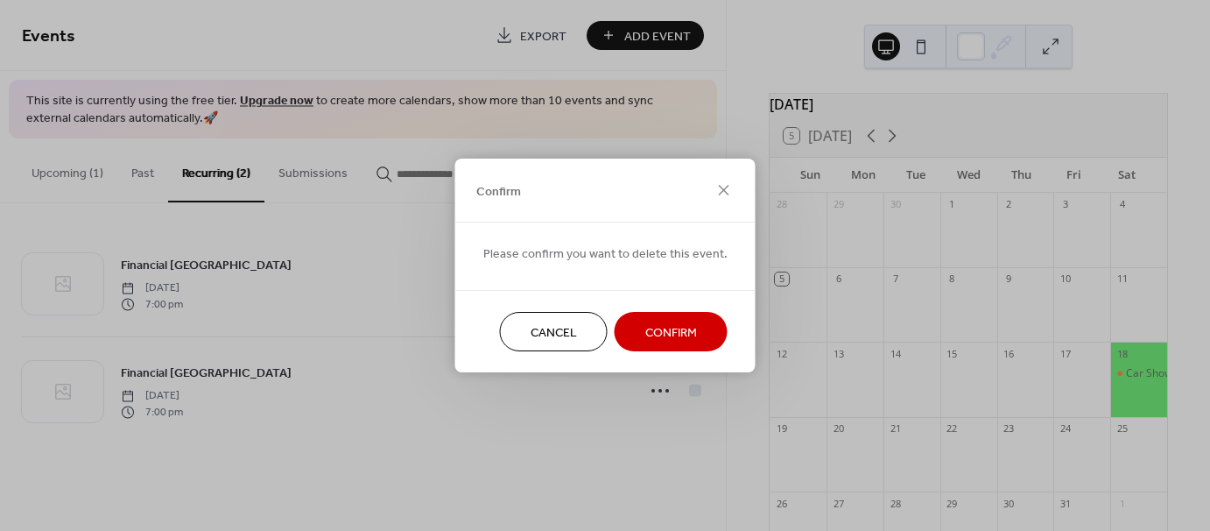
click at [670, 334] on span "Confirm" at bounding box center [671, 333] width 52 height 18
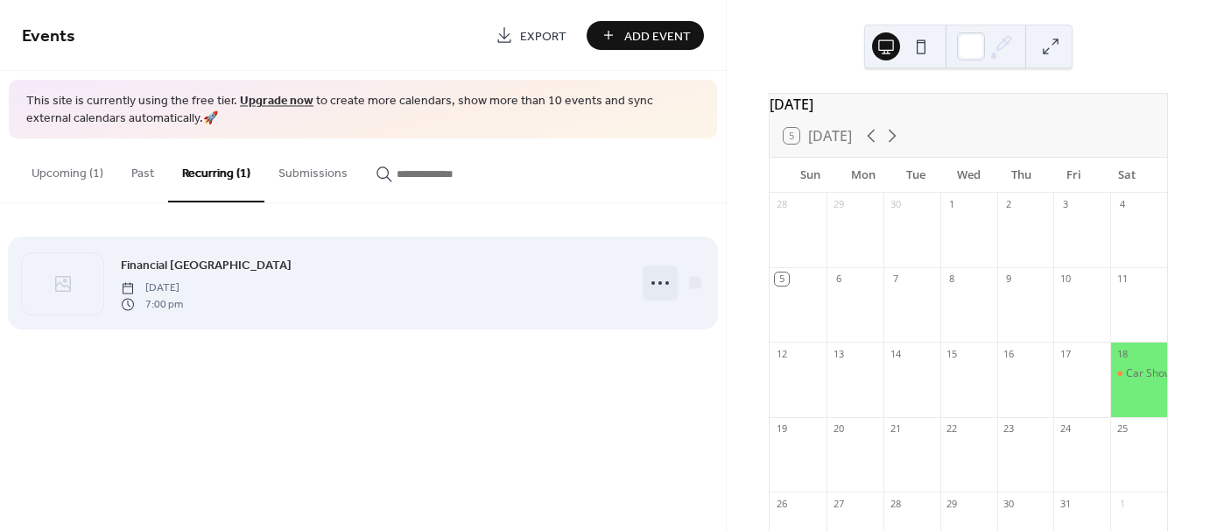
click at [654, 282] on circle at bounding box center [653, 283] width 4 height 4
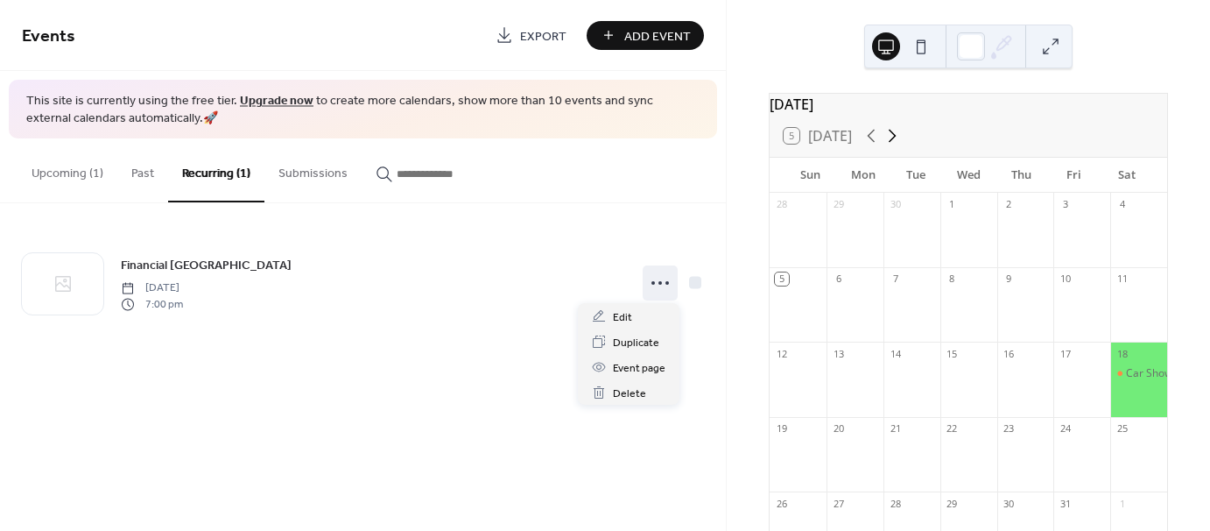
click at [886, 146] on icon at bounding box center [892, 135] width 21 height 21
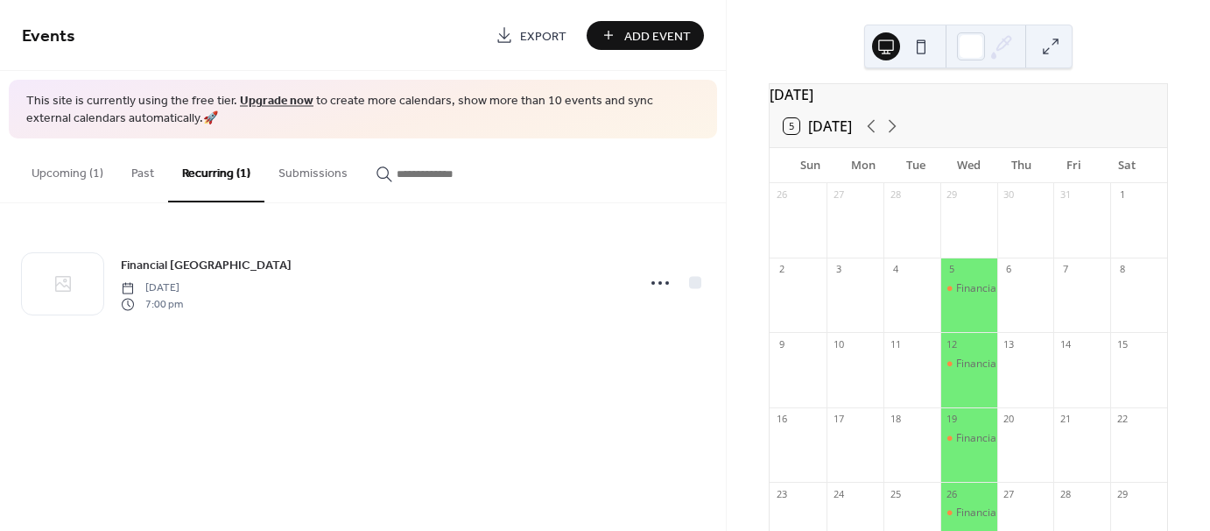
scroll to position [18, 0]
click at [889, 124] on icon at bounding box center [892, 118] width 21 height 21
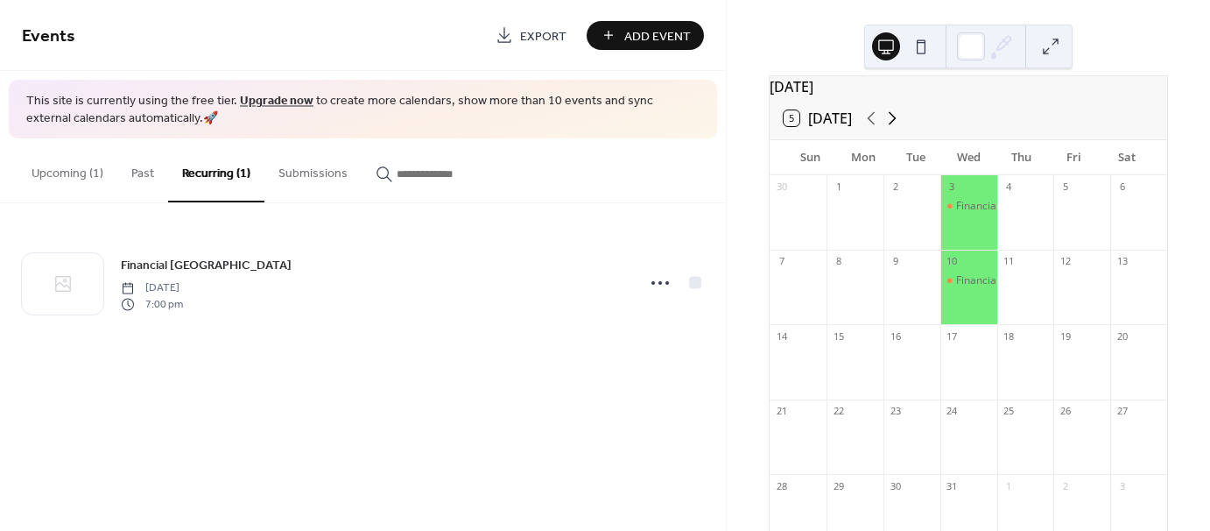
click at [897, 124] on icon at bounding box center [892, 118] width 21 height 21
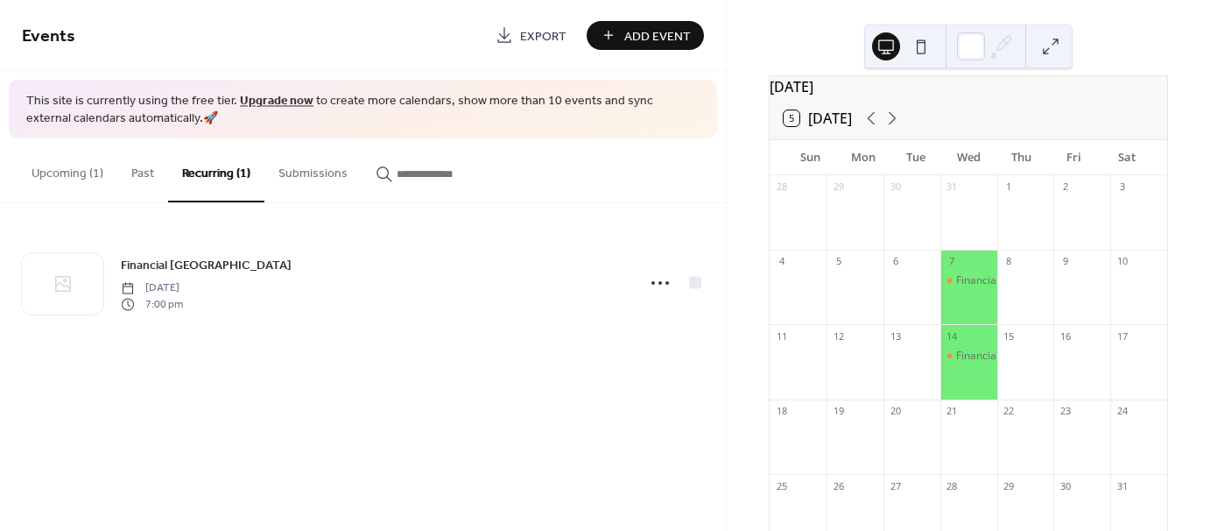
click at [968, 441] on div at bounding box center [968, 445] width 57 height 45
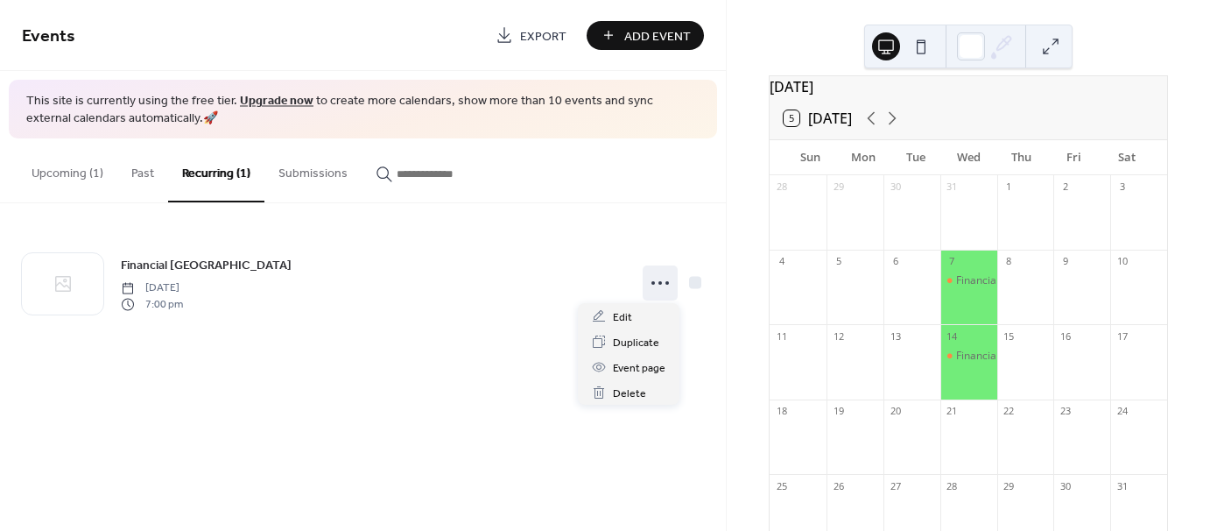
click at [649, 278] on icon at bounding box center [660, 283] width 28 height 28
click at [621, 318] on span "Edit" at bounding box center [622, 317] width 19 height 18
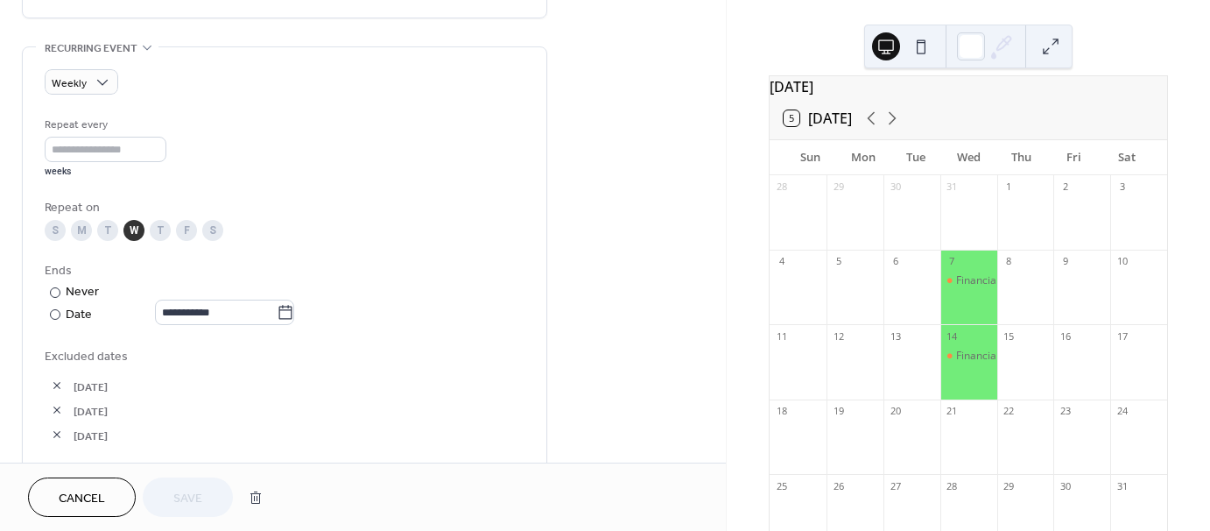
scroll to position [798, 0]
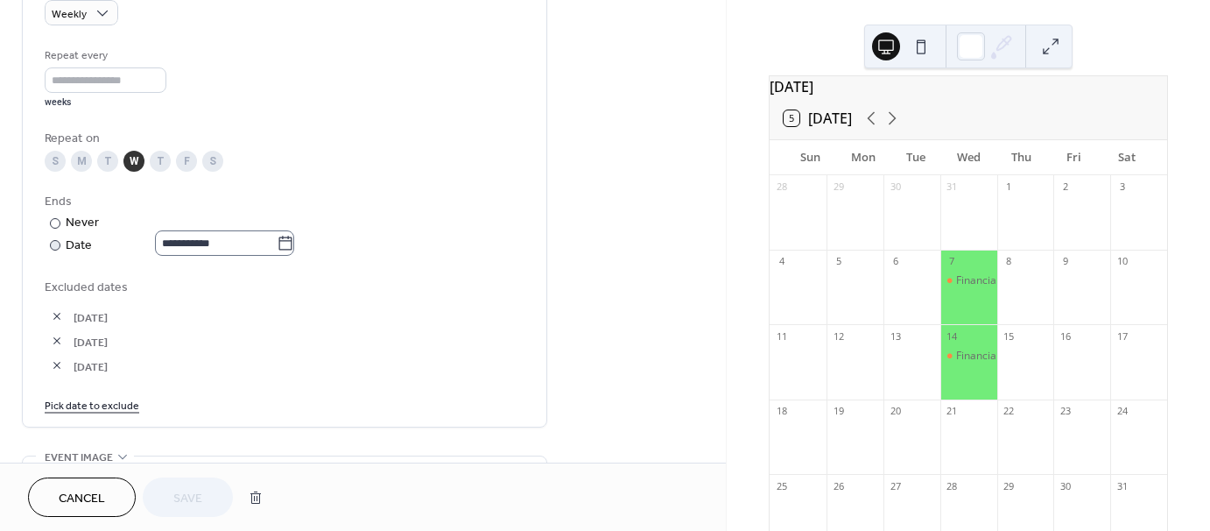
click at [294, 243] on icon at bounding box center [286, 244] width 18 height 18
click at [277, 243] on input "**********" at bounding box center [216, 242] width 122 height 25
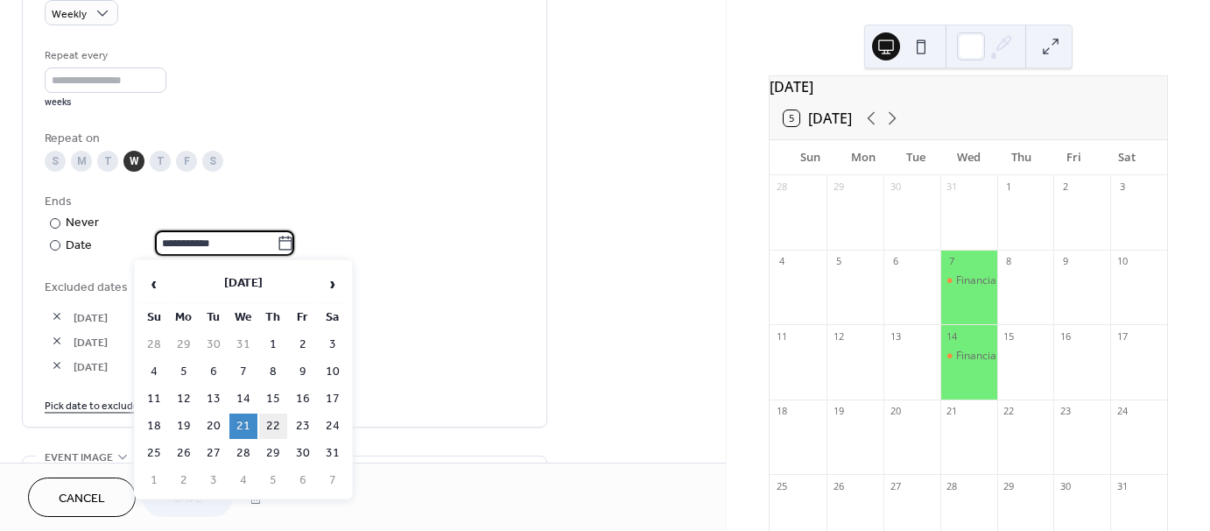
click at [269, 417] on td "22" at bounding box center [273, 425] width 28 height 25
type input "**********"
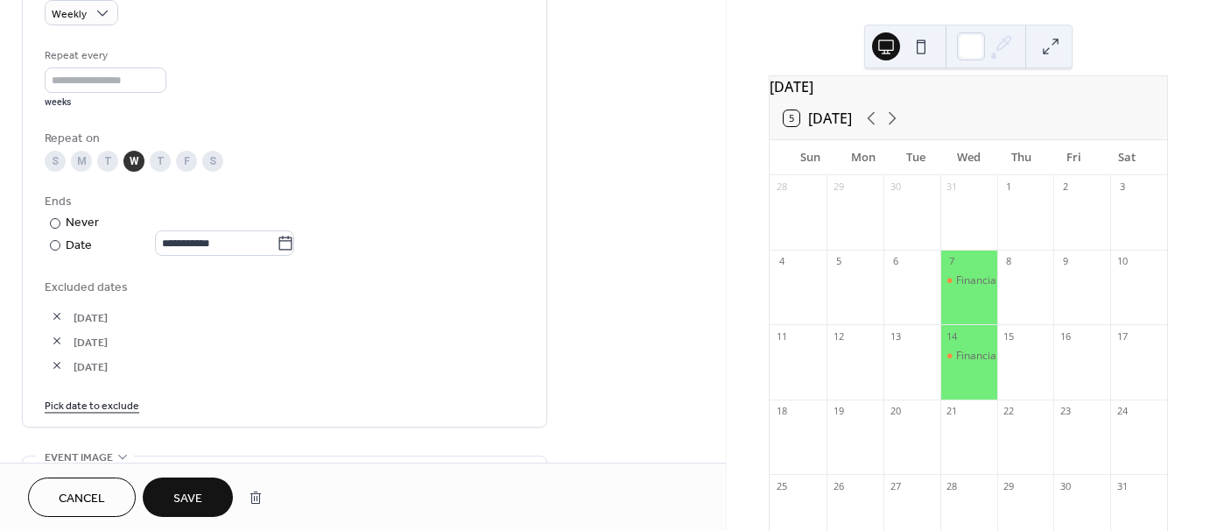
click at [186, 493] on span "Save" at bounding box center [187, 498] width 29 height 18
